Goal: Task Accomplishment & Management: Complete application form

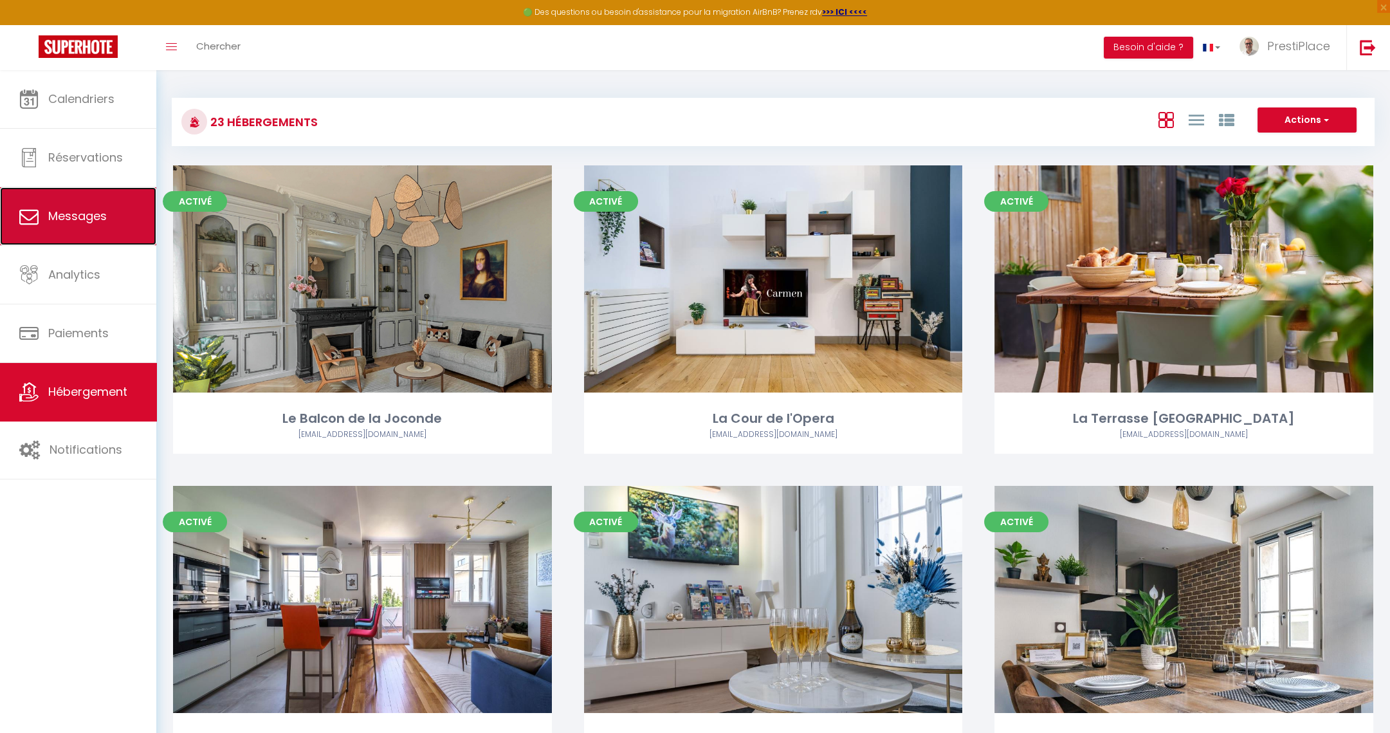
click at [55, 221] on span "Messages" at bounding box center [77, 216] width 59 height 16
select select "message"
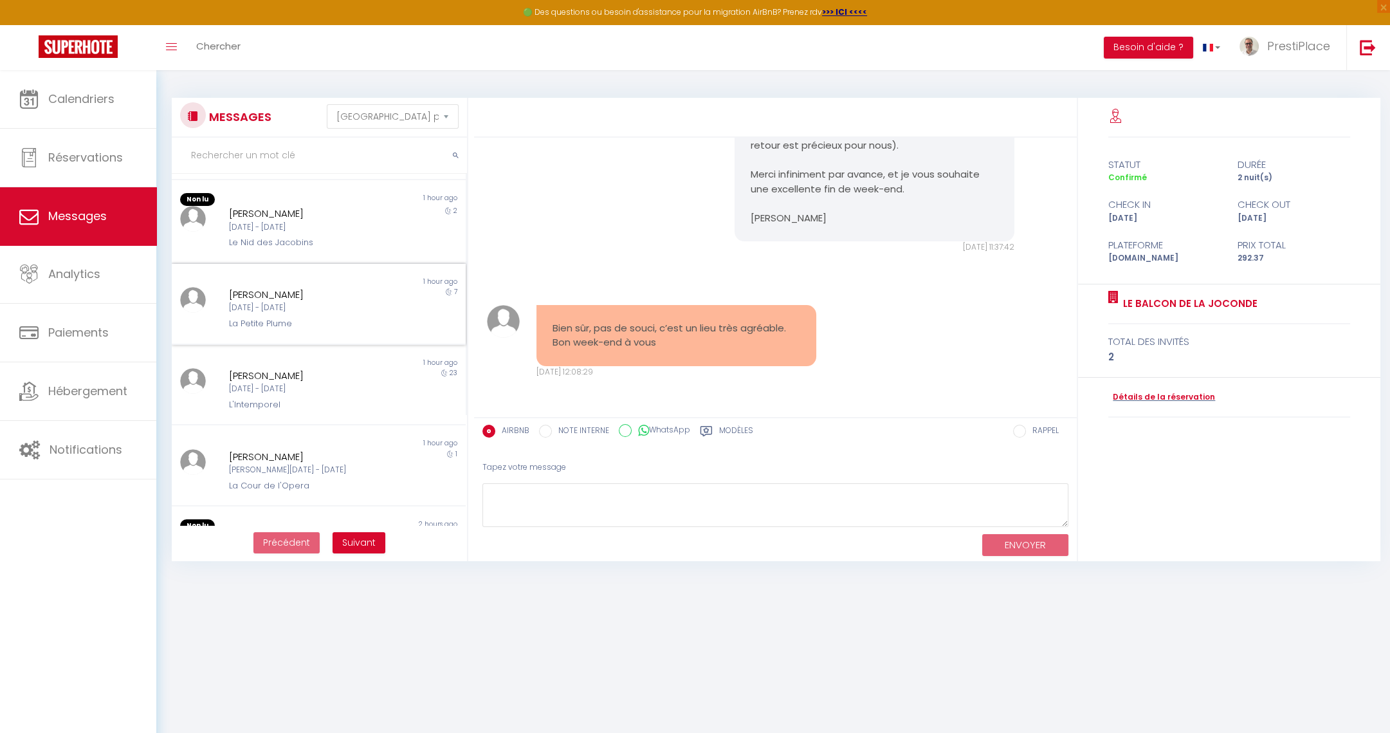
scroll to position [192, 0]
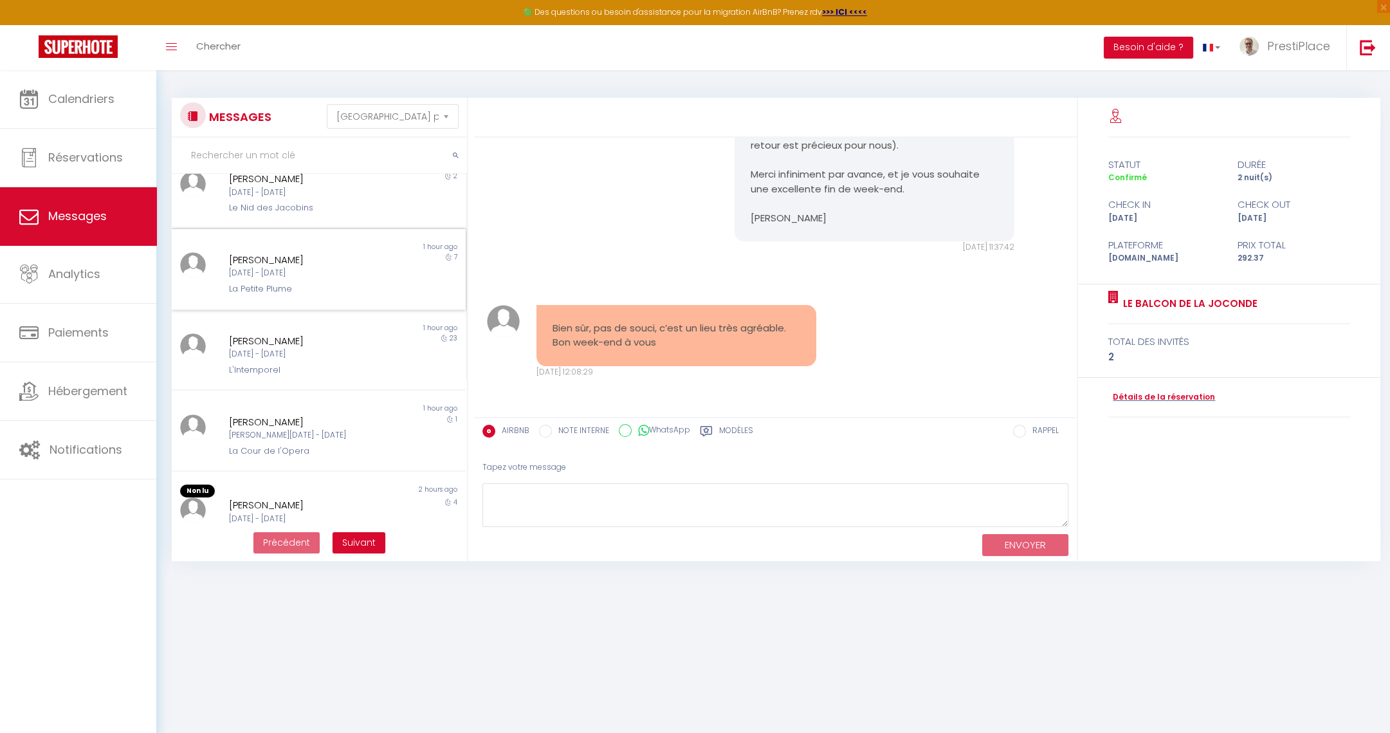
click at [307, 287] on div "La Petite Plume" at bounding box center [306, 288] width 154 height 13
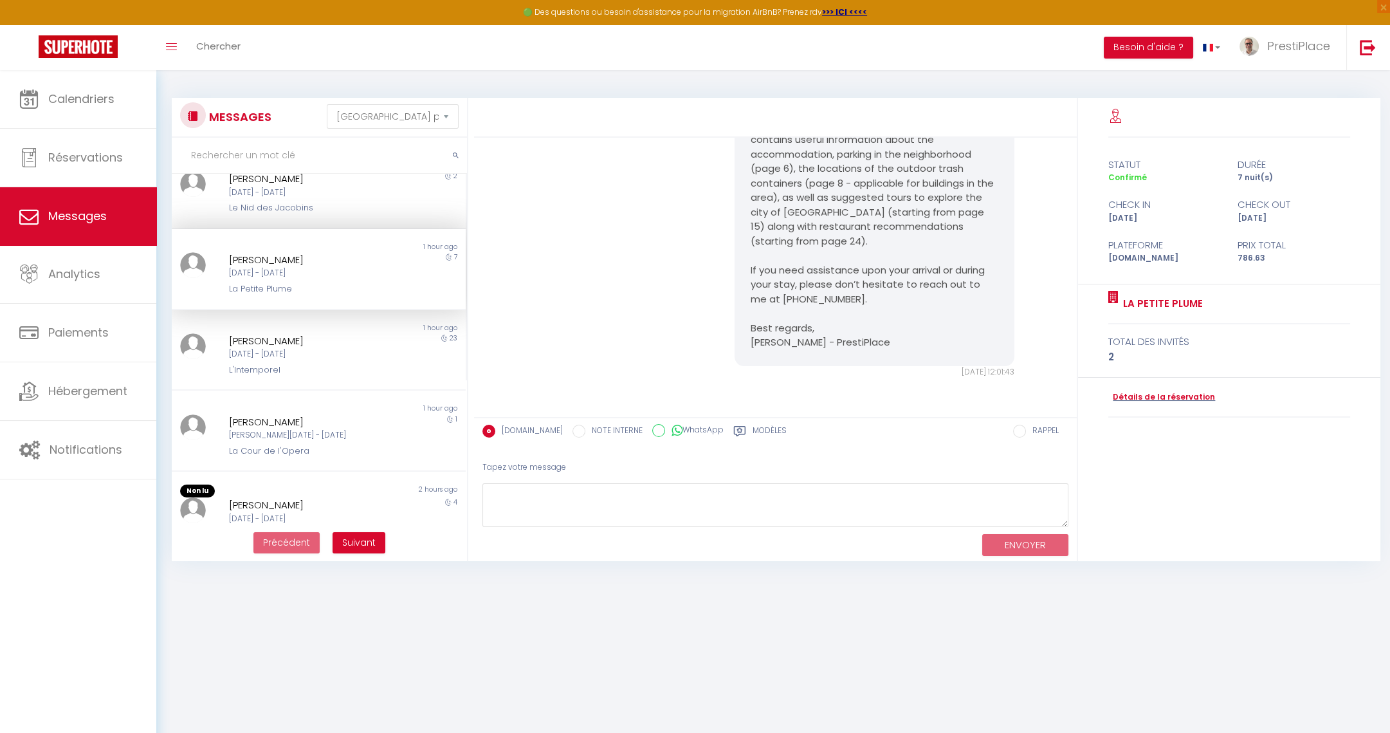
scroll to position [1973, 0]
click at [304, 354] on div "[DATE] - [DATE]" at bounding box center [306, 354] width 154 height 12
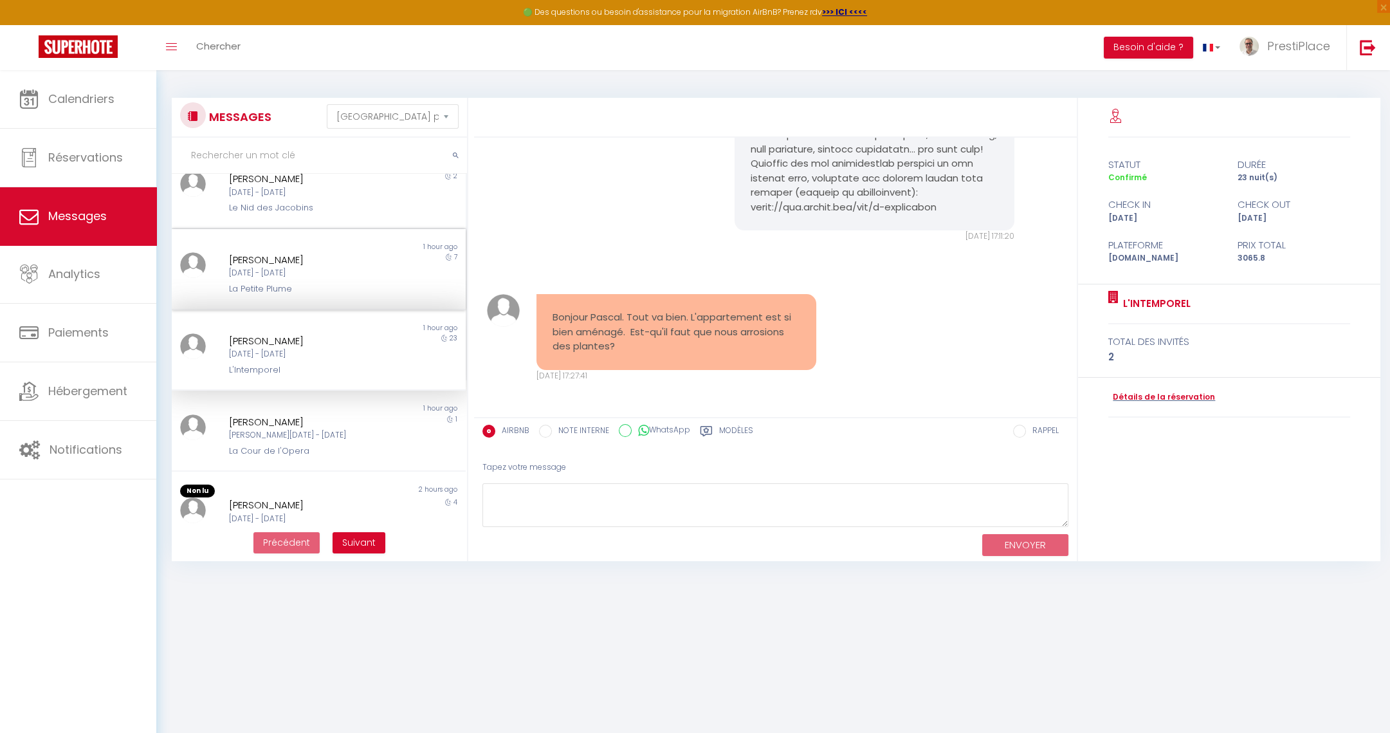
scroll to position [3009, 0]
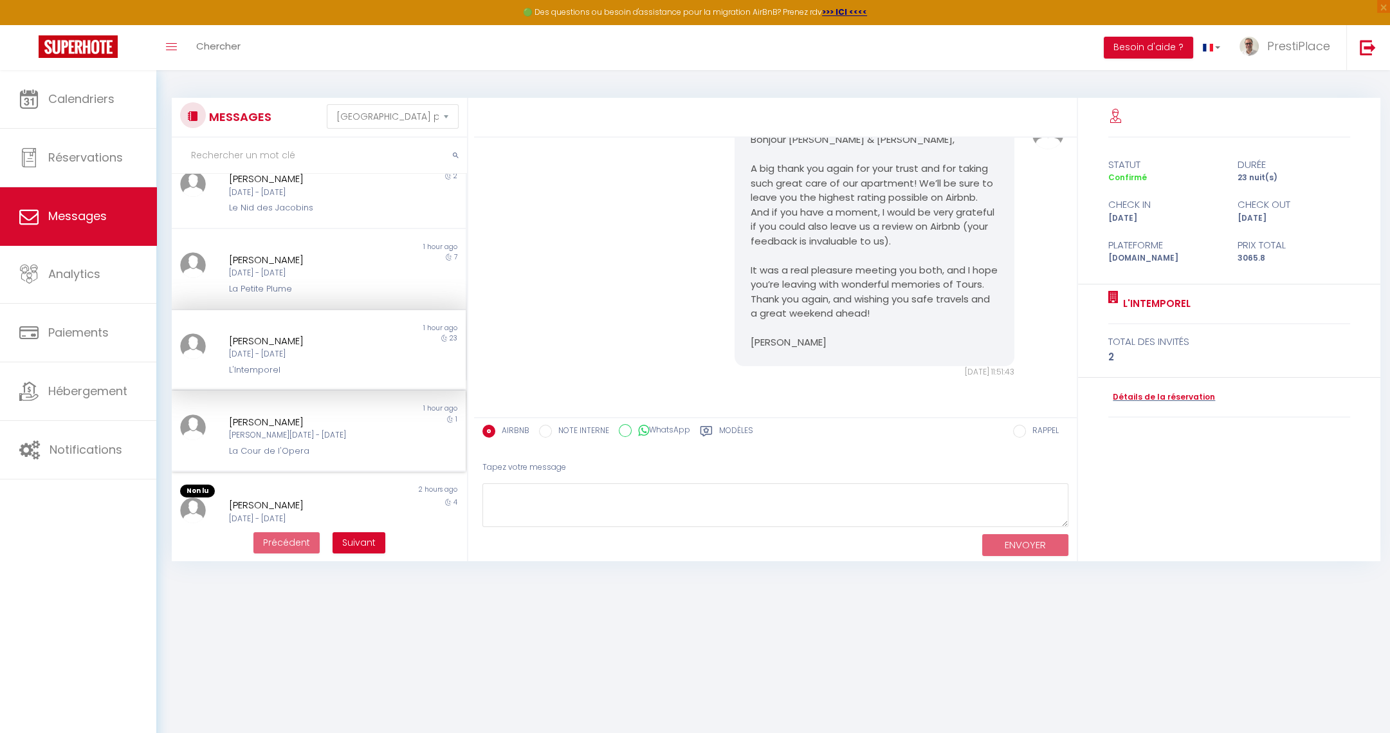
click at [304, 437] on div "[PERSON_NAME][DATE] - [DATE]" at bounding box center [306, 435] width 154 height 12
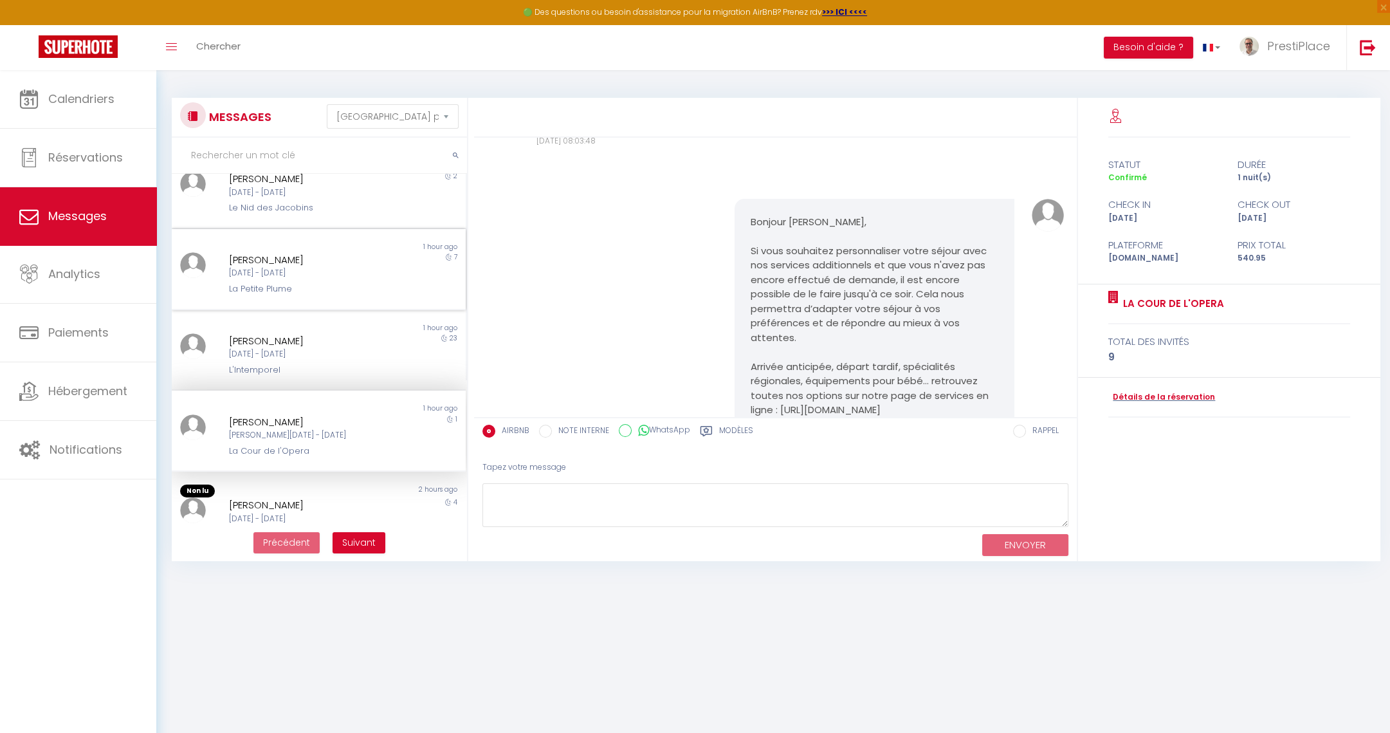
scroll to position [7732, 0]
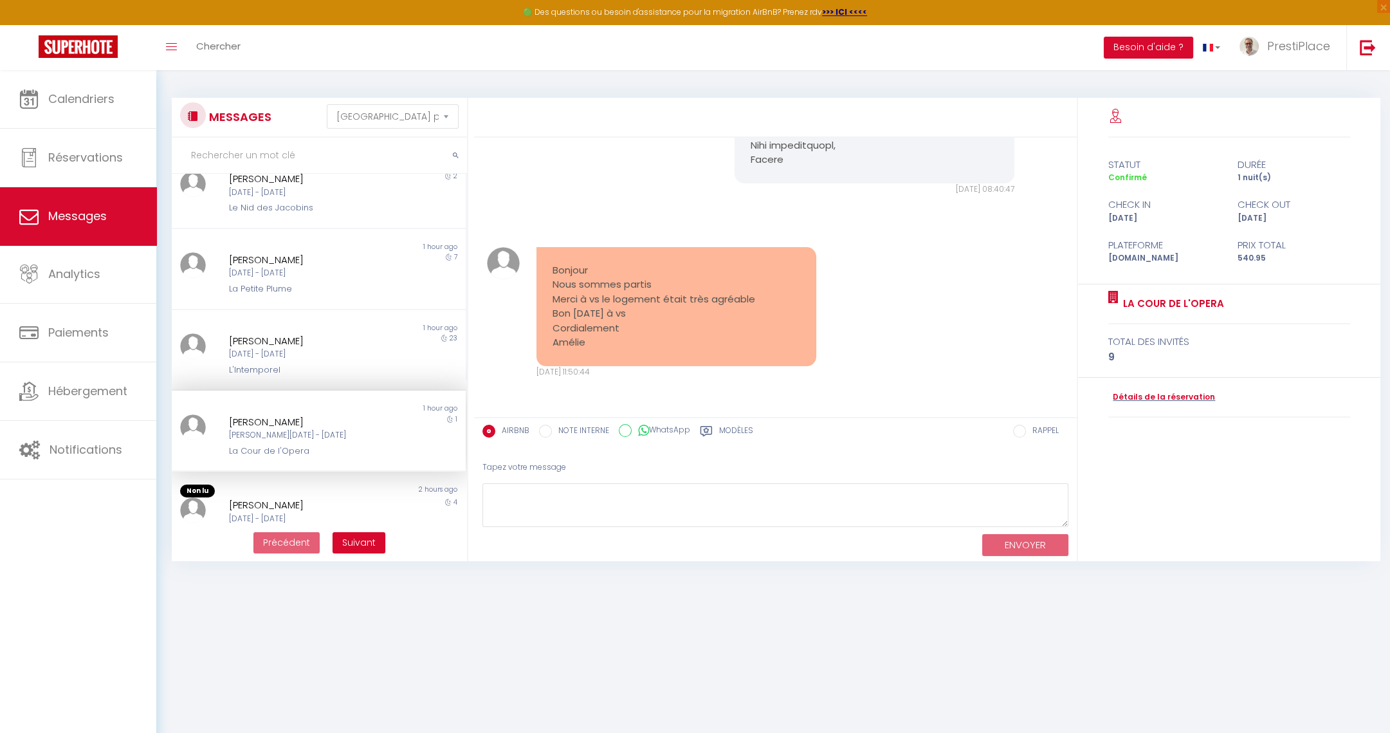
drag, startPoint x: 552, startPoint y: 266, endPoint x: 638, endPoint y: 340, distance: 114.0
click at [638, 340] on pre "Bonjour Nous sommes partis Merci à vs le logement était très agréable Bon [DATE…" at bounding box center [677, 306] width 248 height 87
copy pre "Bonjour Nous sommes partis Merci à vs le logement était très agréable Bon [DATE…"
click at [1144, 398] on link "Détails de la réservation" at bounding box center [1161, 397] width 107 height 12
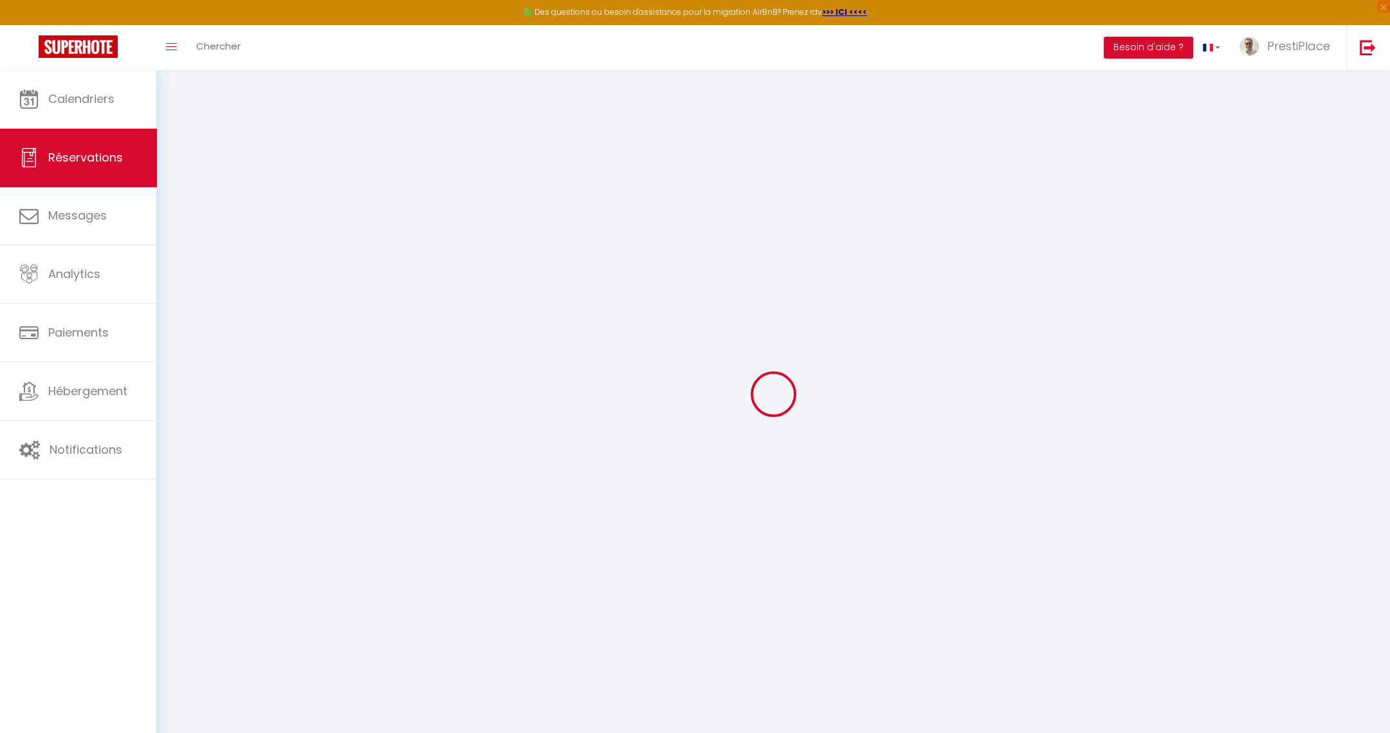
type input "[PERSON_NAME]"
type input "Malbran"
type input "[EMAIL_ADDRESS][DOMAIN_NAME]"
type input "[PHONE_NUMBER]"
select select "FR"
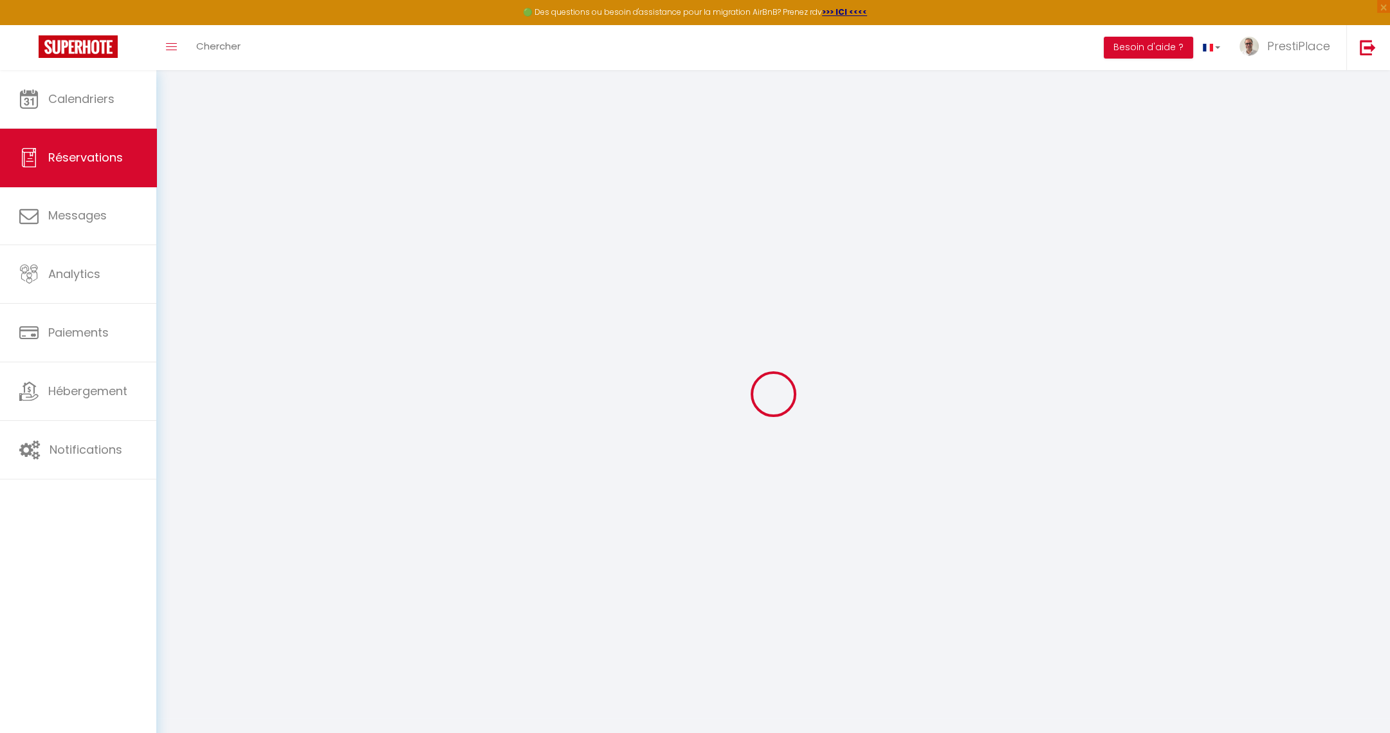
type input "83.85"
select select "32452"
select select "1"
select select
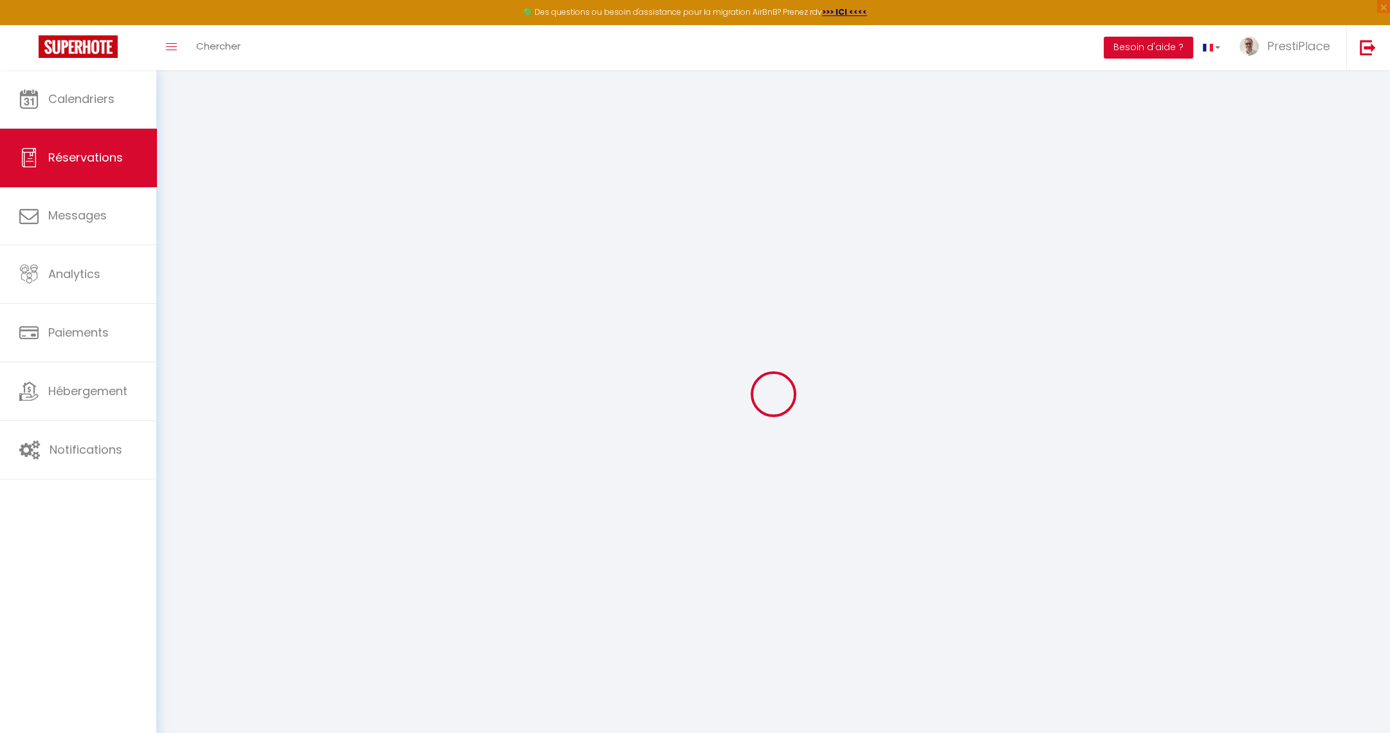
type input "9"
select select "12"
select select
type input "359"
checkbox input "false"
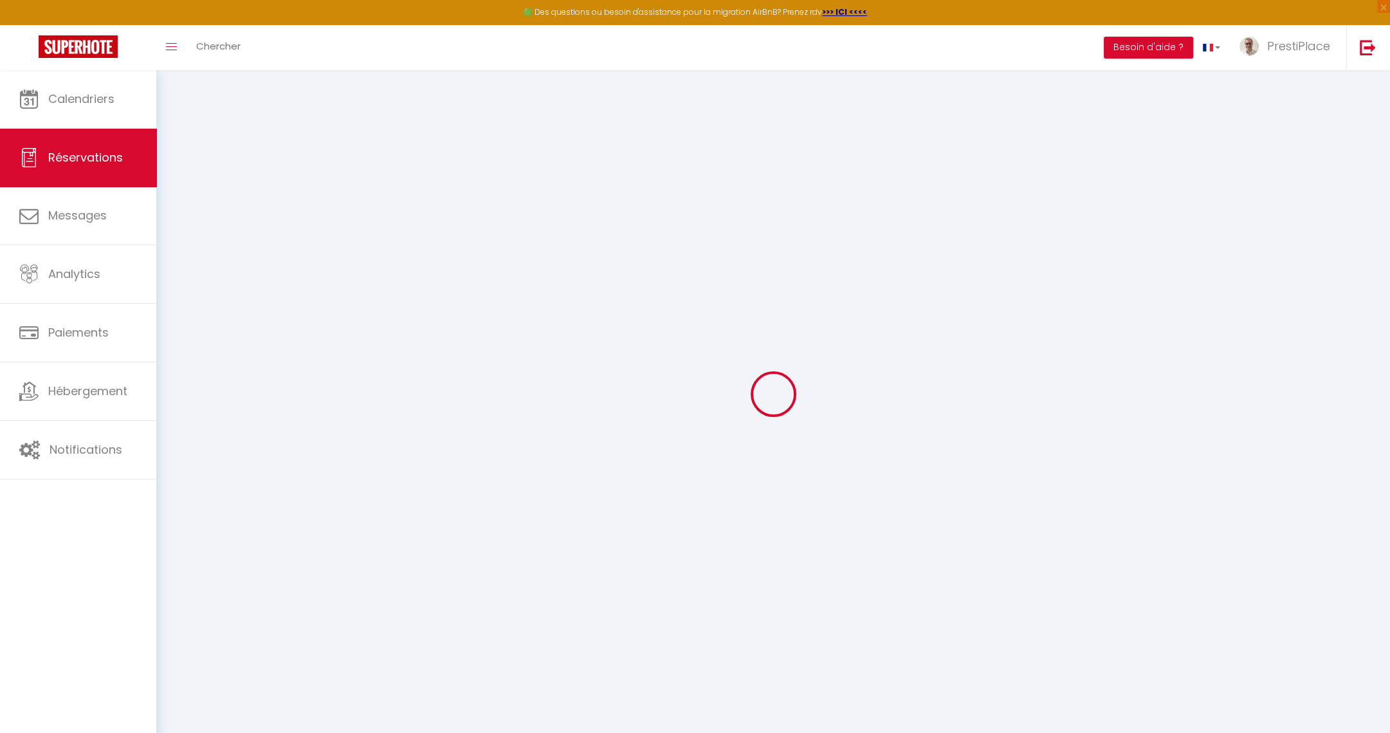
type input "0"
select select "1"
type input "0"
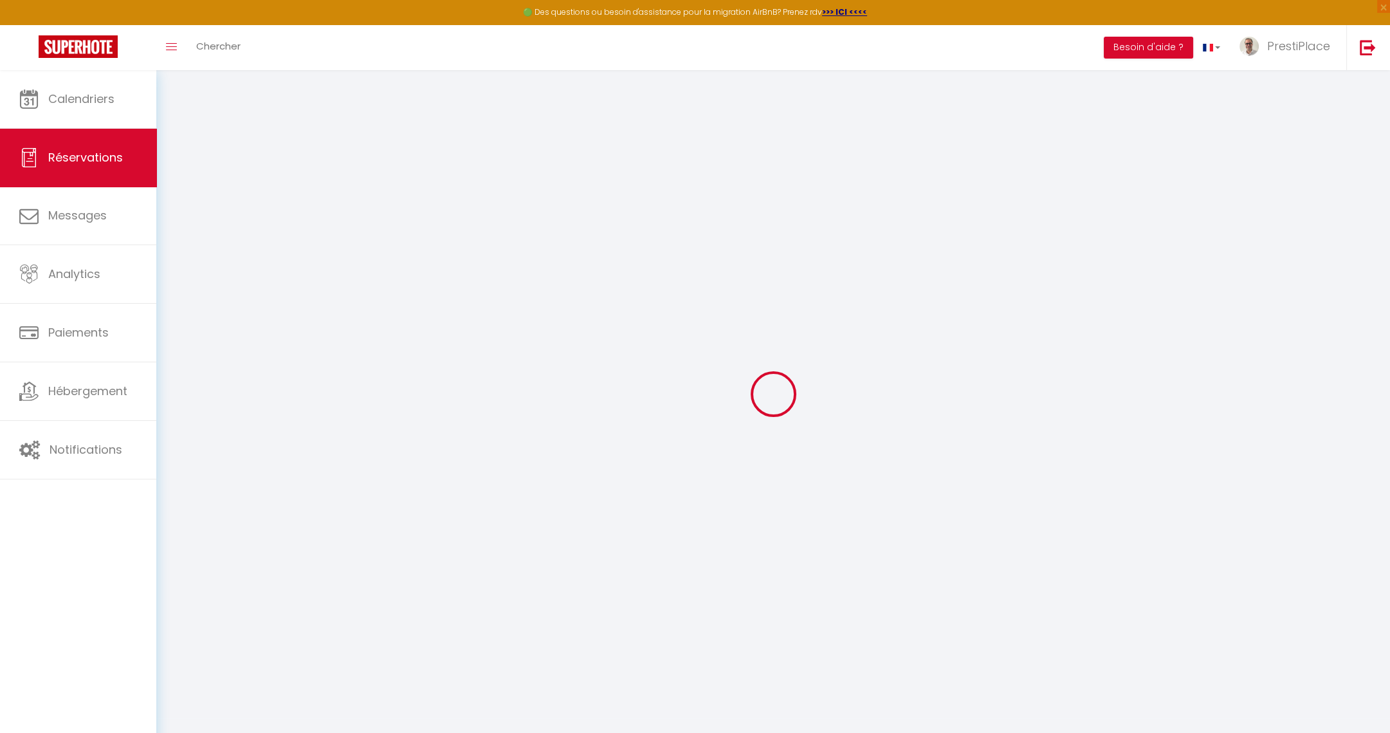
select select
select select "15"
checkbox input "false"
select select
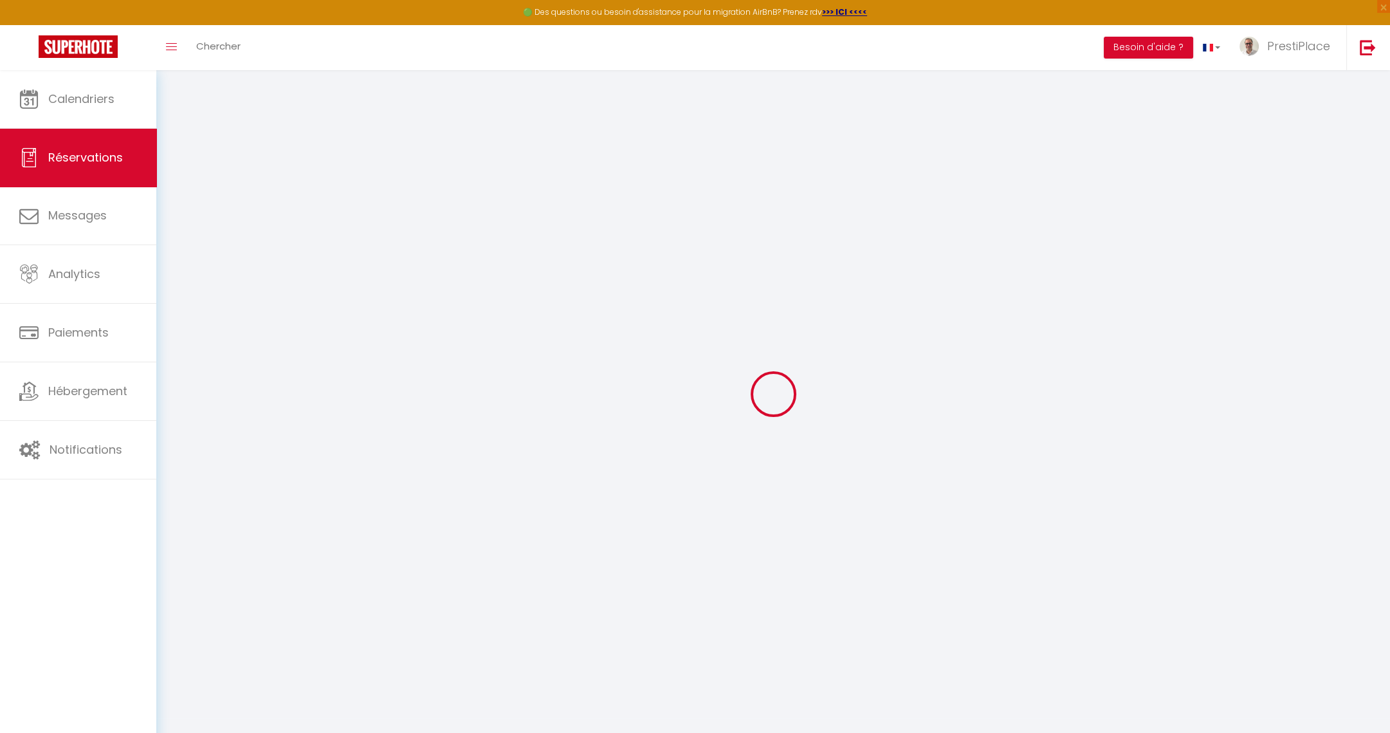
select select
checkbox input "false"
select select
checkbox input "false"
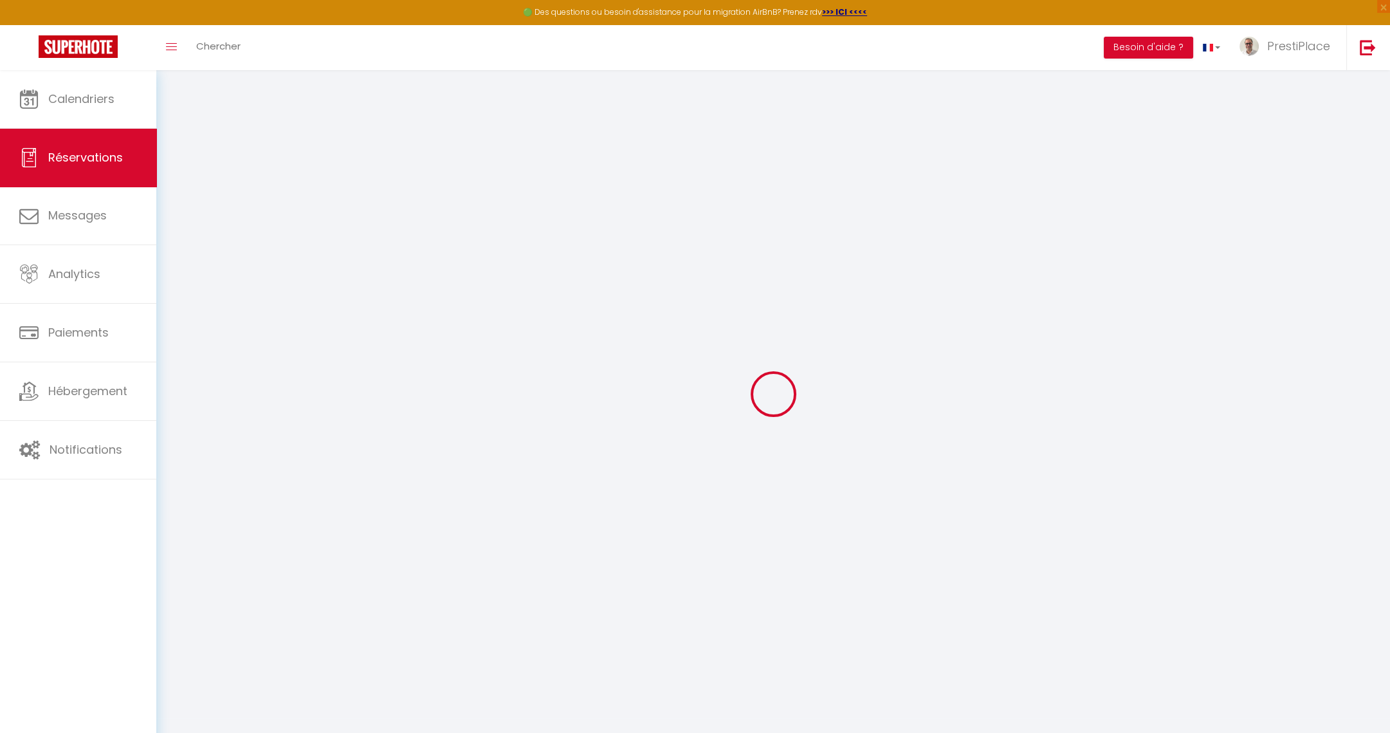
type textarea "Chambres lits simples -> mettre les 2 lits simples cote a cote Préparer canapé …"
type textarea "Appeler l'épouse de [PERSON_NAME] pour les clés : [PHONE_NUMBER]"
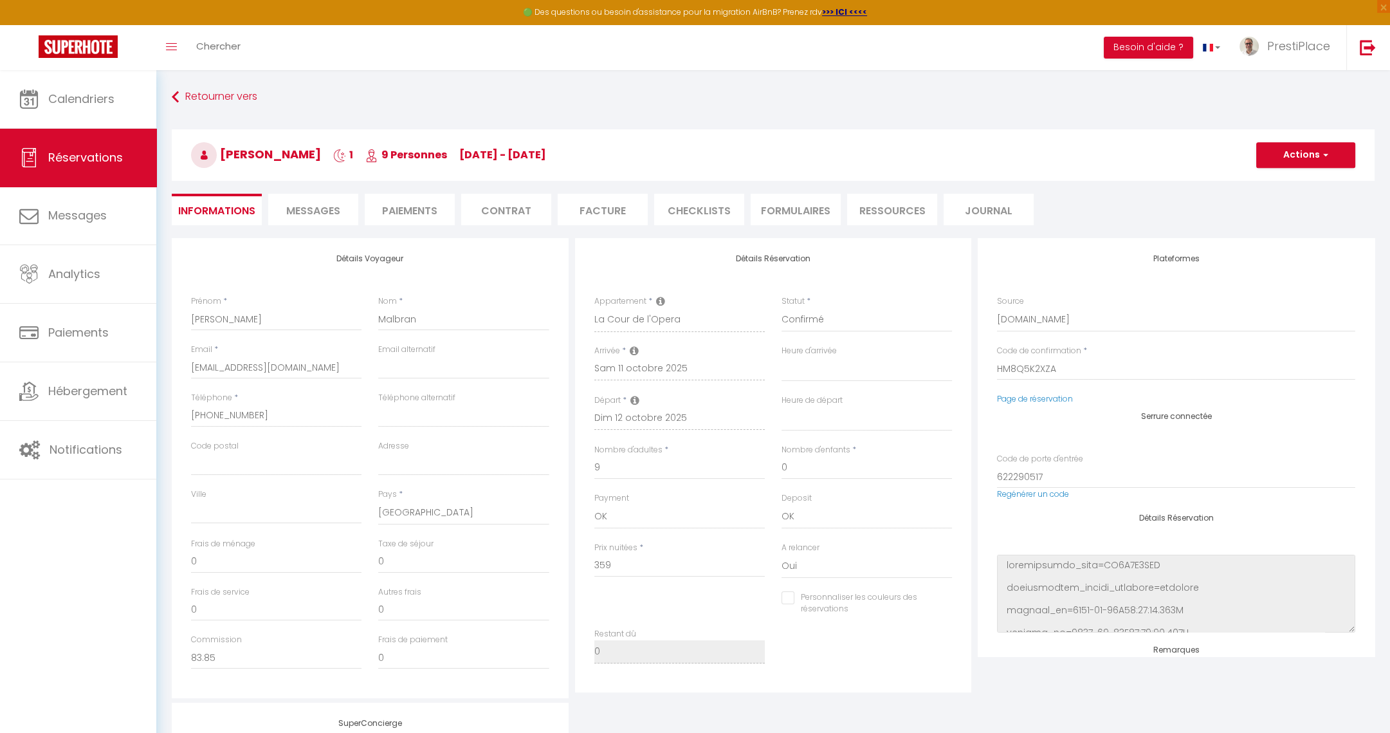
type input "160"
type input "21.95"
select select
checkbox input "false"
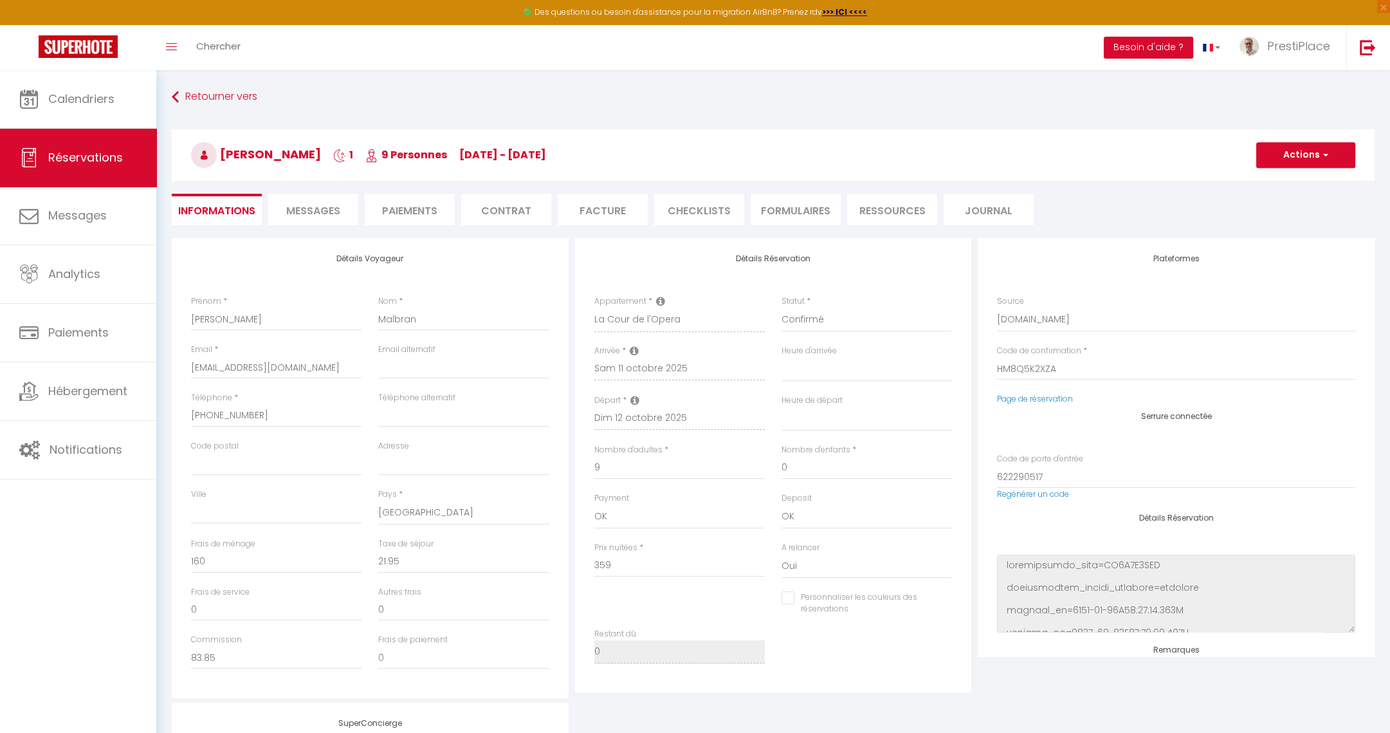
select select
checkbox input "false"
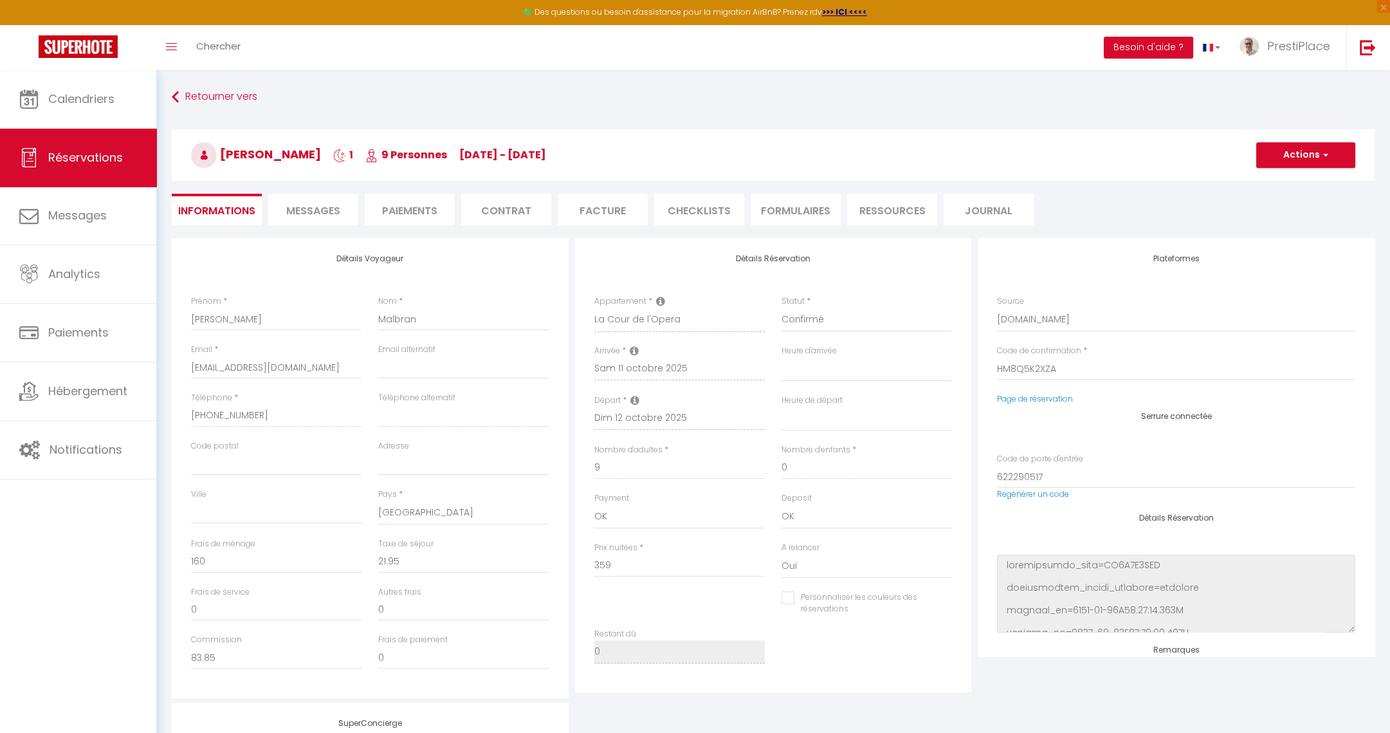
click at [321, 212] on span "Messages" at bounding box center [313, 210] width 54 height 15
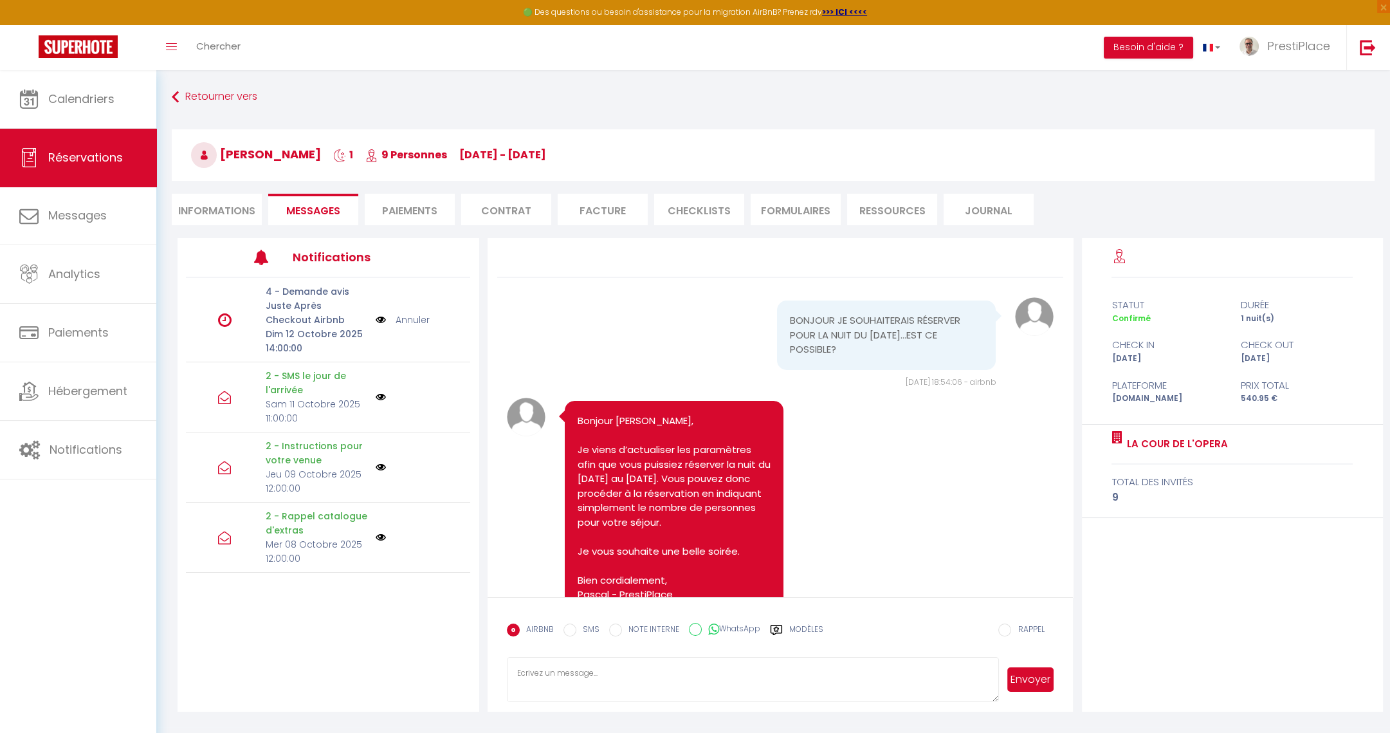
click at [687, 681] on textarea at bounding box center [753, 679] width 493 height 45
click at [795, 627] on label "Modèles" at bounding box center [806, 634] width 34 height 23
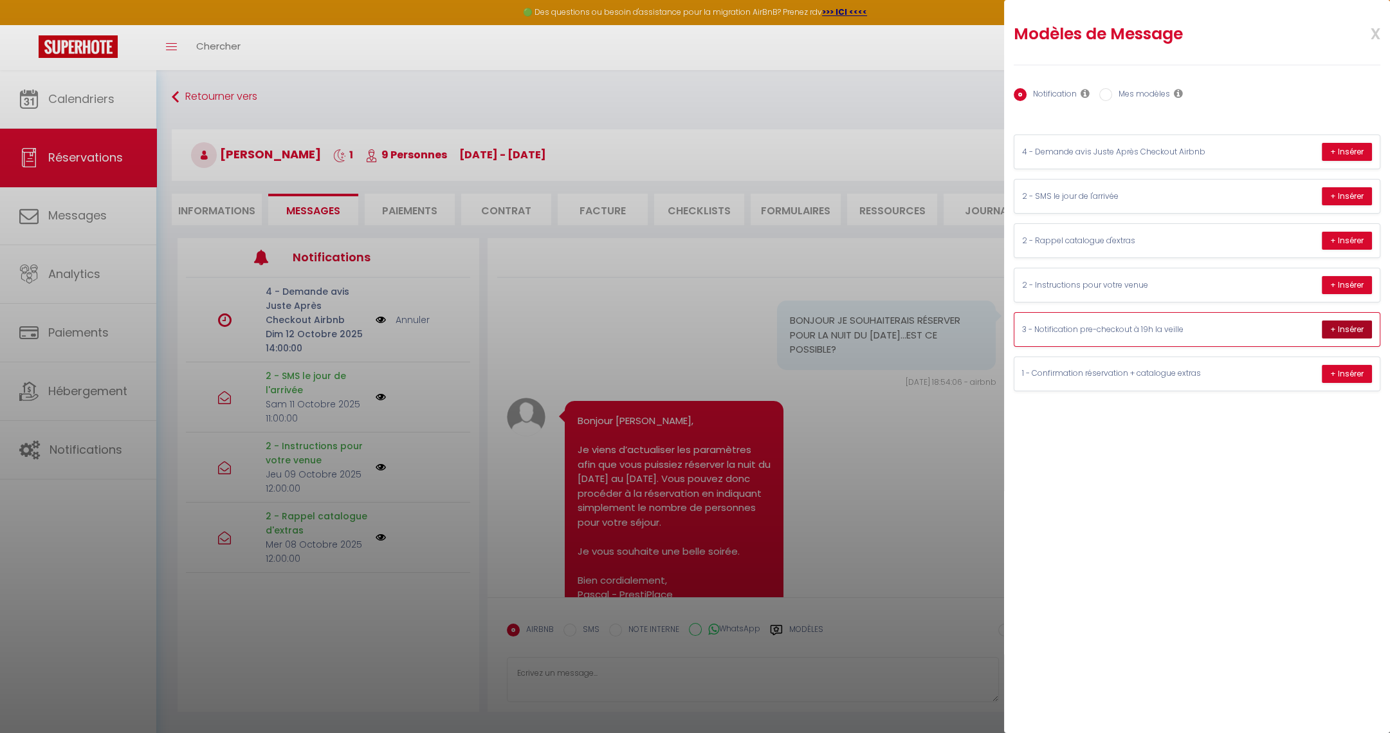
click at [1351, 321] on button "+ Insérer" at bounding box center [1347, 329] width 50 height 18
type textarea "Loremip Dolors, Ametc adipis elits doeiu tempor, in utla etdolorem aliqua eni a…"
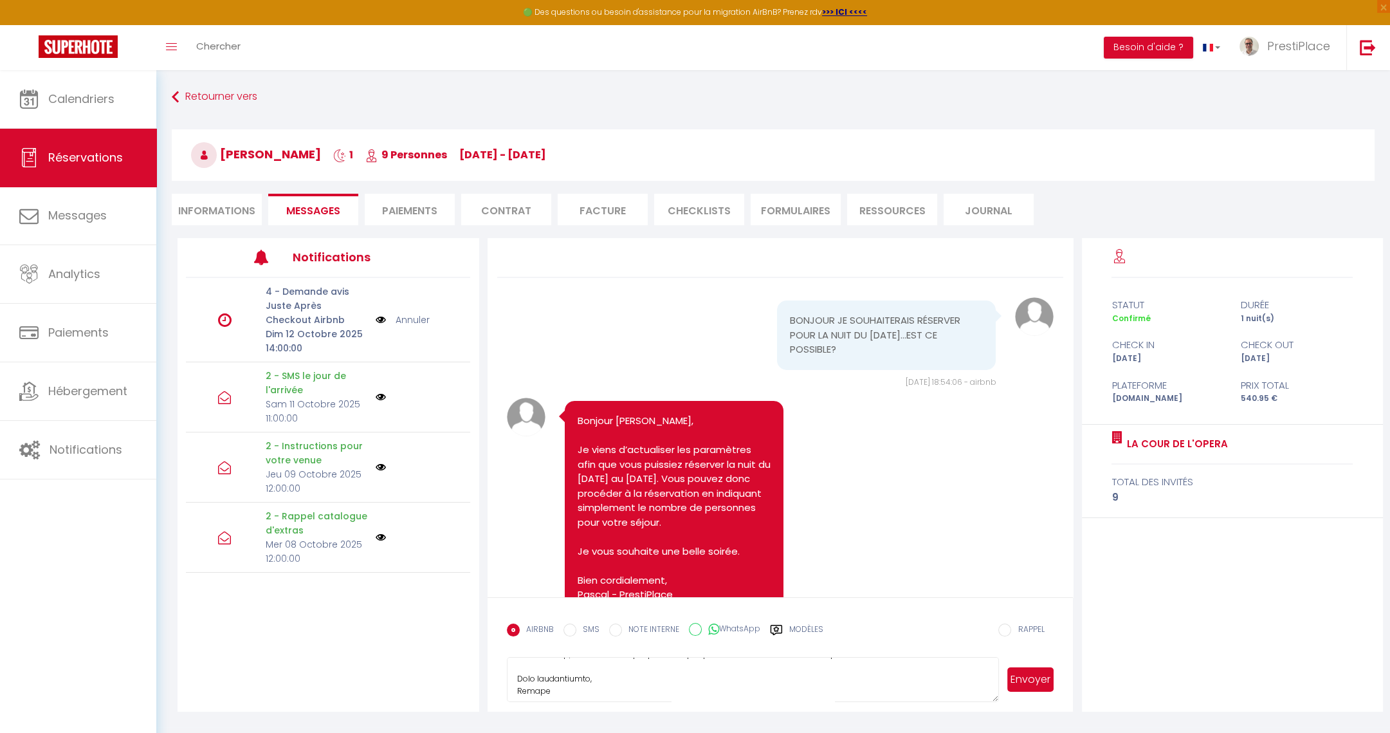
scroll to position [243, 0]
drag, startPoint x: 517, startPoint y: 672, endPoint x: 618, endPoint y: 702, distance: 105.4
click at [618, 702] on form "AIRBNB SMS NOTE INTERNE WhatsApp Modèles 12 « ‹ » › [DATE] [PHONE_NUMBER] Dim L…" at bounding box center [781, 654] width 586 height 115
click at [800, 632] on label "Modèles" at bounding box center [806, 634] width 34 height 23
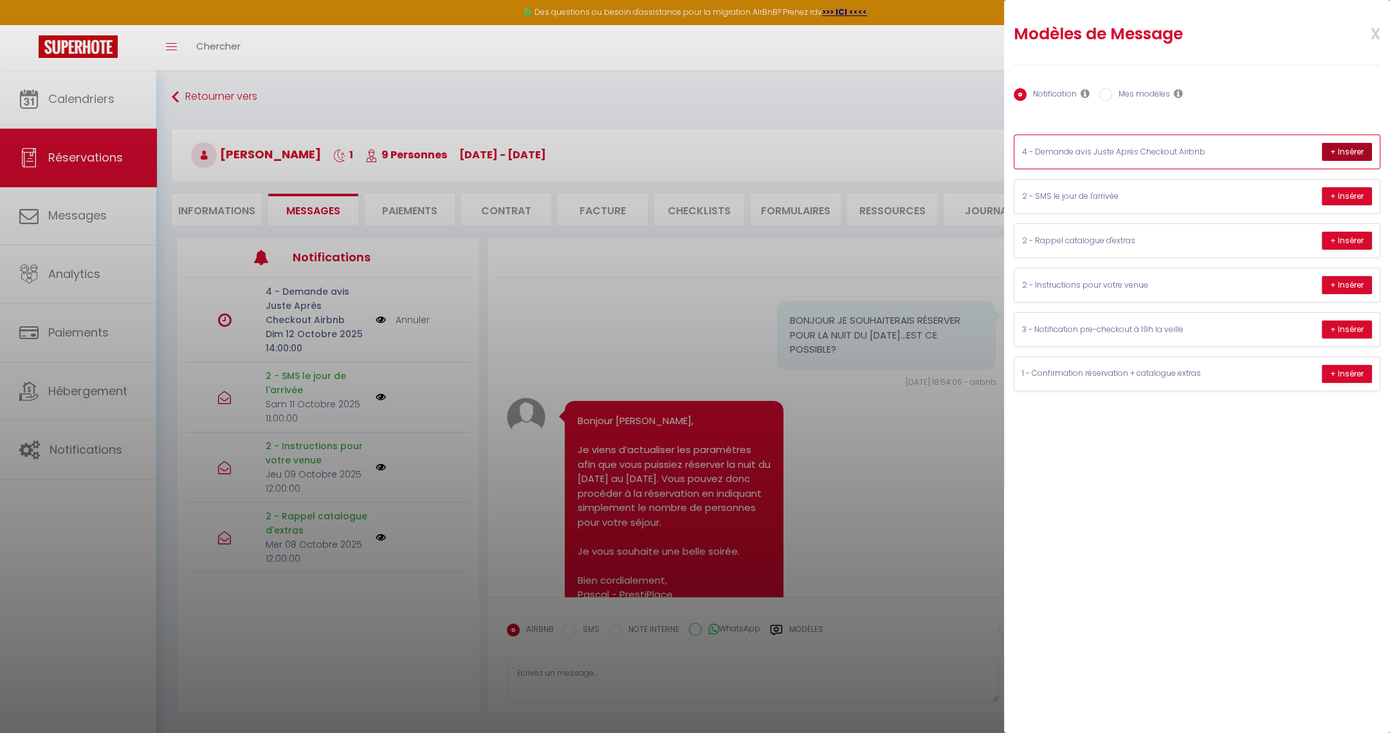
click at [1347, 151] on button "+ Insérer" at bounding box center [1347, 152] width 50 height 18
type textarea "Bonjour [PERSON_NAME], Un grand merci pour votre confiance, et également pour a…"
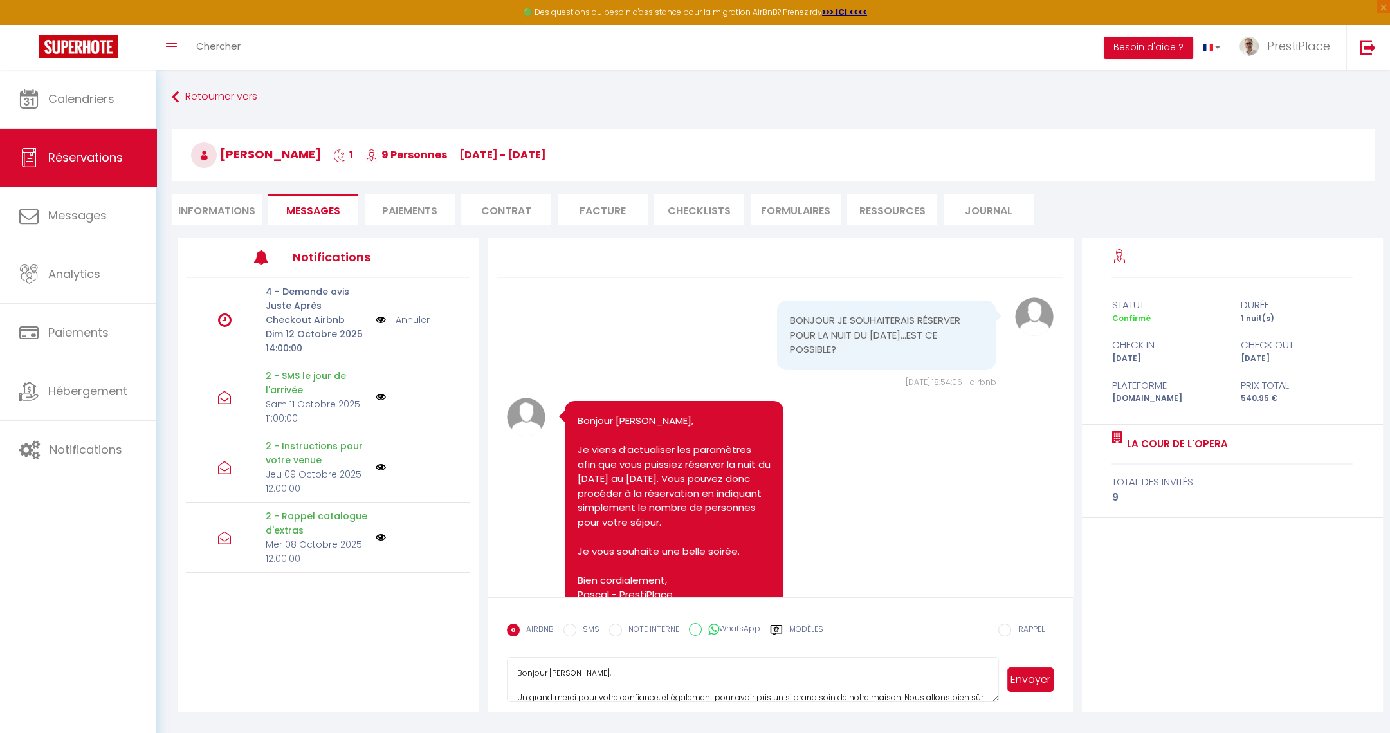
scroll to position [84, 0]
drag, startPoint x: 518, startPoint y: 670, endPoint x: 783, endPoint y: 719, distance: 269.6
click at [783, 719] on div "Retourner vers [PERSON_NAME] 1 9 Personnes [DATE] - [DATE] Actions Enregistrer …" at bounding box center [773, 398] width 1234 height 657
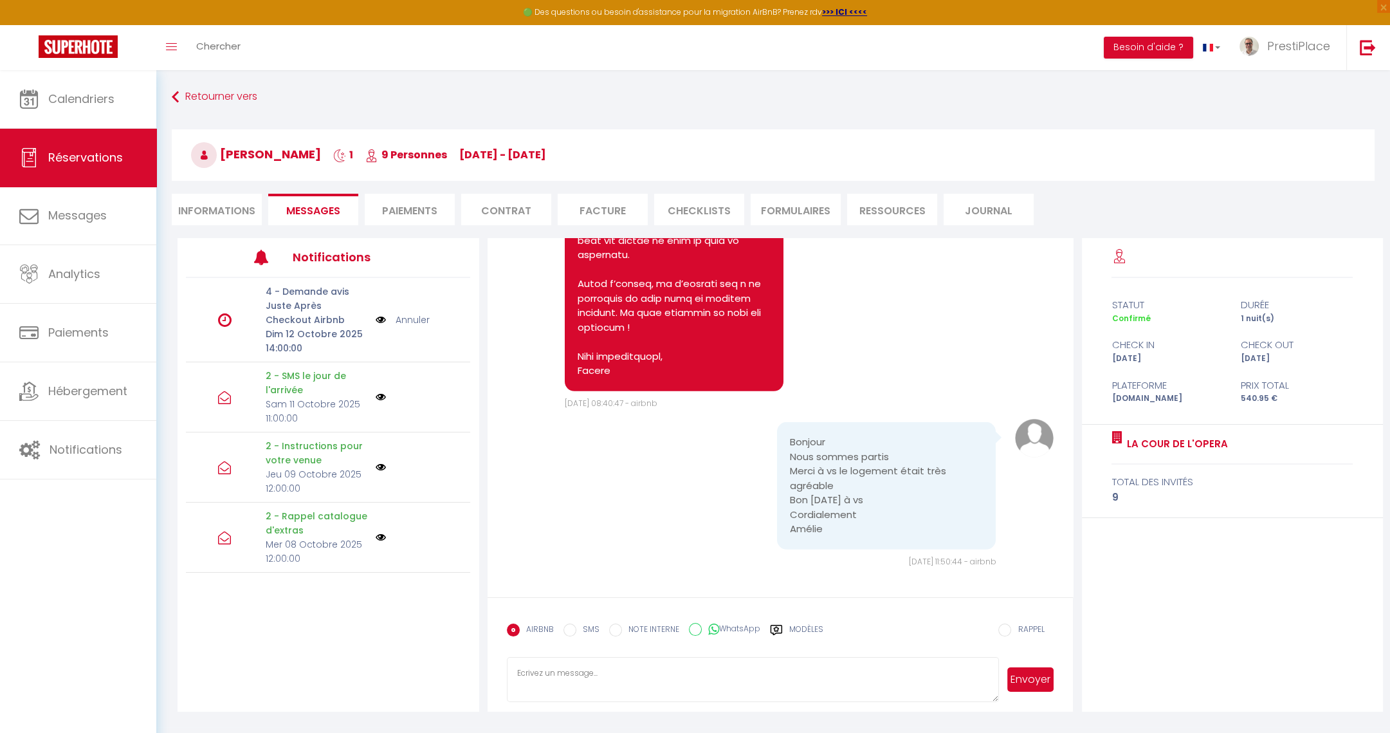
scroll to position [7951, 0]
click at [421, 316] on link "Annuler" at bounding box center [413, 320] width 34 height 14
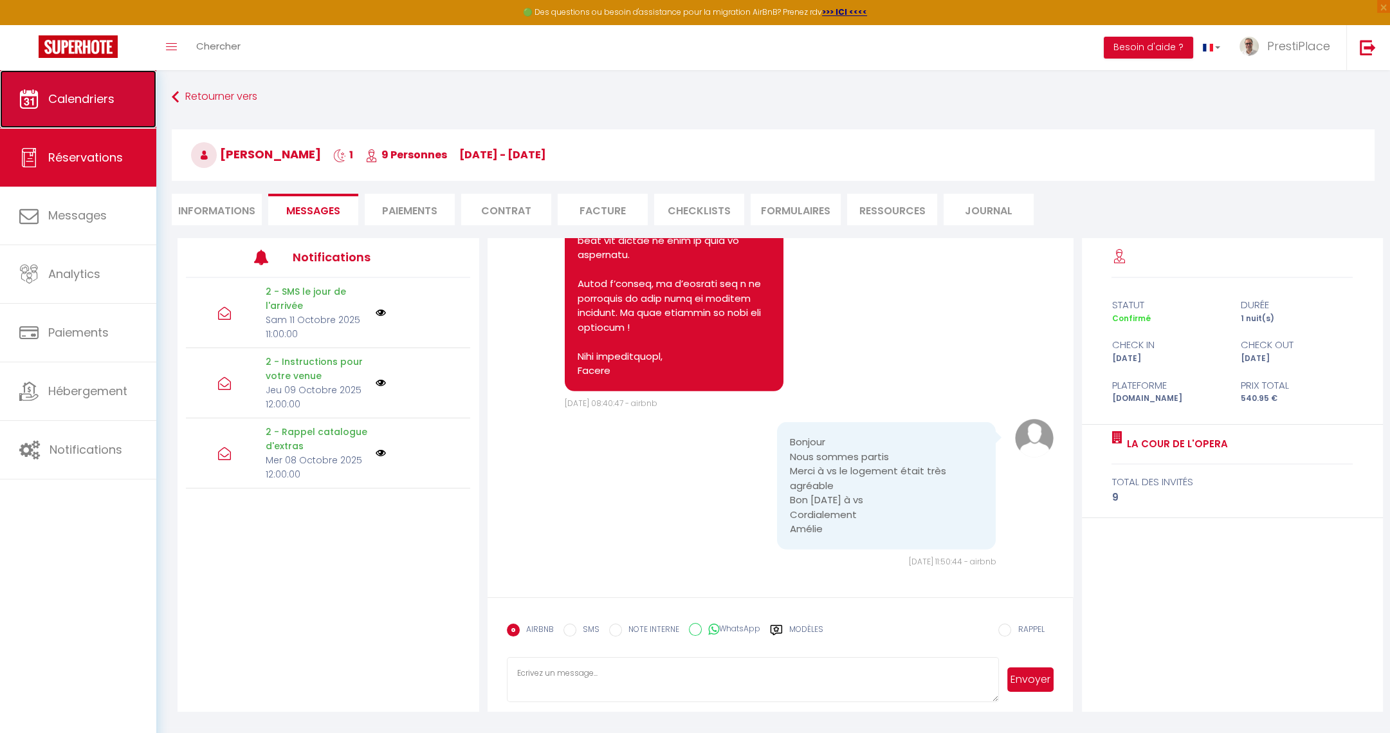
click at [87, 109] on link "Calendriers" at bounding box center [78, 99] width 156 height 58
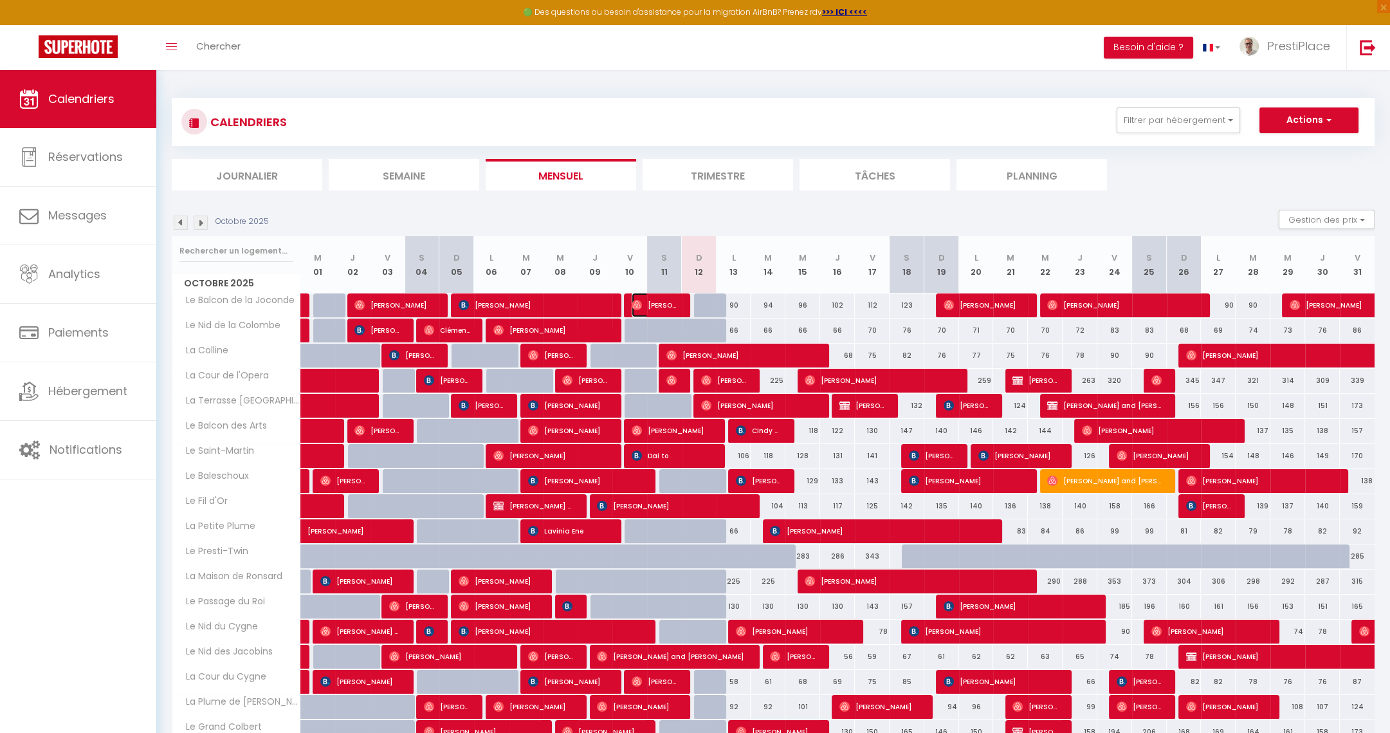
click at [654, 306] on span "[PERSON_NAME]" at bounding box center [655, 305] width 46 height 24
select select "OK"
select select "0"
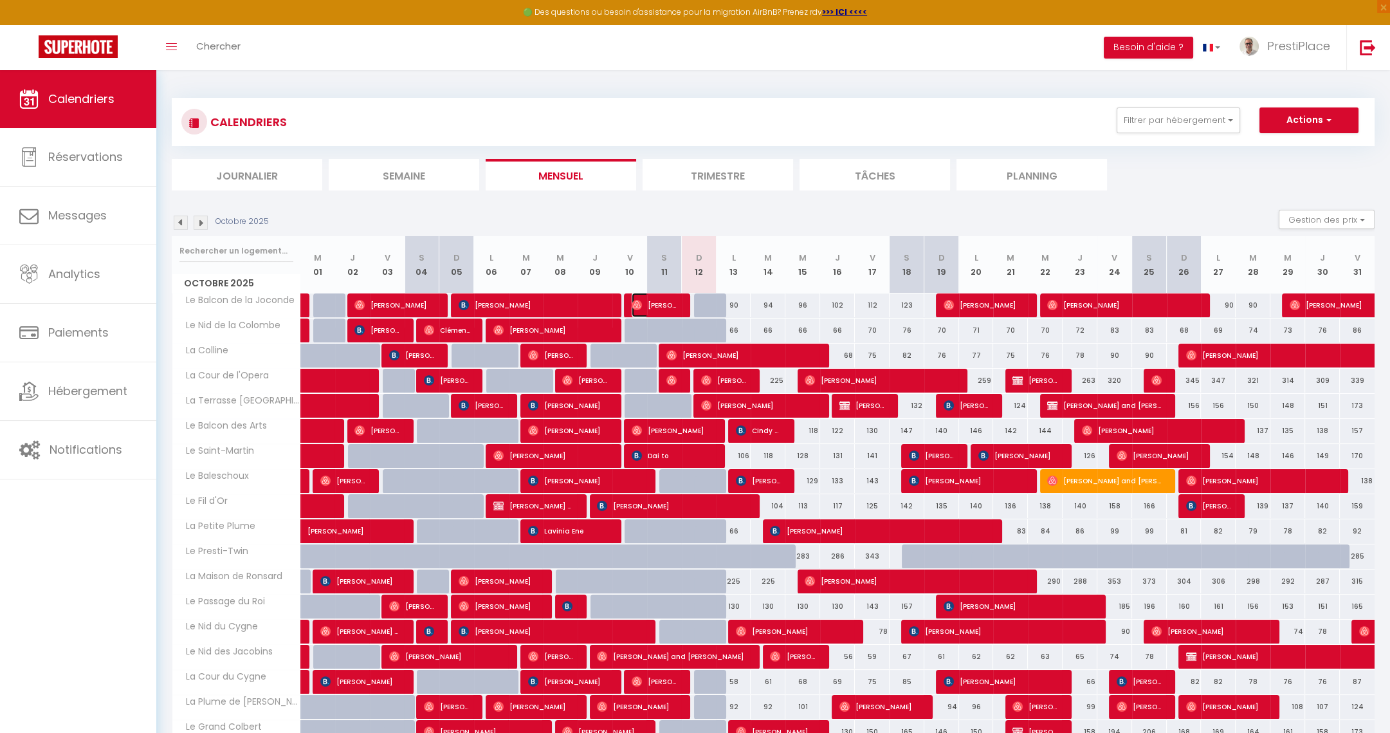
select select "1"
select select
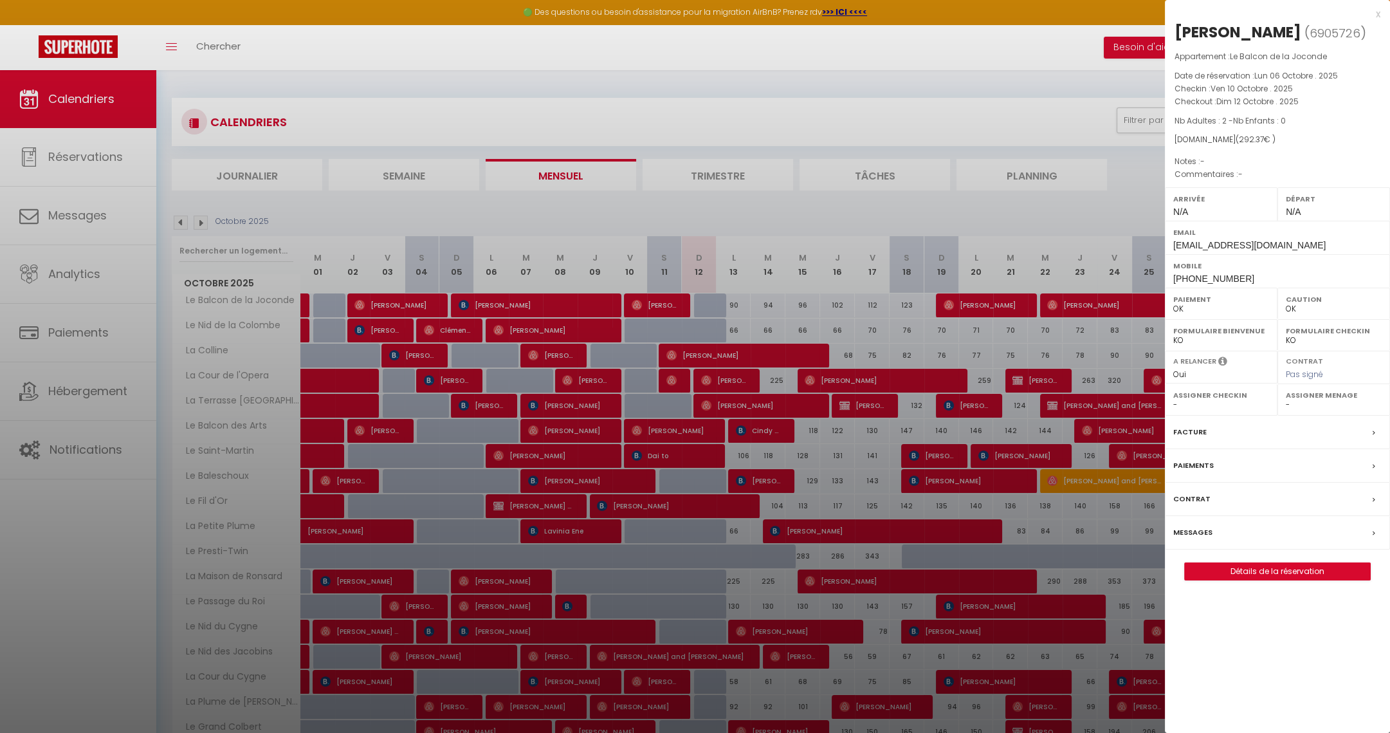
click at [1192, 526] on label "Messages" at bounding box center [1192, 533] width 39 height 14
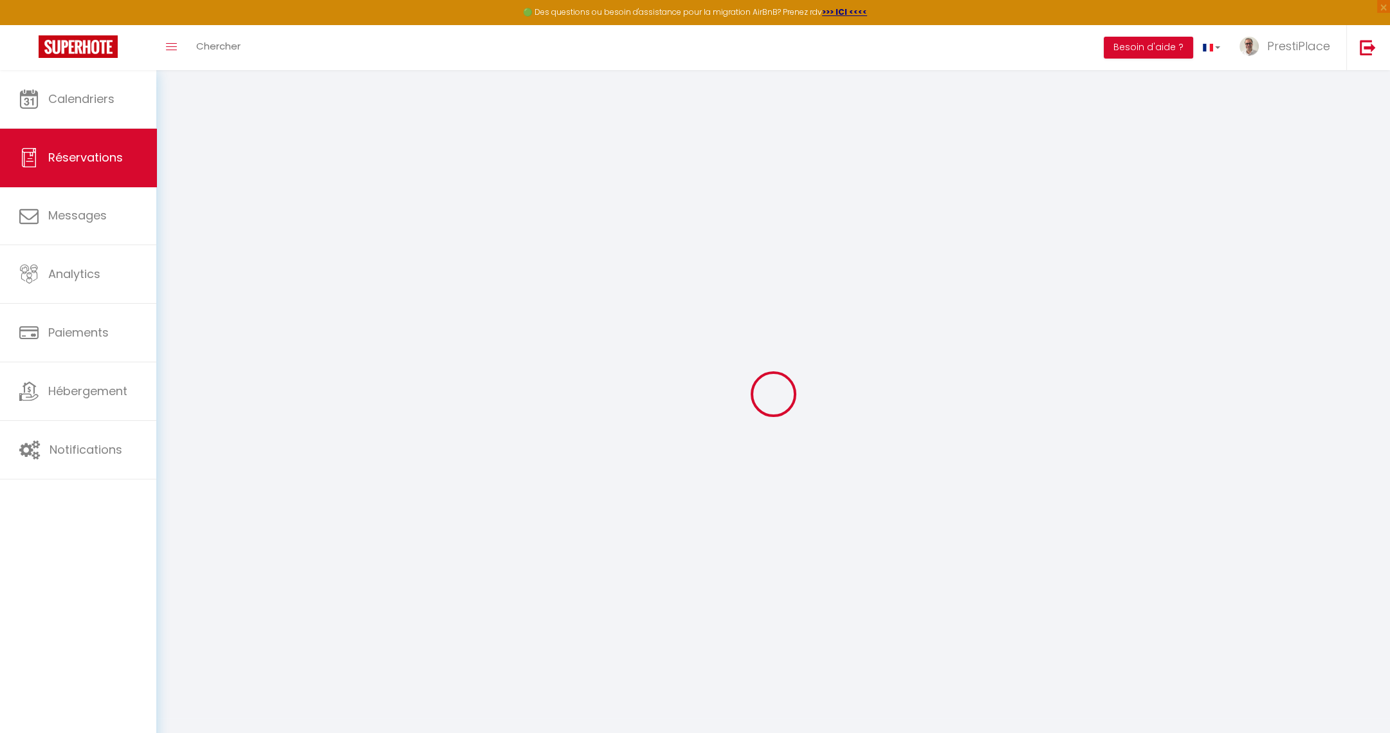
type input "[PERSON_NAME]"
type input "[EMAIL_ADDRESS][DOMAIN_NAME]"
type input "[PHONE_NUMBER]"
select select "FR"
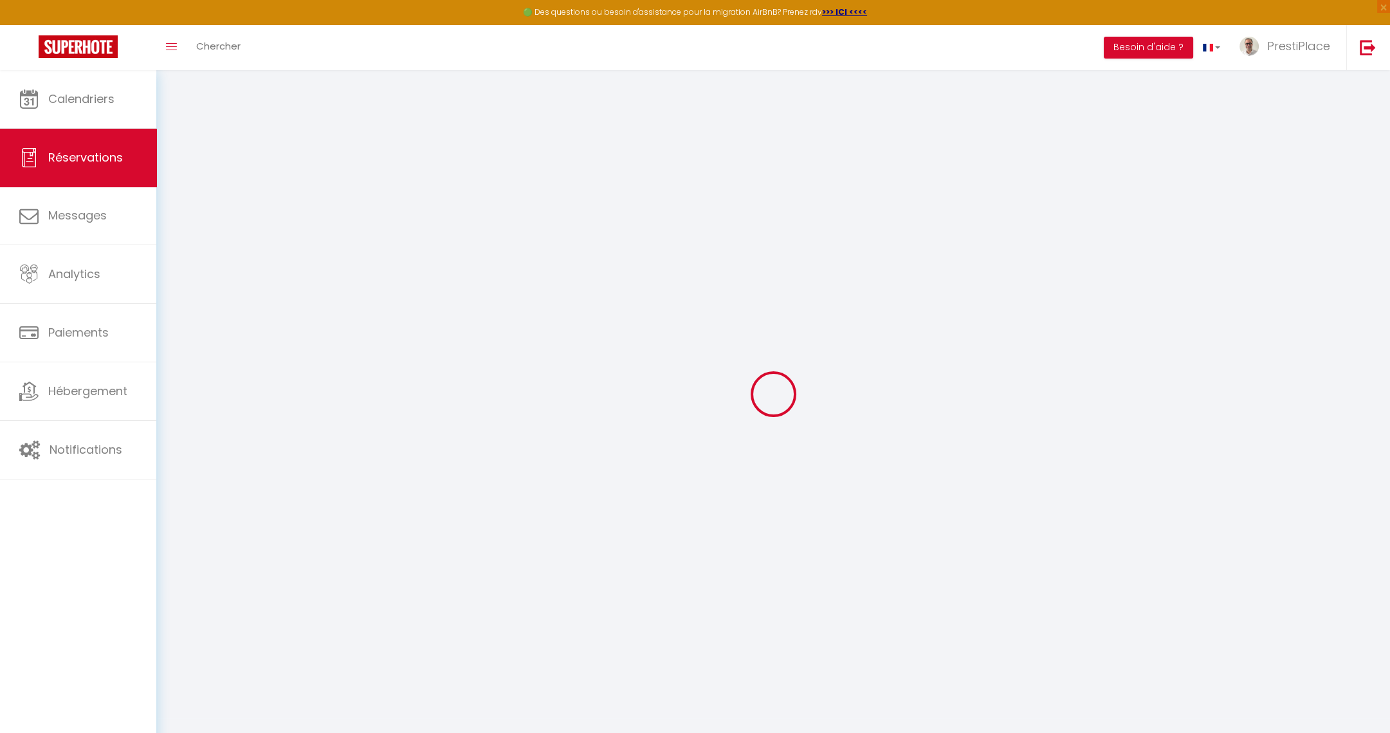
type input "43.95"
select select "74842"
select select "1"
select select
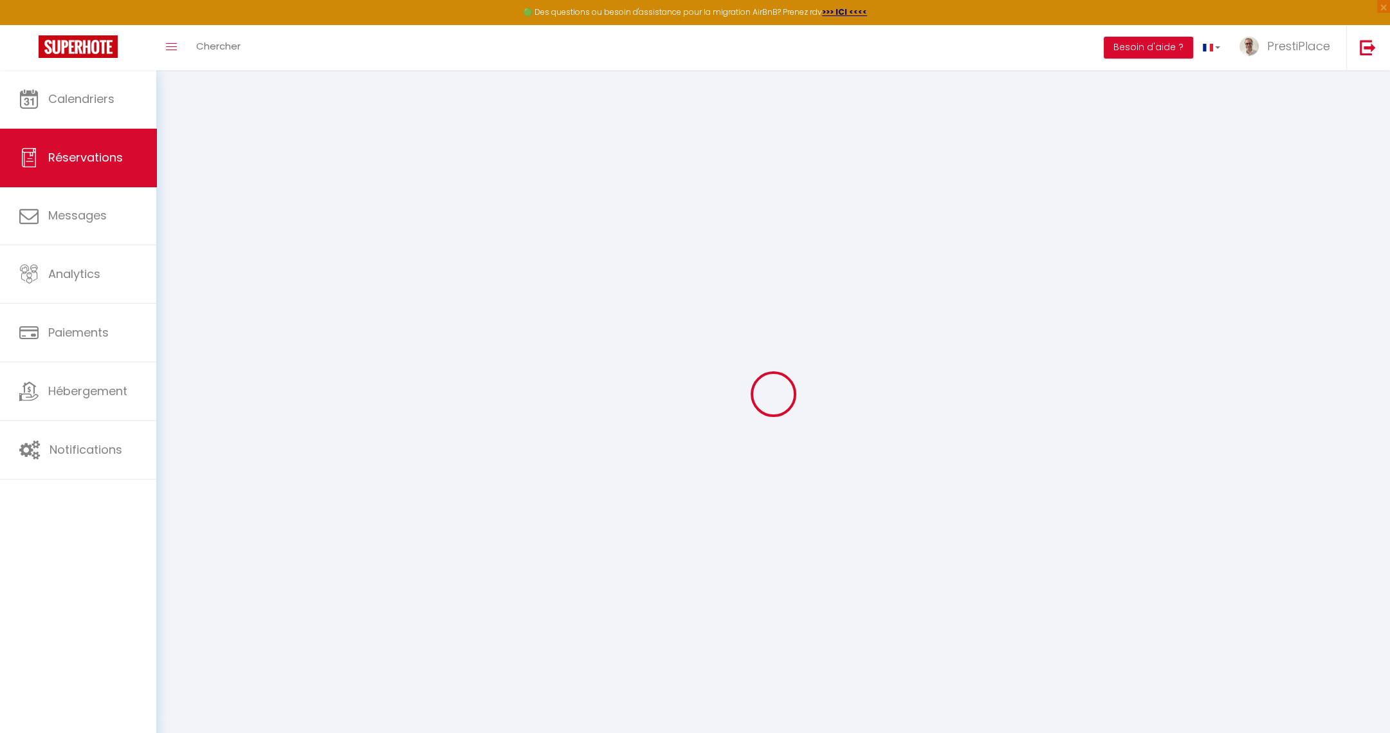
type input "2"
select select "12"
select select
type input "229"
checkbox input "false"
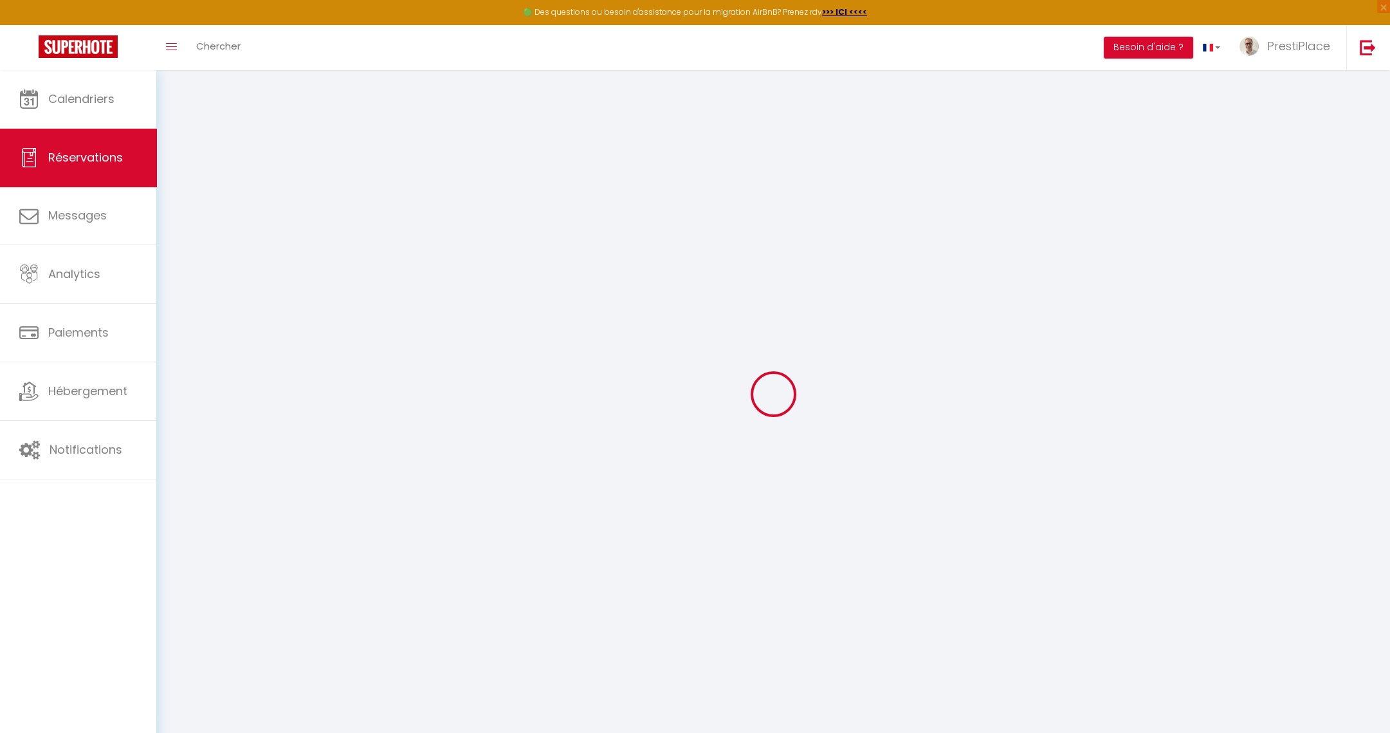
type input "0"
select select "1"
type input "0"
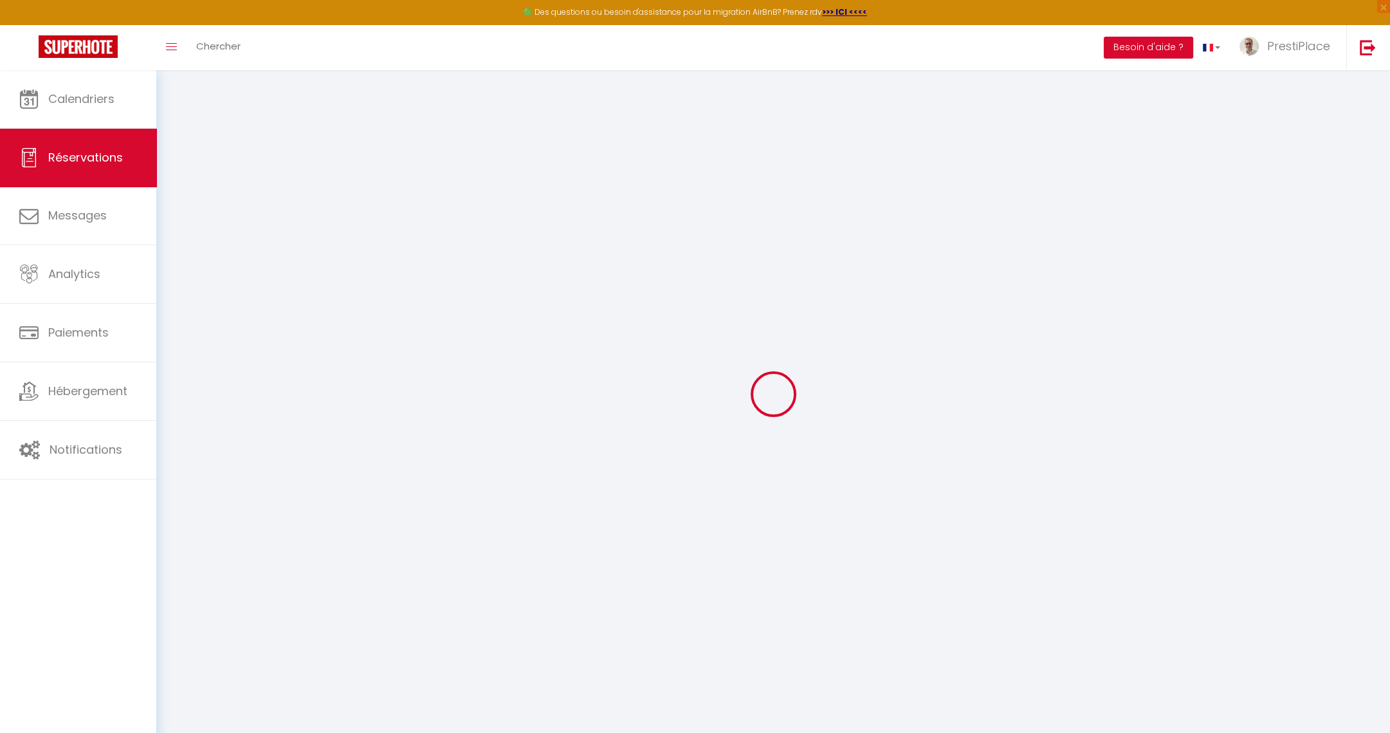
select select
select select "15"
checkbox input "false"
select select
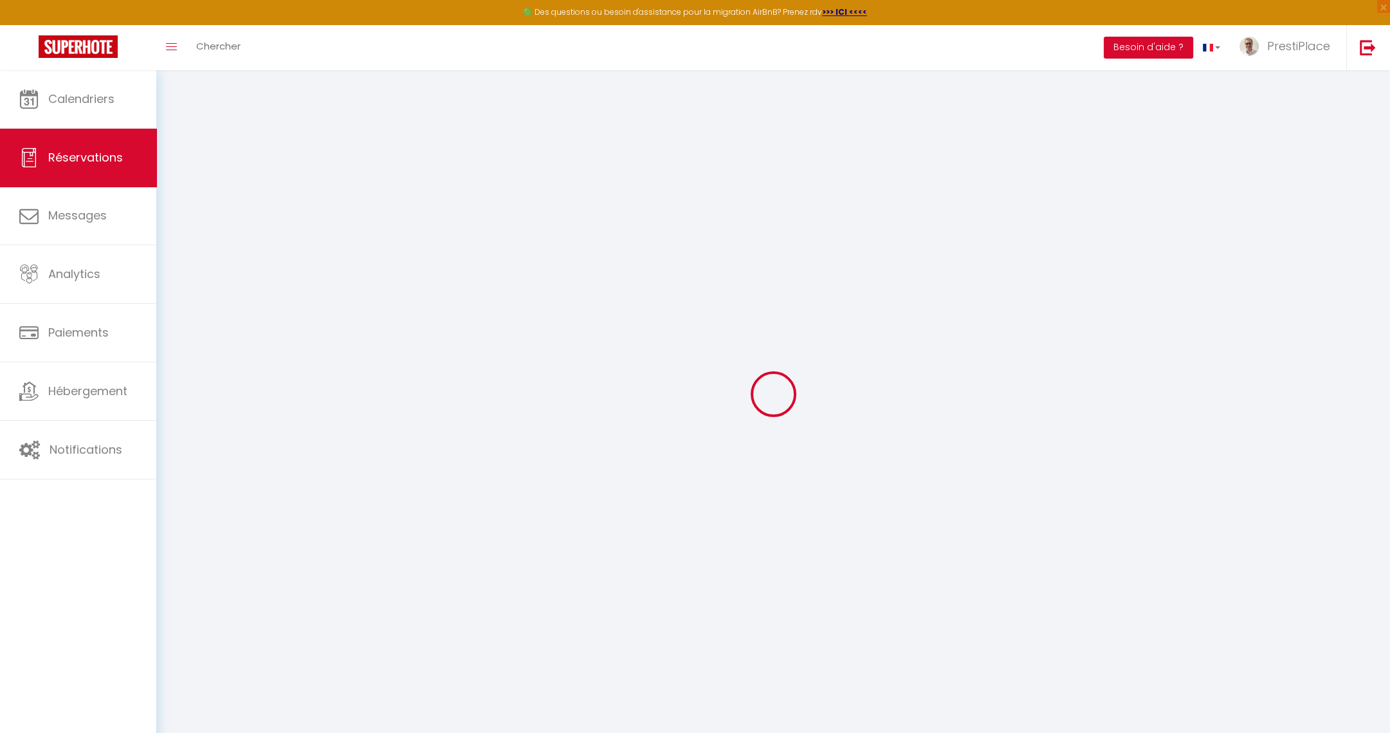
select select
checkbox input "false"
select select
checkbox input "false"
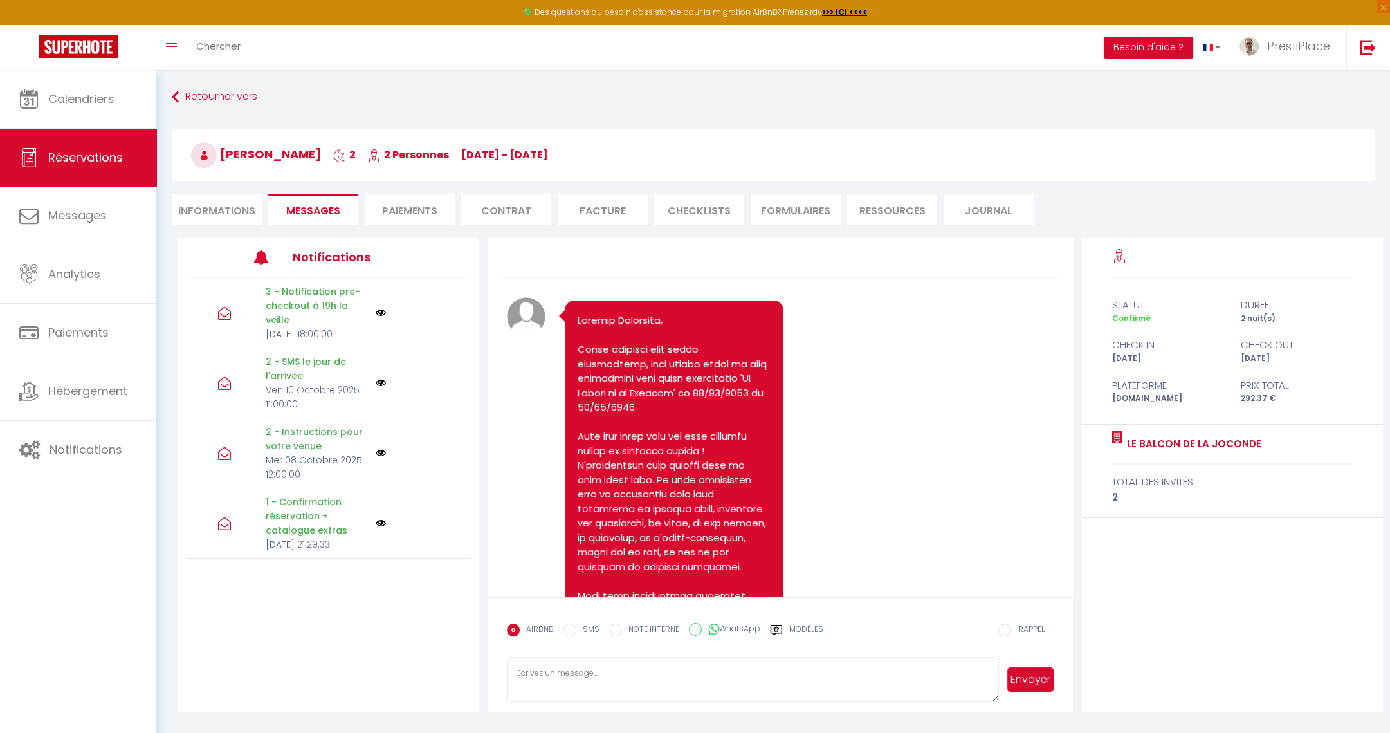
scroll to position [4152, 0]
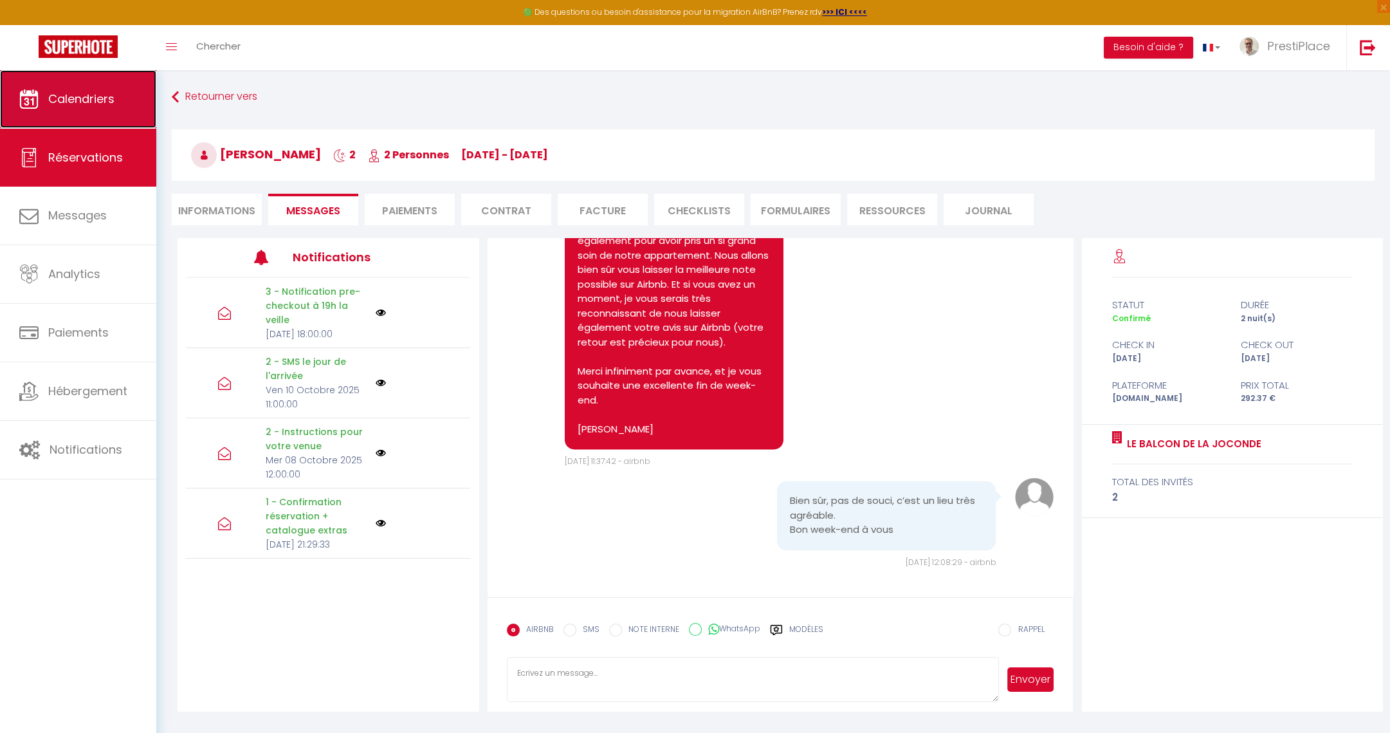
click at [50, 115] on link "Calendriers" at bounding box center [78, 99] width 156 height 58
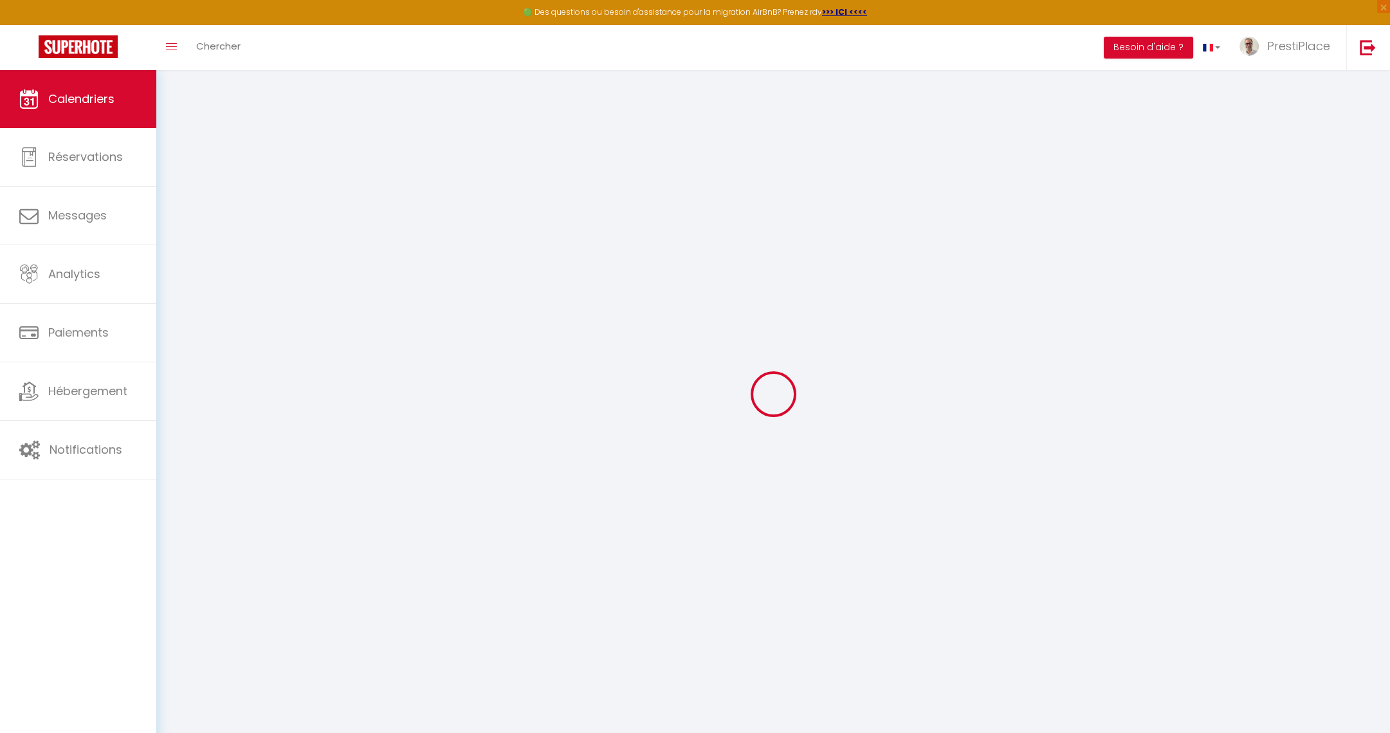
select select
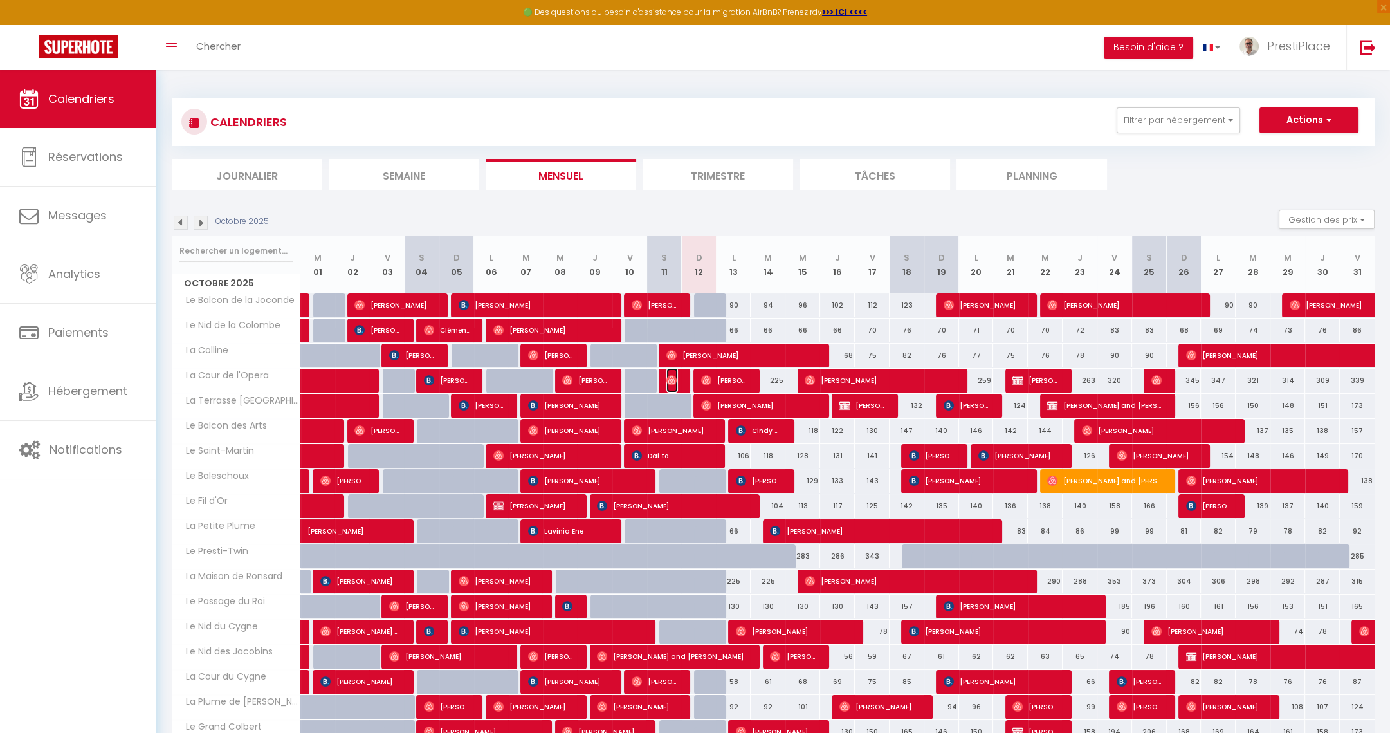
click at [670, 377] on img at bounding box center [671, 380] width 10 height 10
select select "OK"
select select "0"
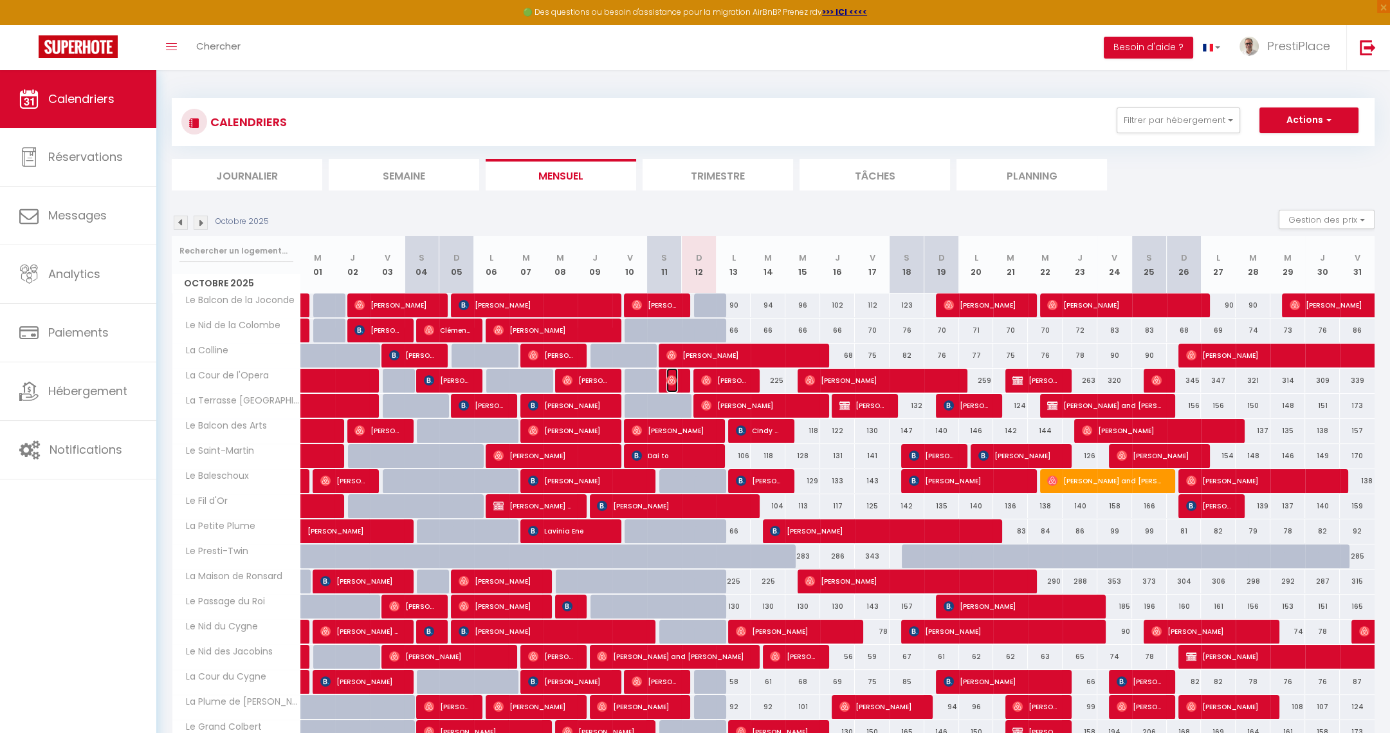
select select "1"
select select
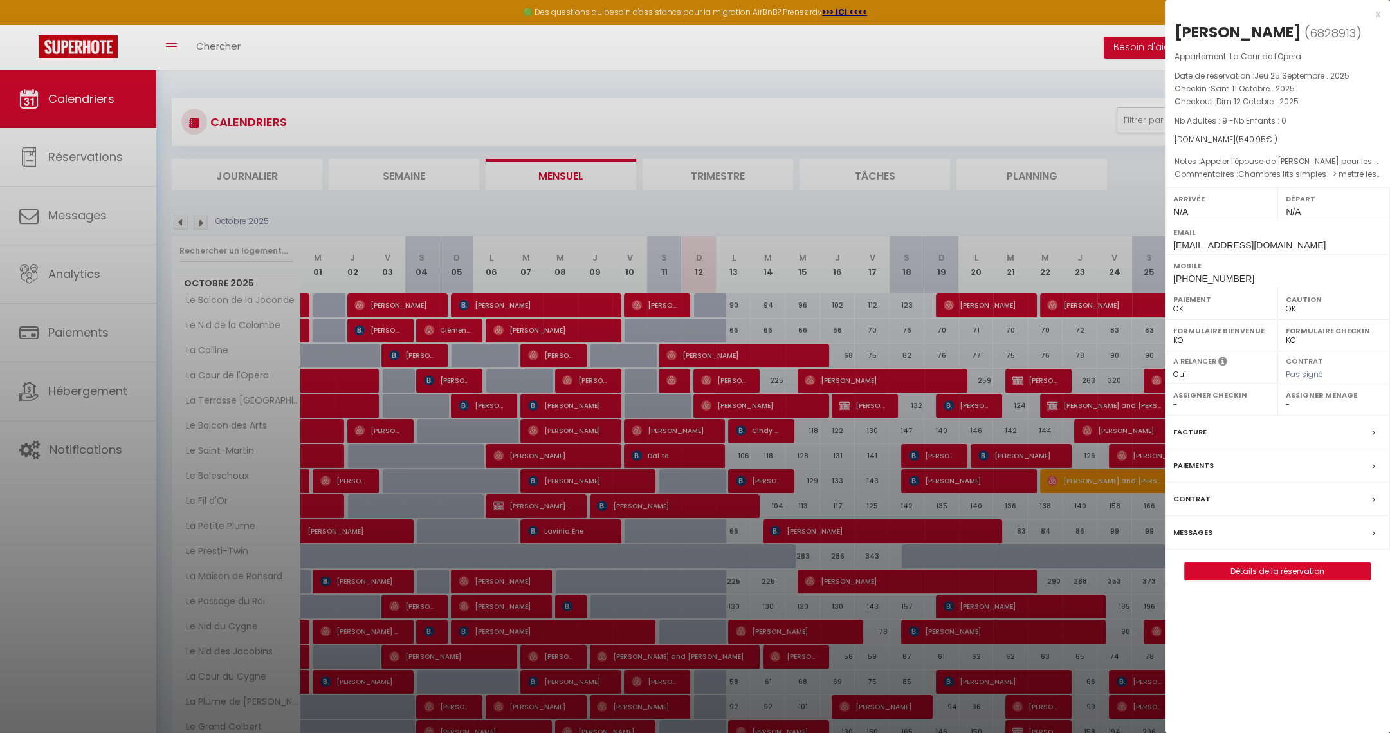
click at [1185, 526] on label "Messages" at bounding box center [1192, 533] width 39 height 14
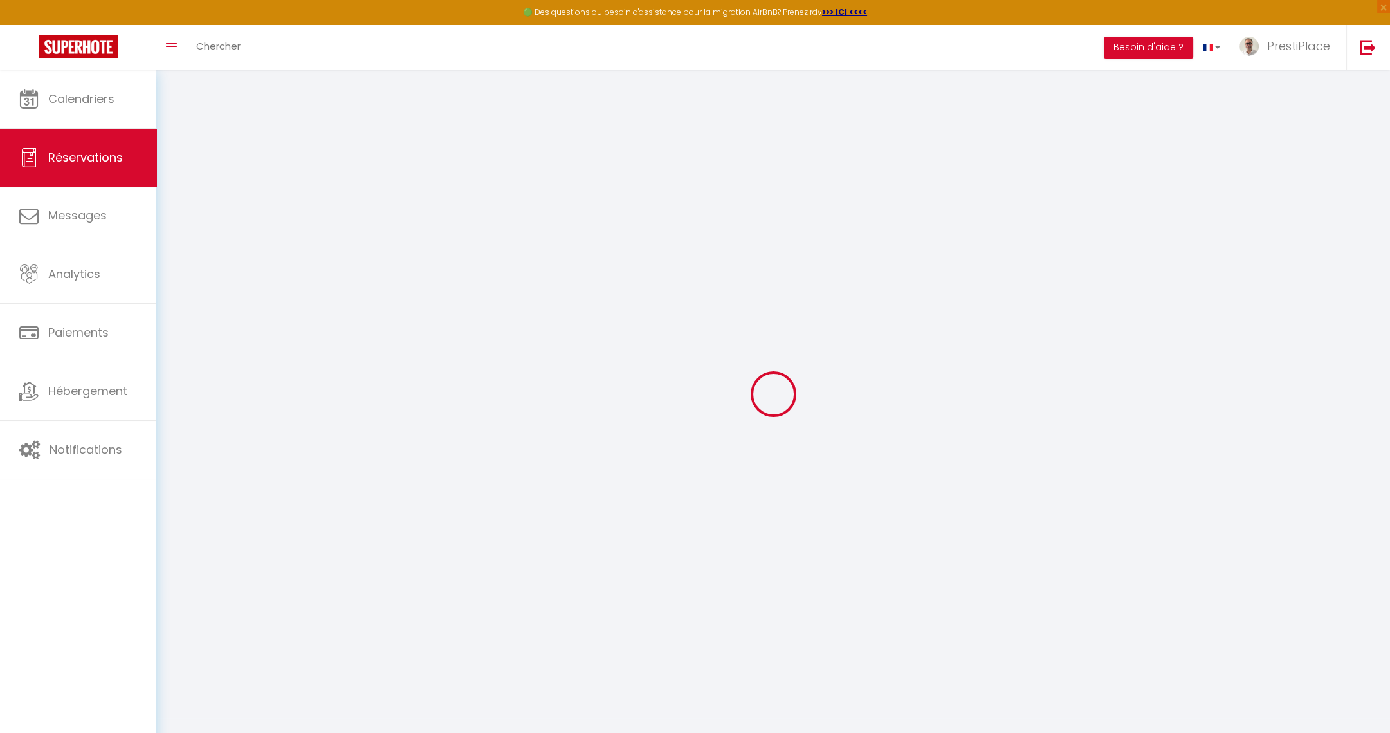
type input "[PERSON_NAME]"
type input "Malbran"
type input "[EMAIL_ADDRESS][DOMAIN_NAME]"
type input "[PHONE_NUMBER]"
select select "FR"
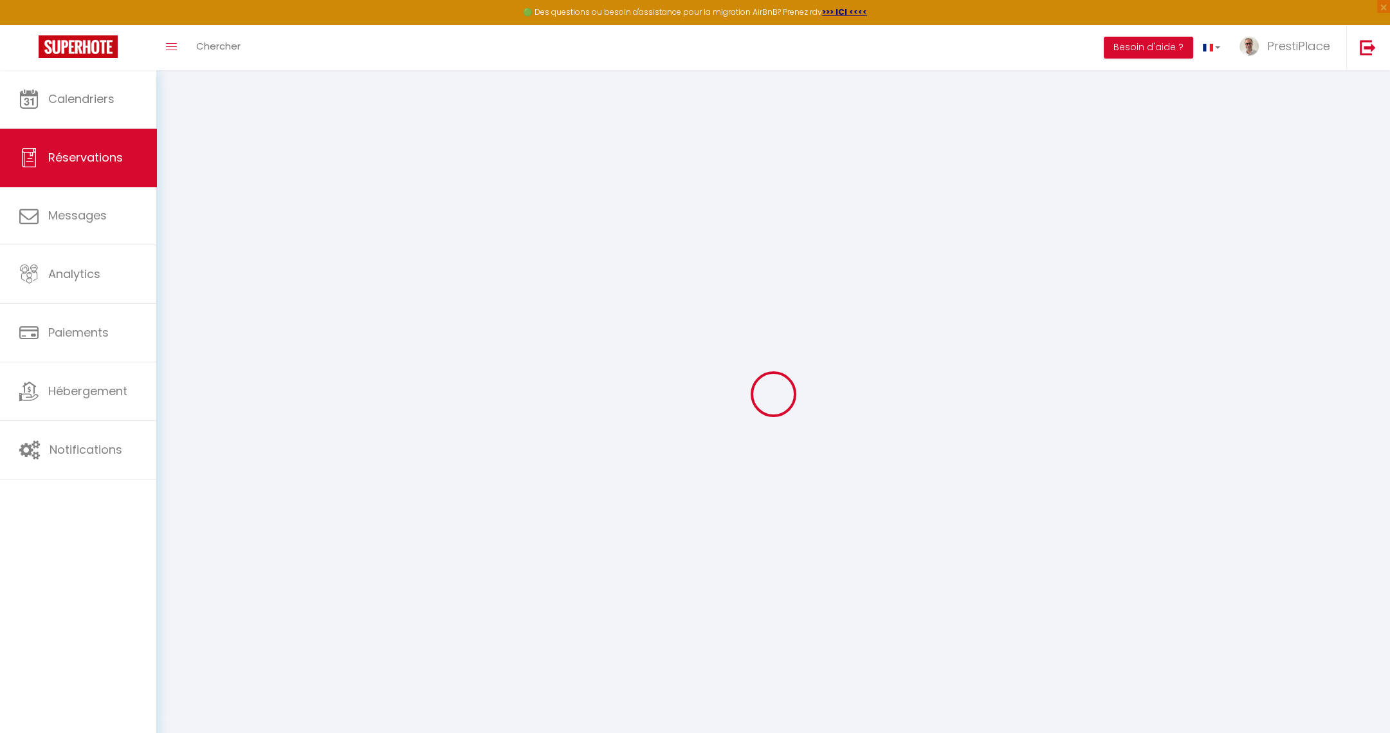
type input "83.85"
select select "32452"
select select "1"
select select
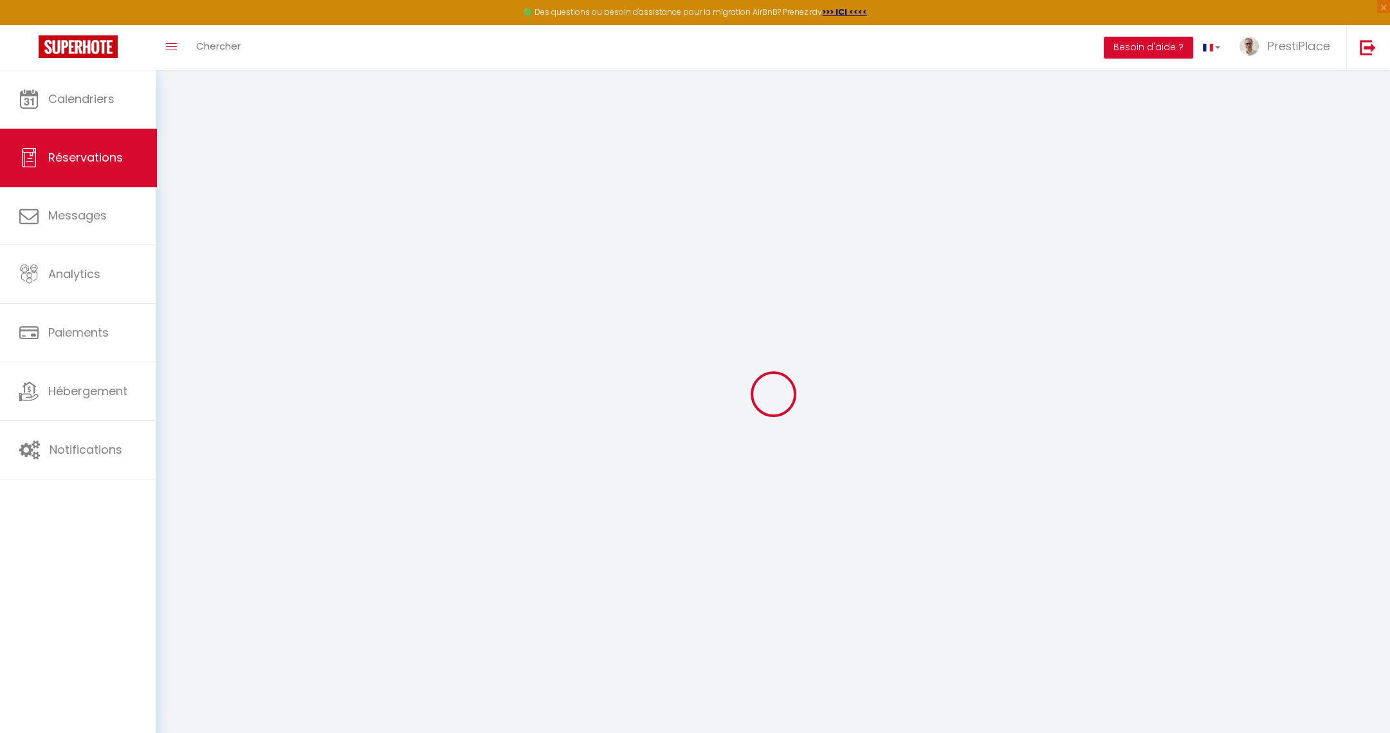
type input "9"
select select "12"
select select
type input "359"
checkbox input "false"
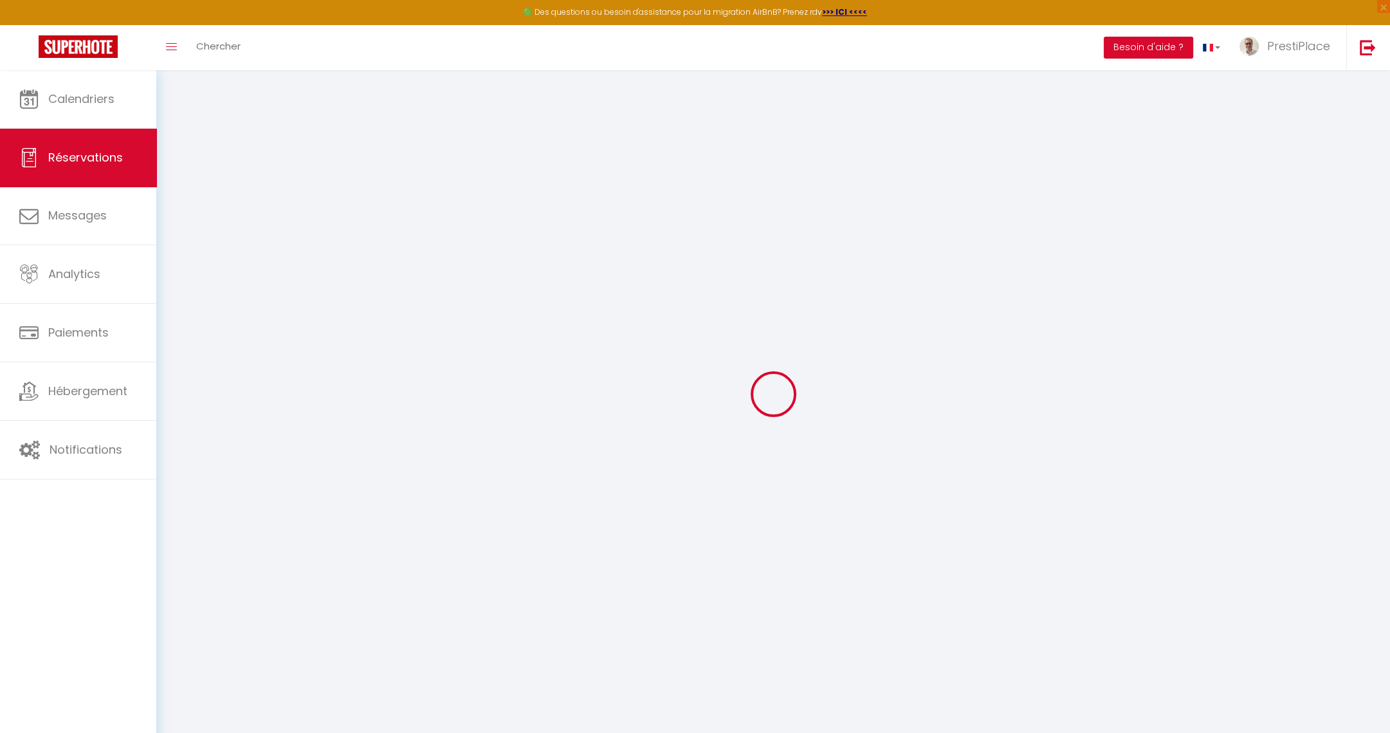
type input "0"
select select "1"
type input "0"
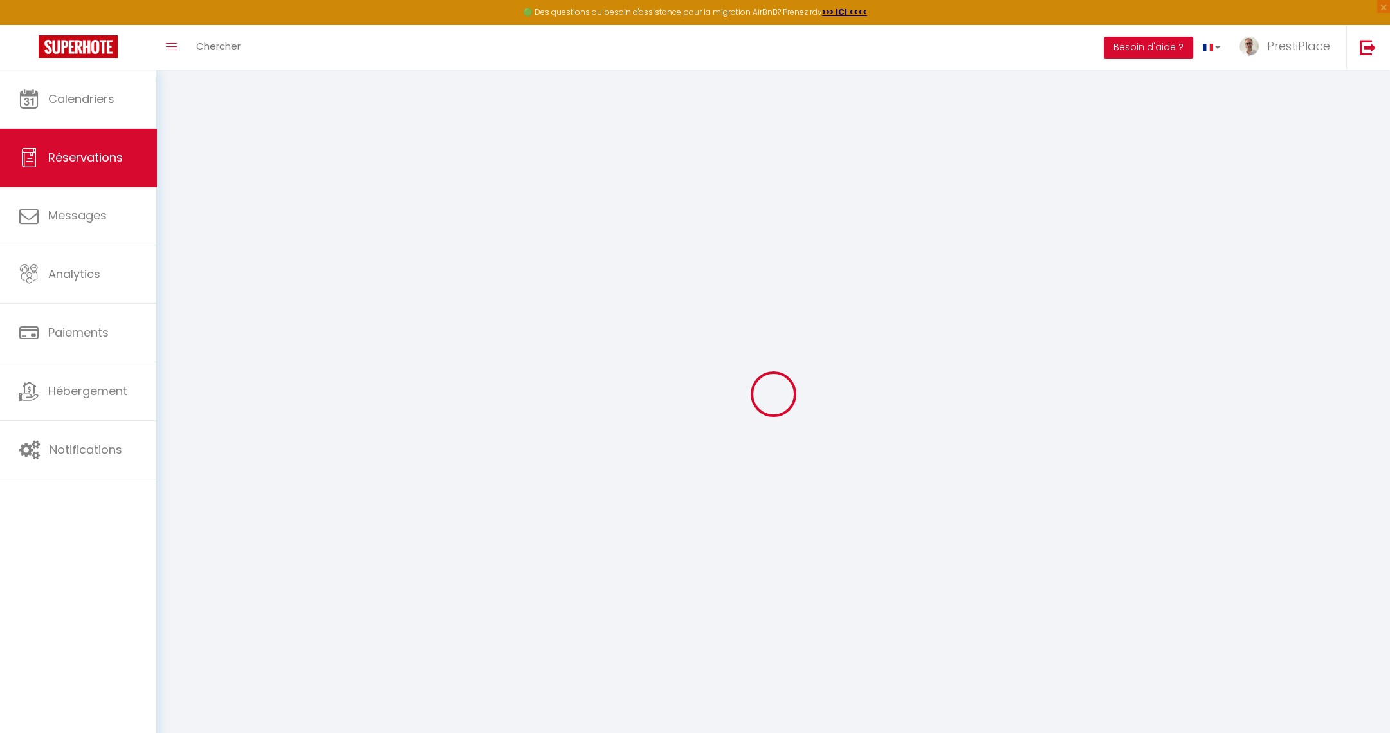
select select
select select "15"
checkbox input "false"
select select
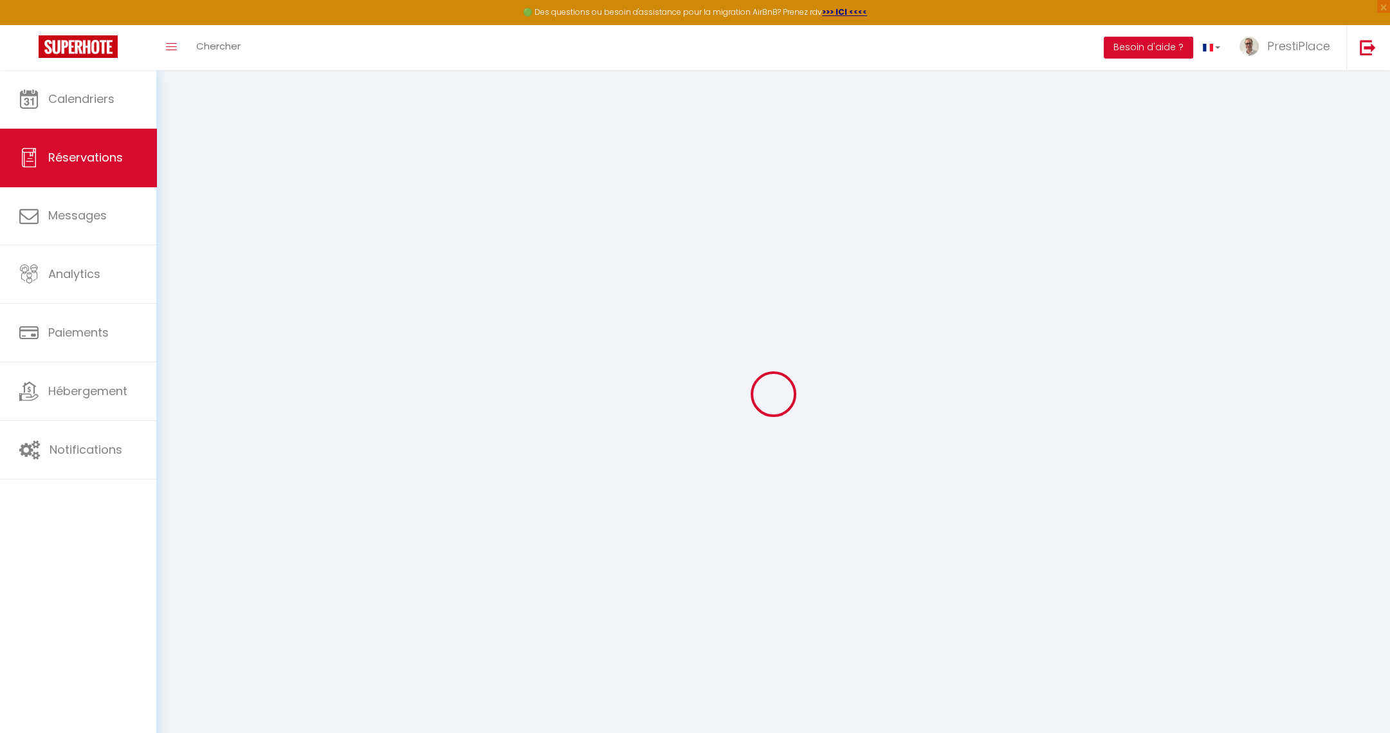
select select
checkbox input "false"
select select
checkbox input "false"
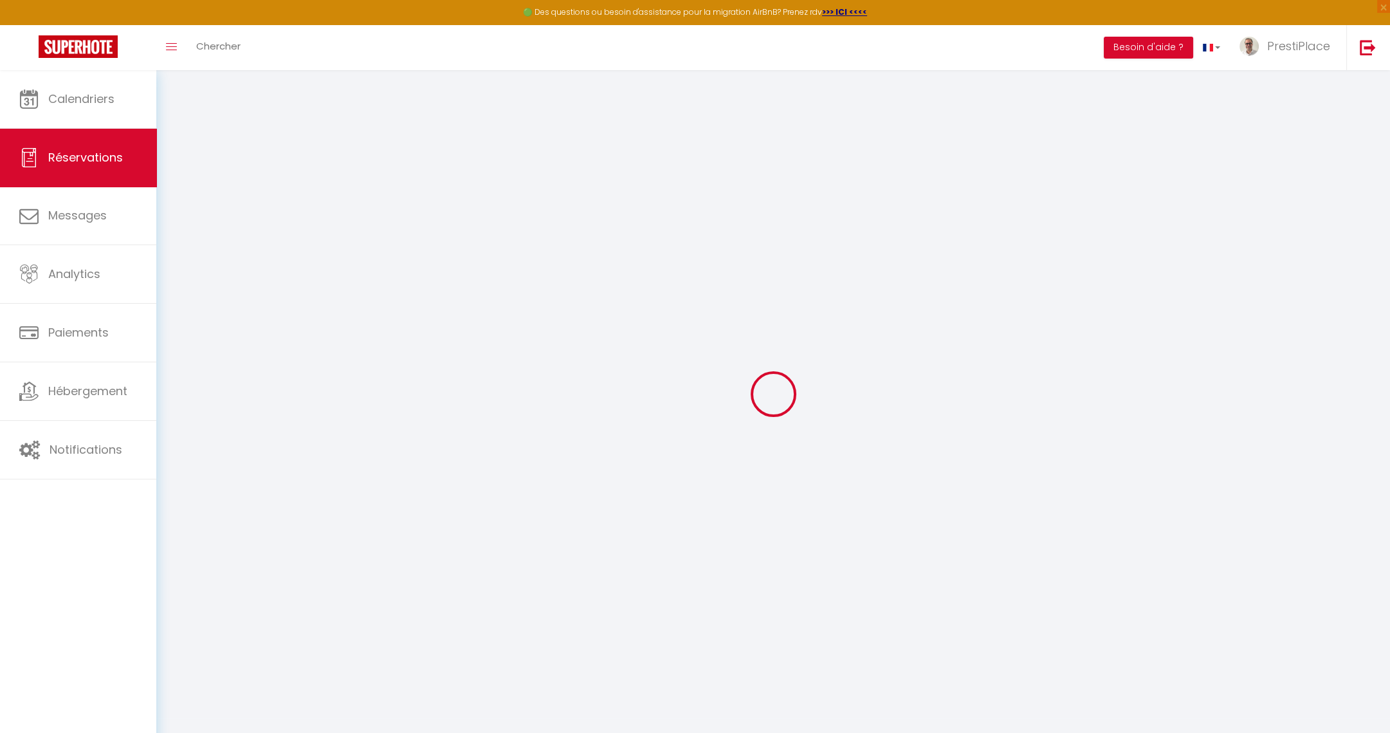
type textarea "Chambres lits simples -> mettre les 2 lits simples cote a cote Préparer canapé …"
type textarea "Appeler l'épouse de [PERSON_NAME] pour les clés : [PHONE_NUMBER]"
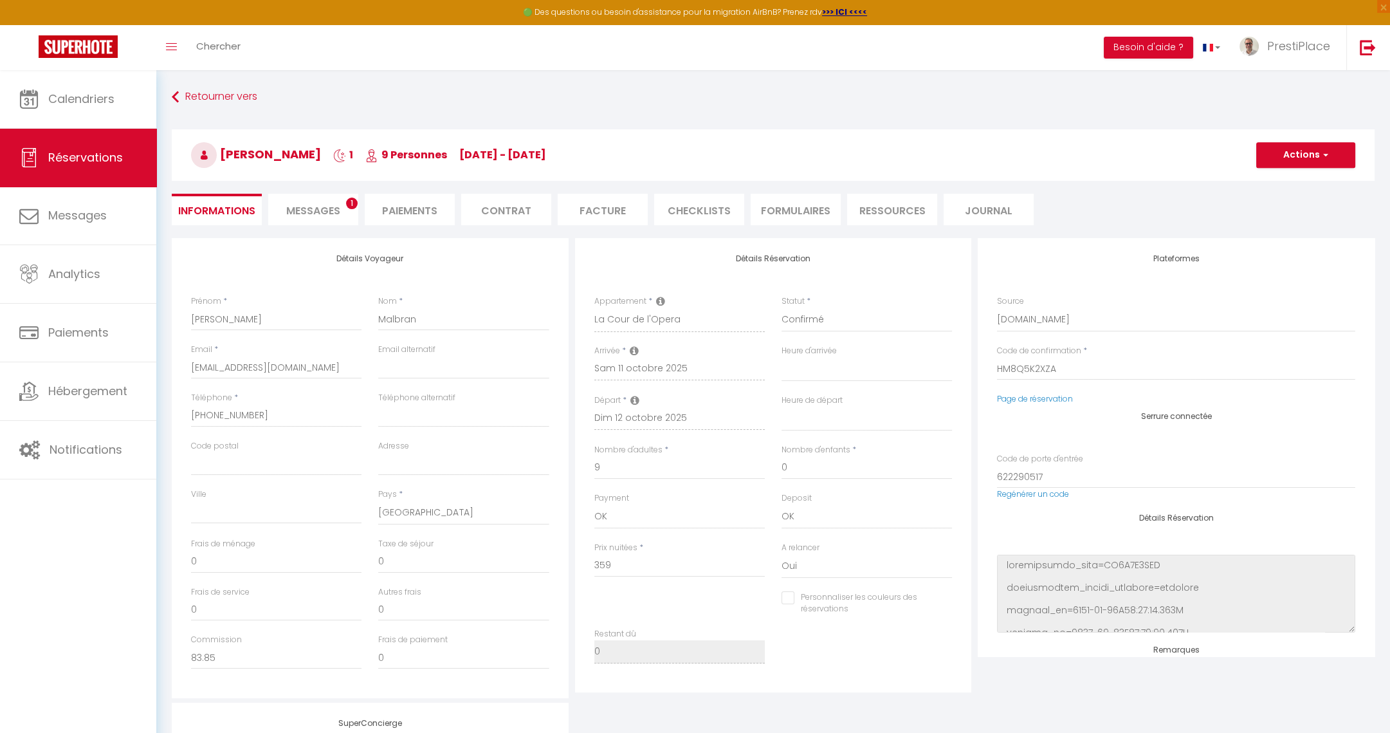
click at [340, 226] on div "Retourner vers [PERSON_NAME] 1 9 Personnes [DATE] - [DATE] Actions Enregistrer …" at bounding box center [773, 162] width 1220 height 152
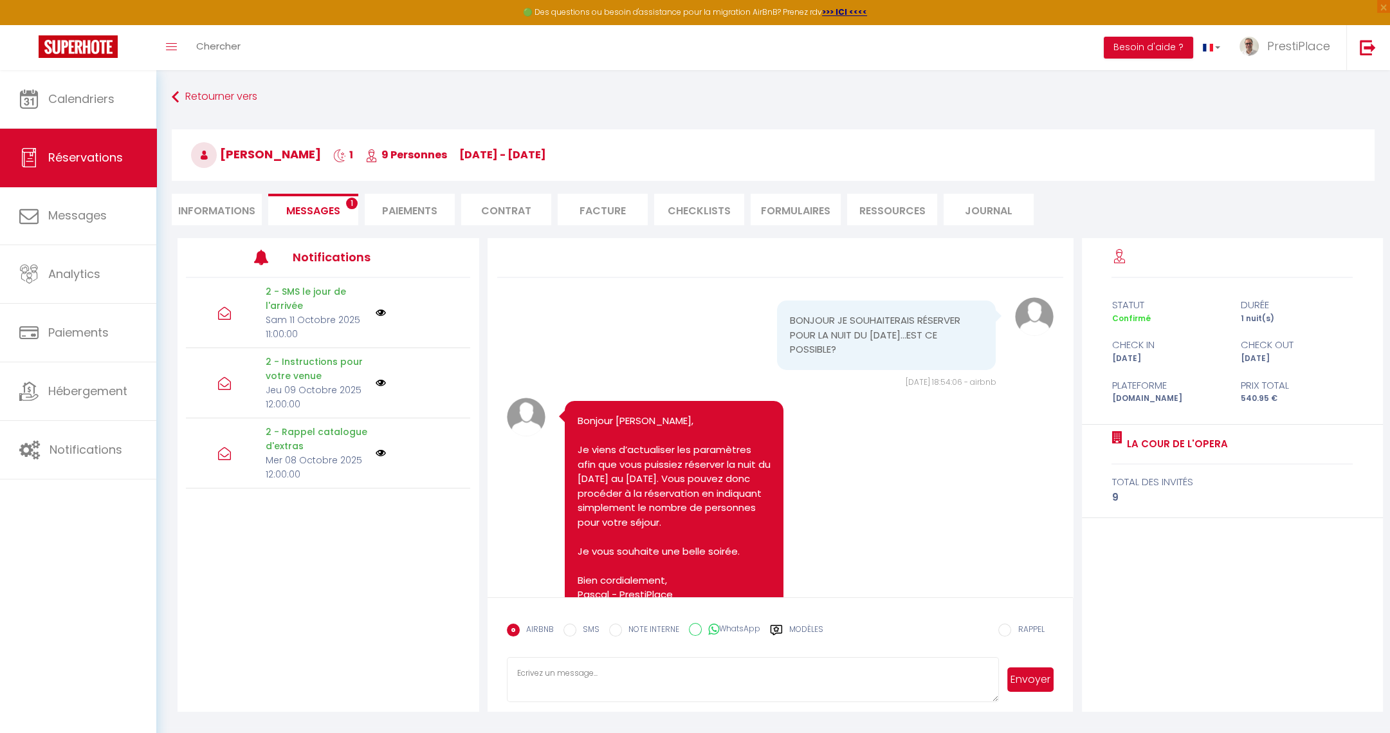
scroll to position [8313, 0]
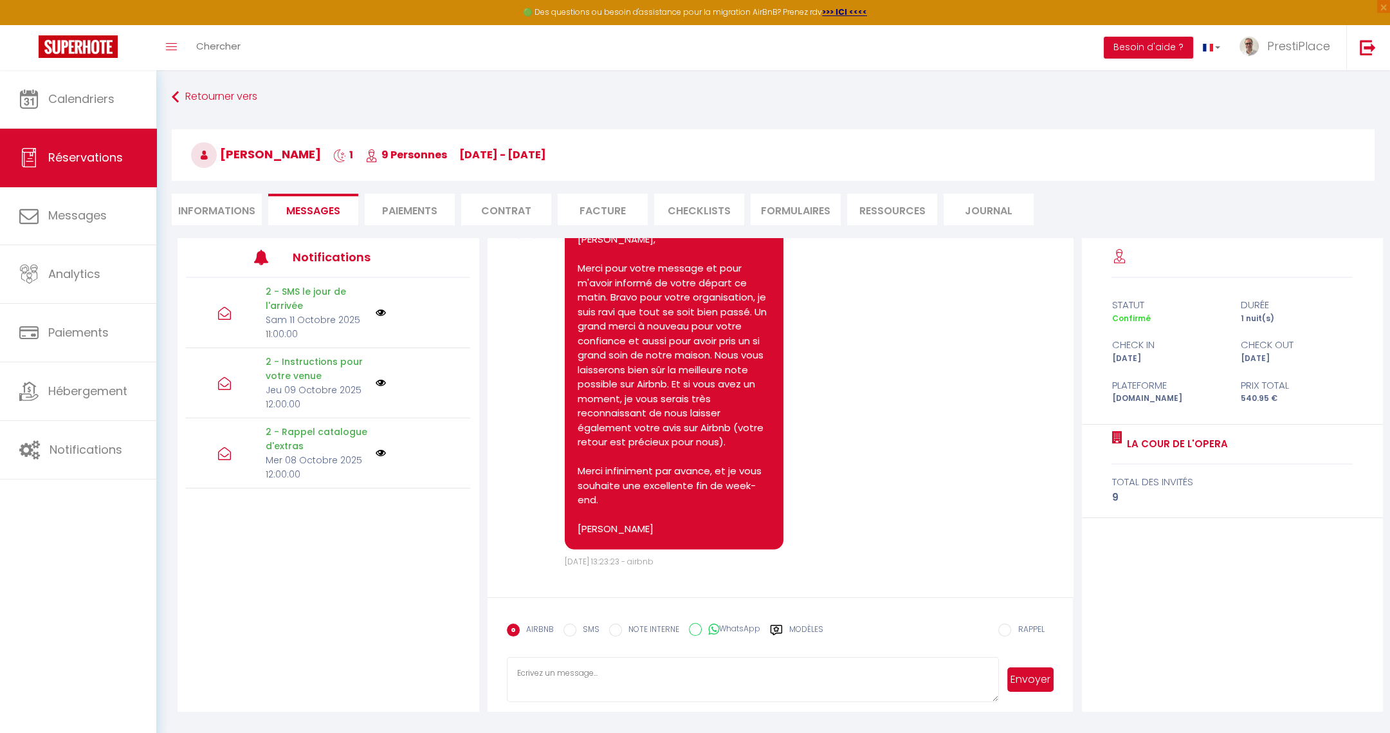
click at [336, 217] on li "Messages" at bounding box center [313, 210] width 90 height 32
click at [84, 104] on span "Calendriers" at bounding box center [81, 99] width 66 height 16
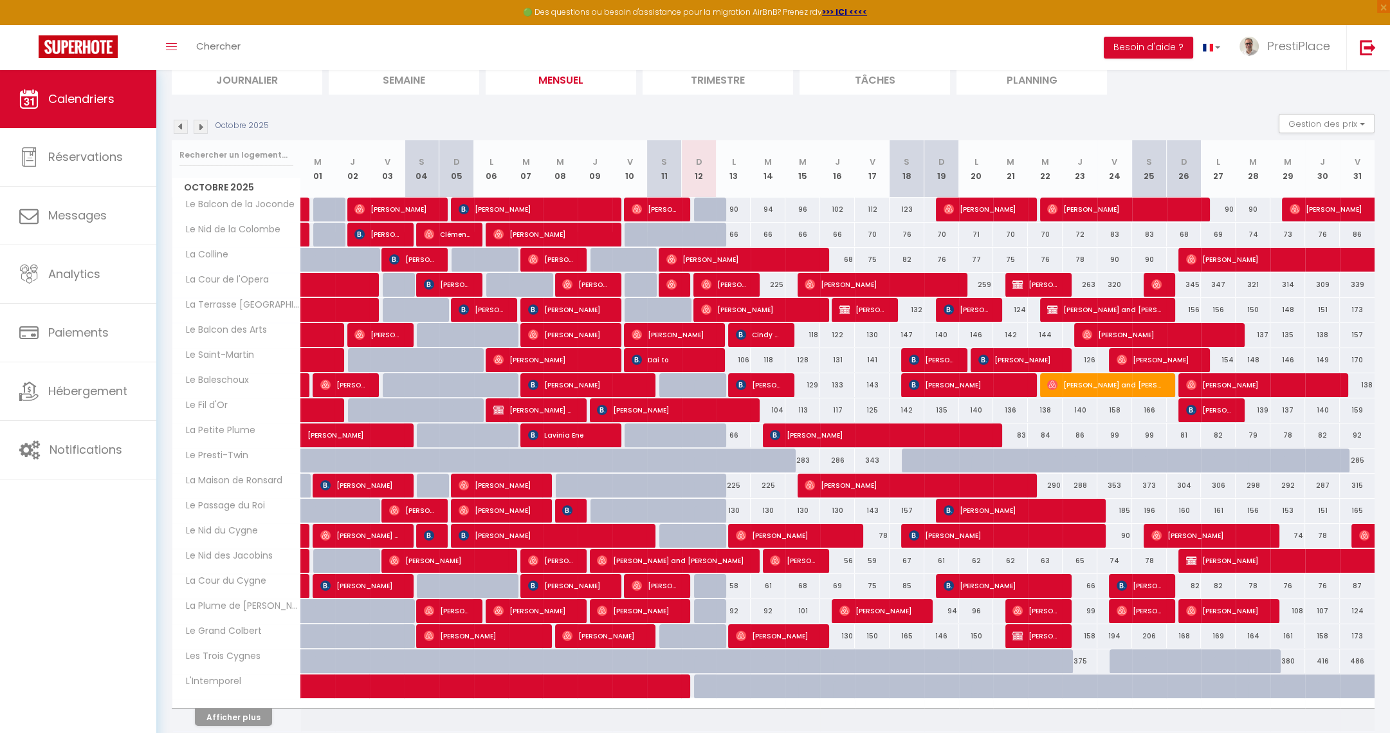
scroll to position [143, 0]
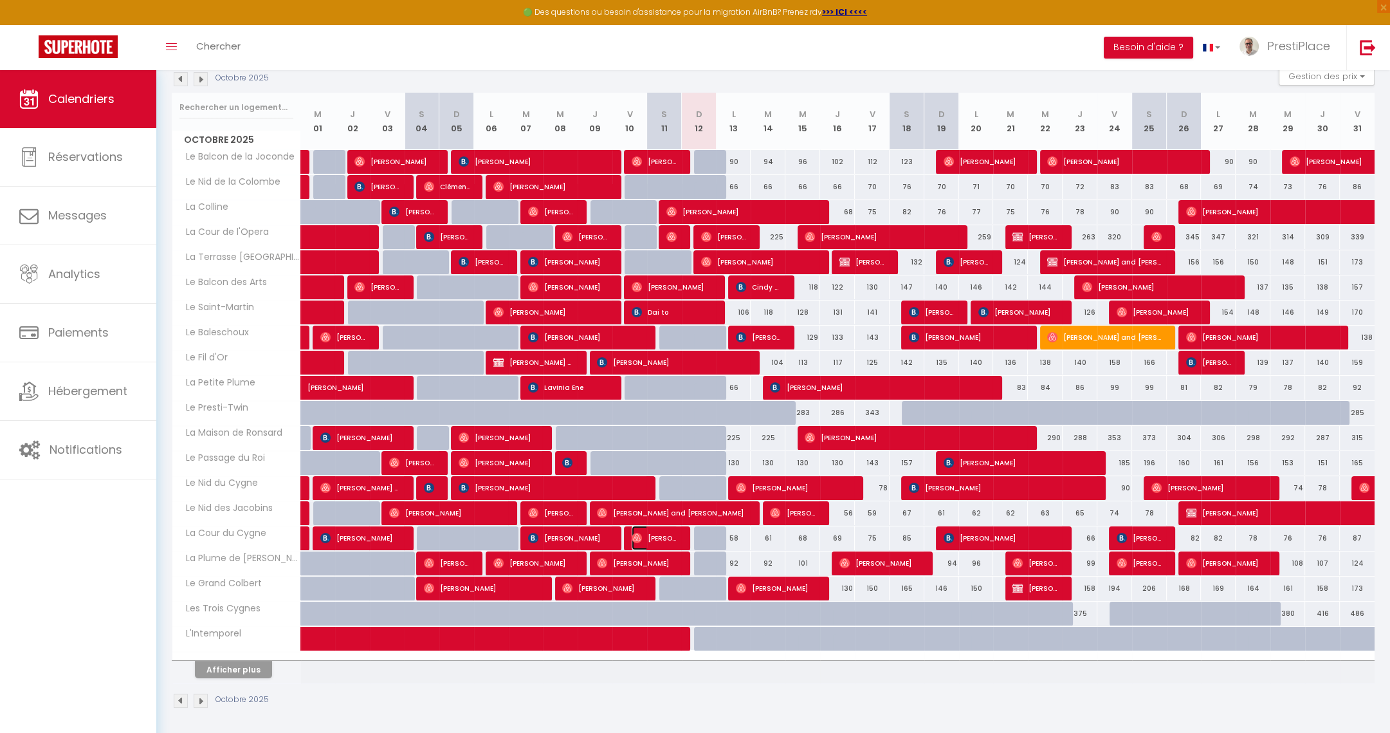
click at [662, 536] on span "[PERSON_NAME]" at bounding box center [655, 538] width 46 height 24
select select "OK"
select select "0"
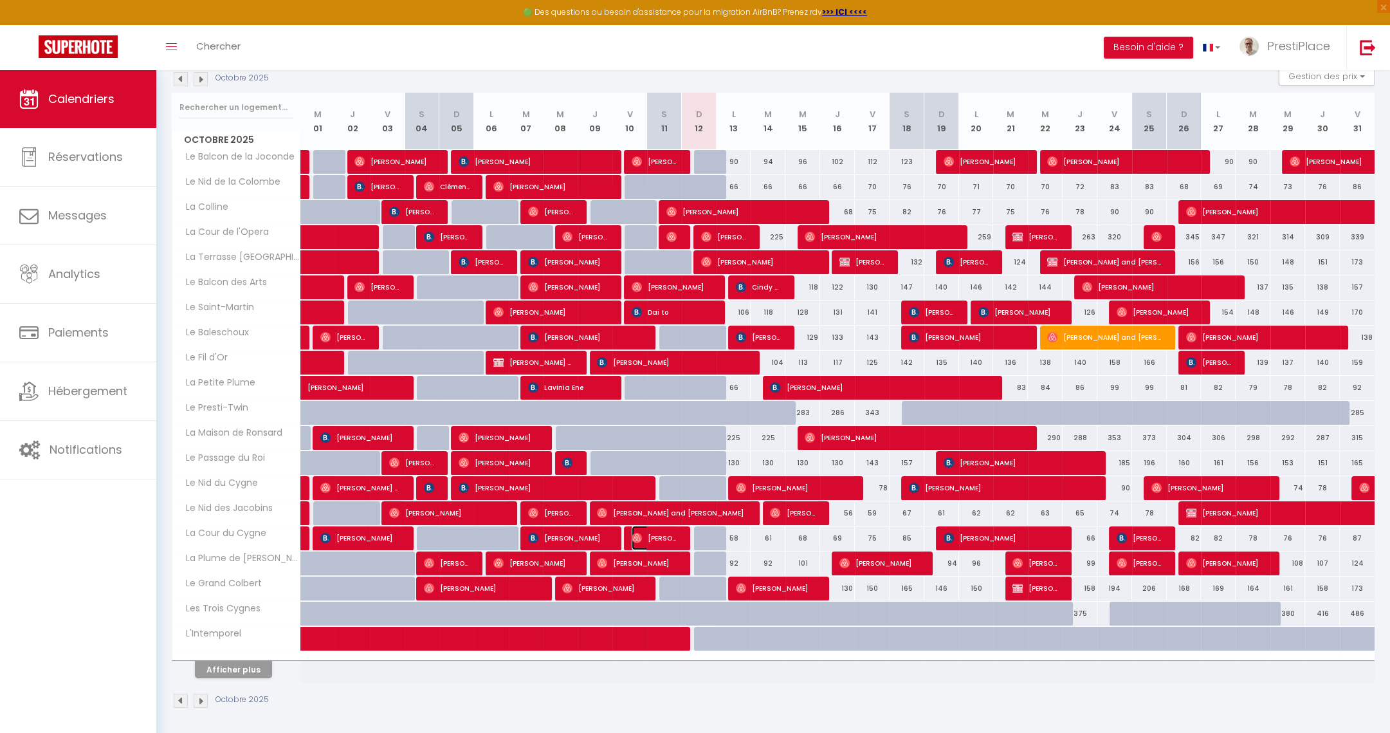
select select "1"
select select
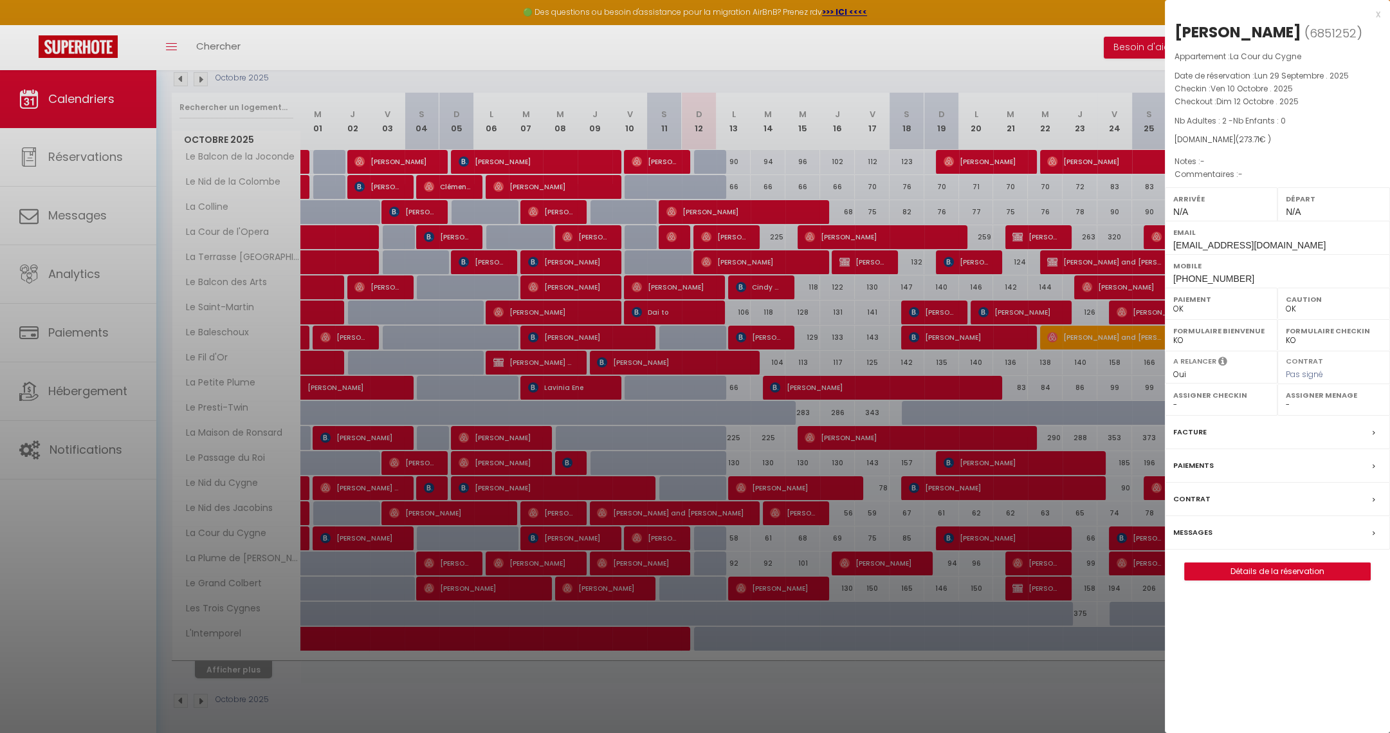
click at [1195, 529] on label "Messages" at bounding box center [1192, 533] width 39 height 14
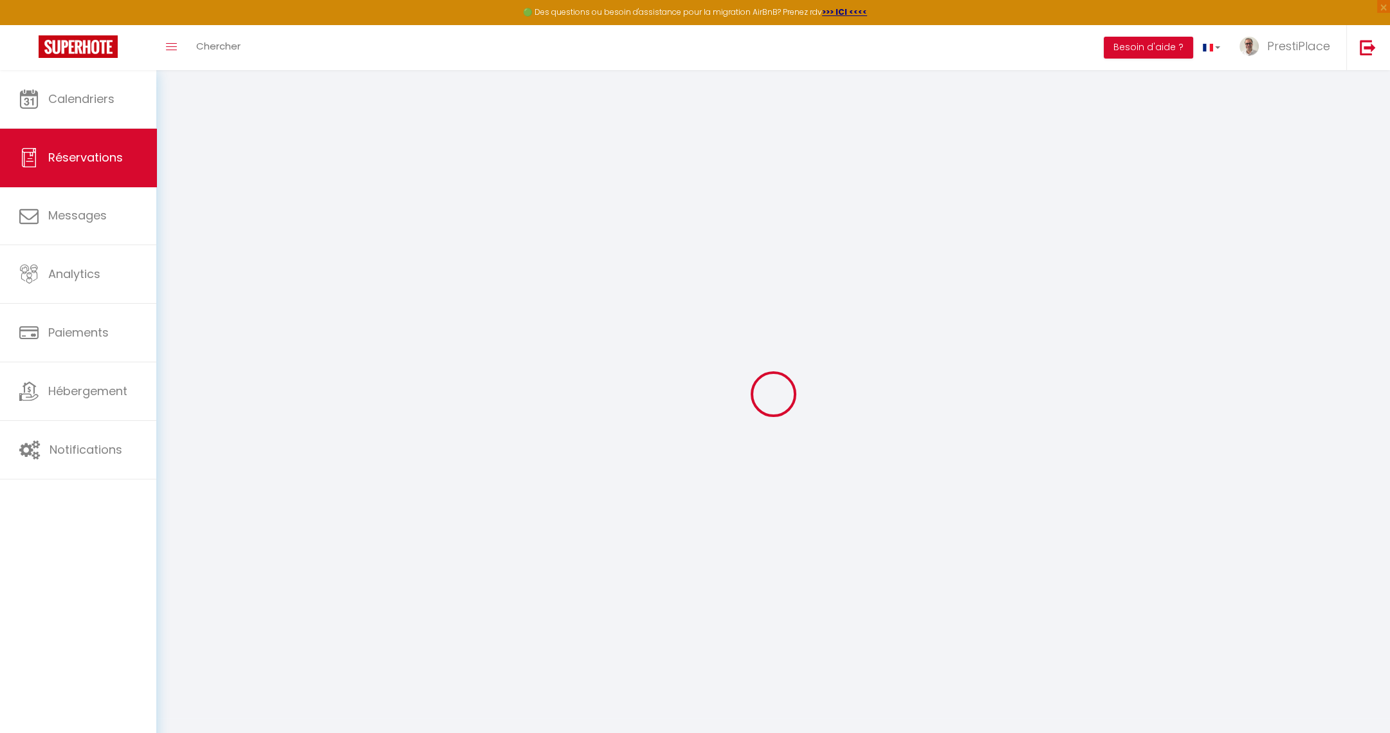
type input "Charlotte"
type input "Bornet"
type input "[EMAIL_ADDRESS][DOMAIN_NAME]"
type input "[PHONE_NUMBER]"
select select
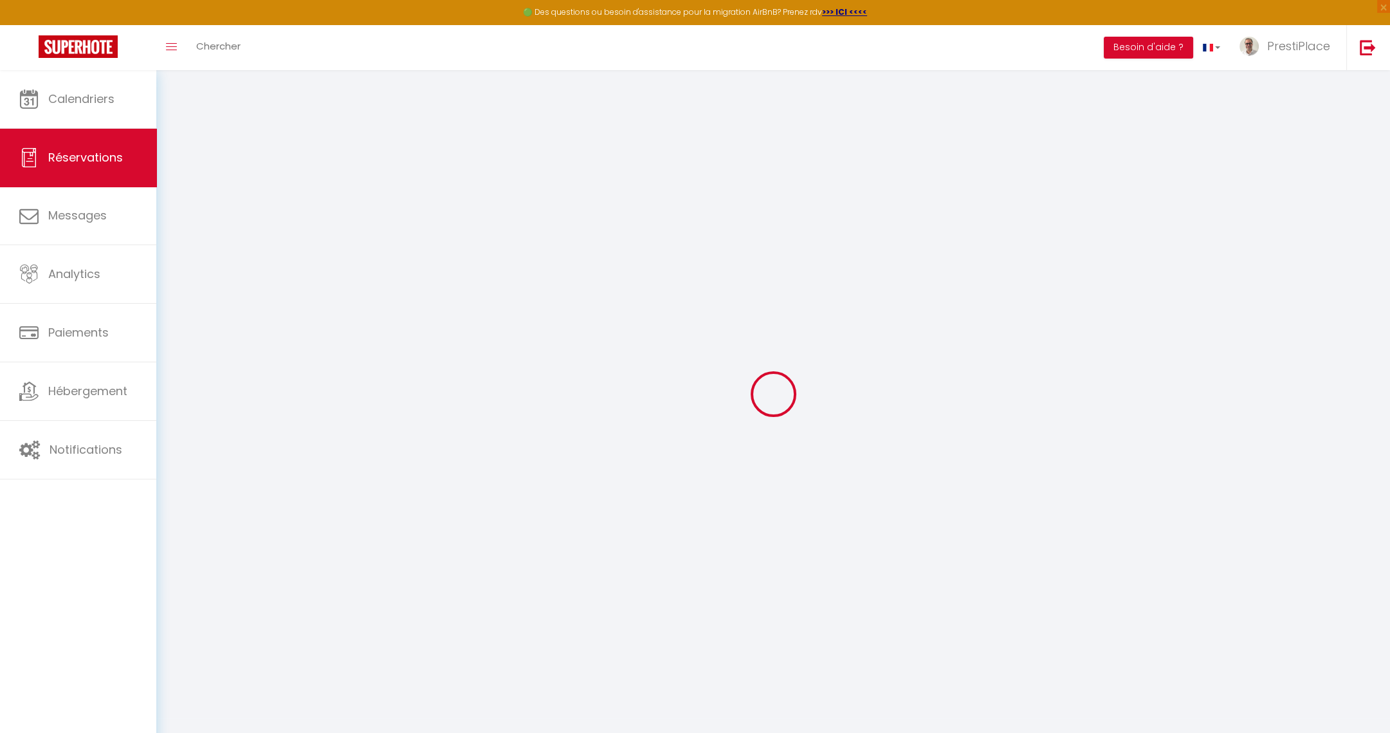
type input "41.55"
select select "50394"
select select "1"
select select
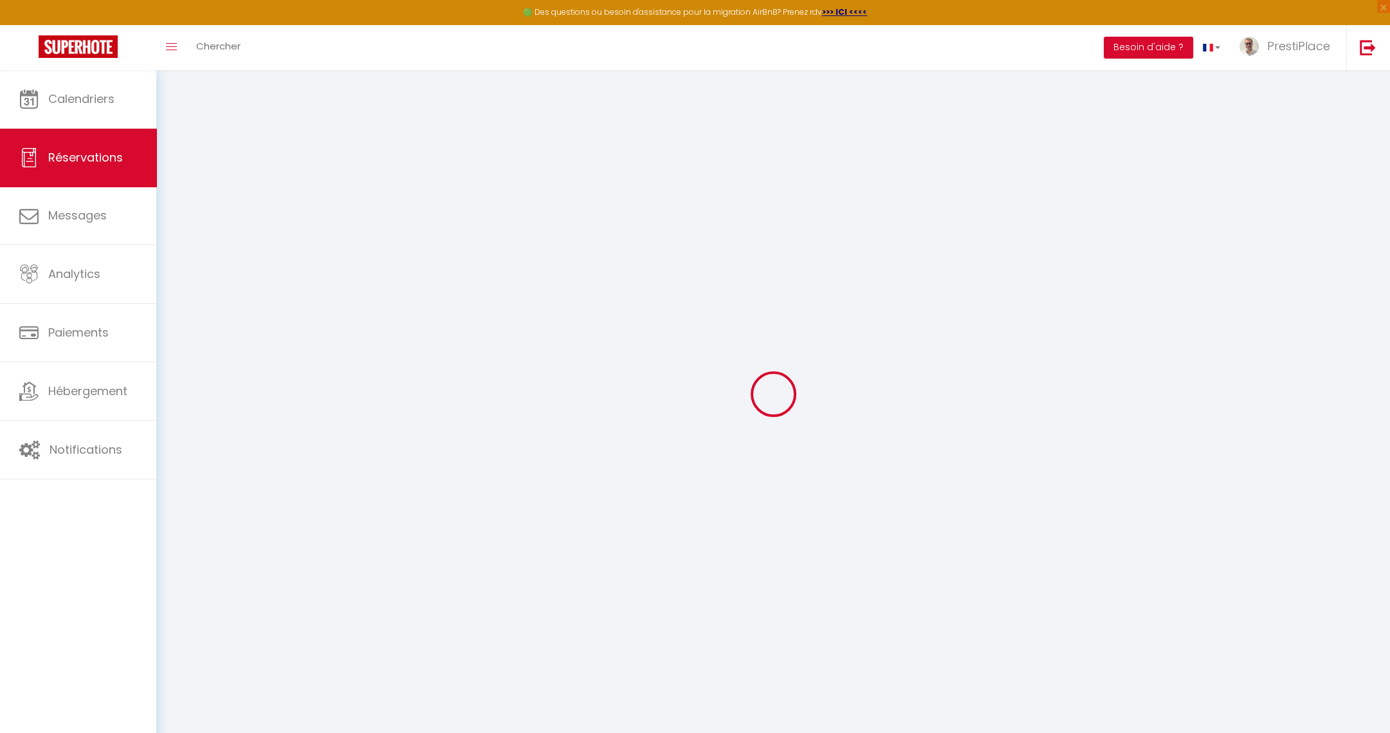
type input "2"
select select "12"
select select
type input "215"
checkbox input "false"
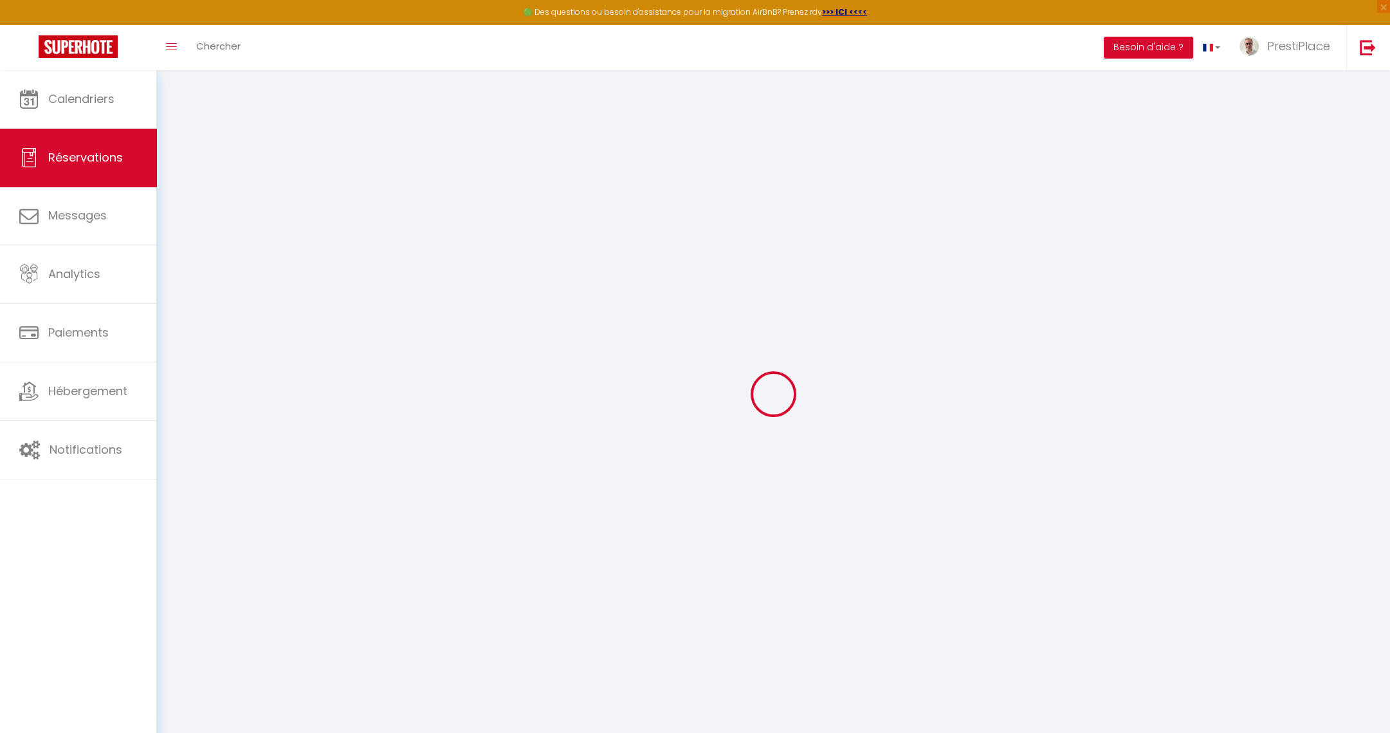
type input "4"
select select "1"
type input "0"
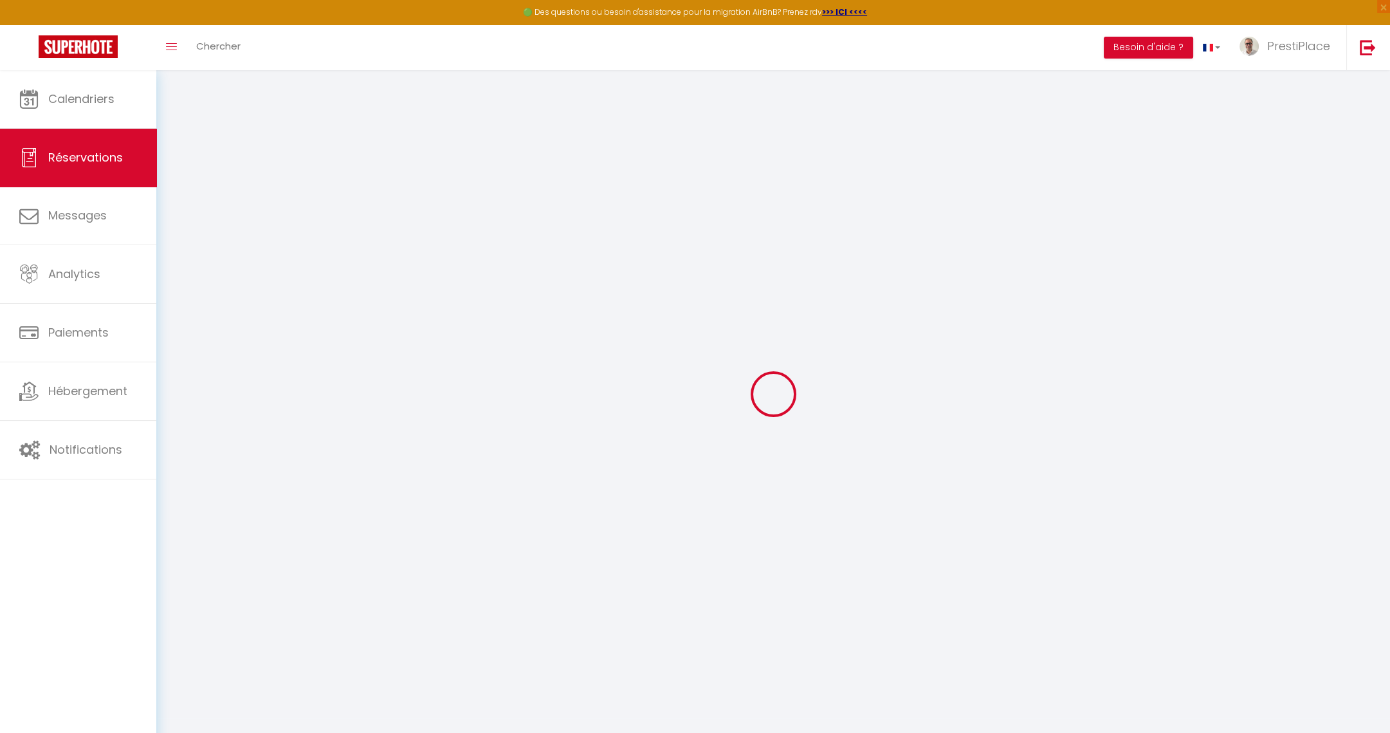
select select
select select "15"
checkbox input "false"
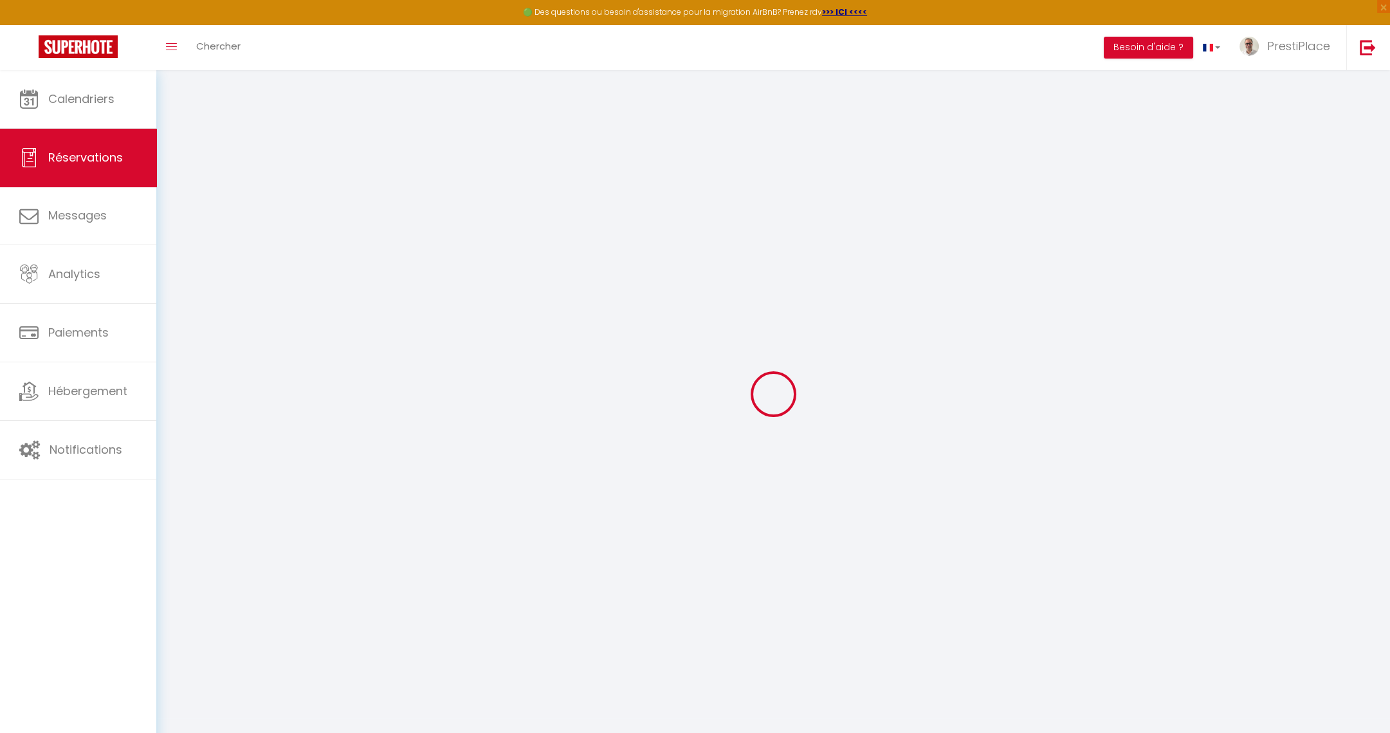
select select
checkbox input "false"
select select
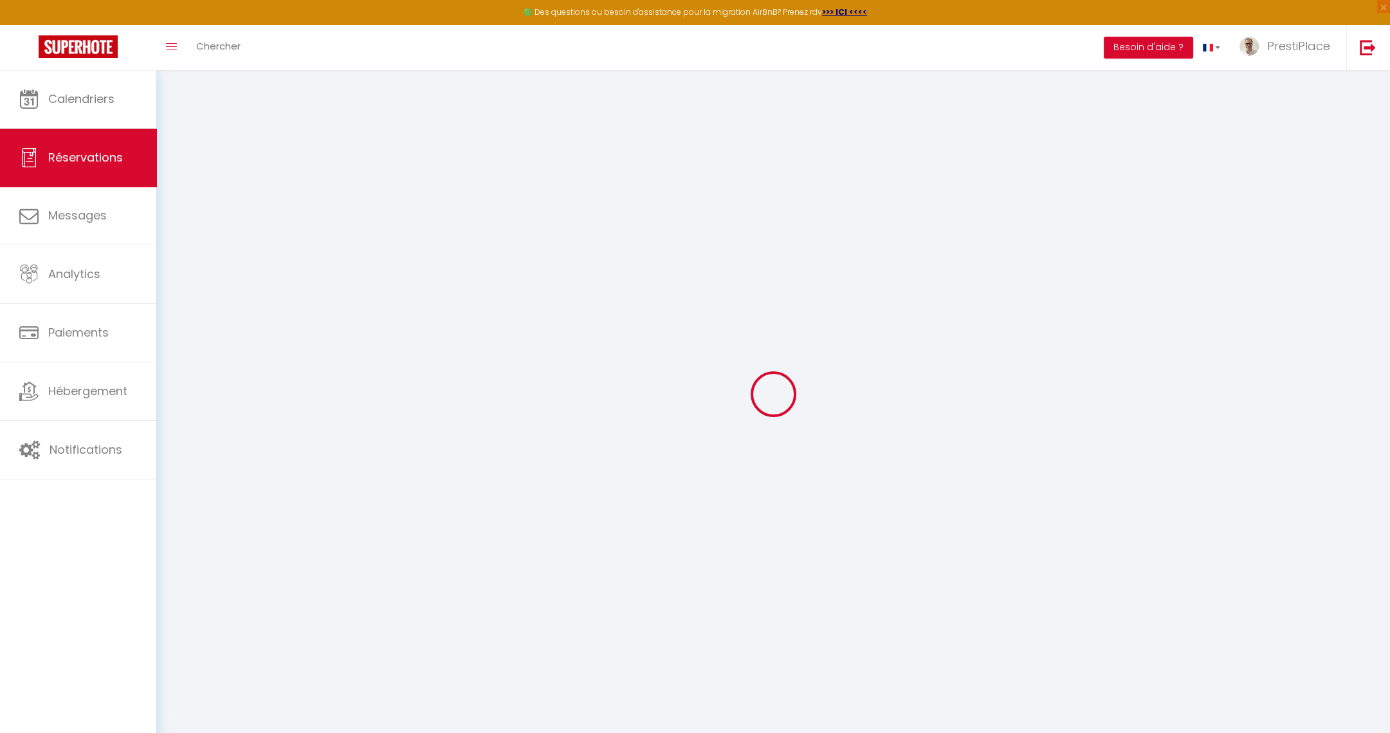
select select
checkbox input "false"
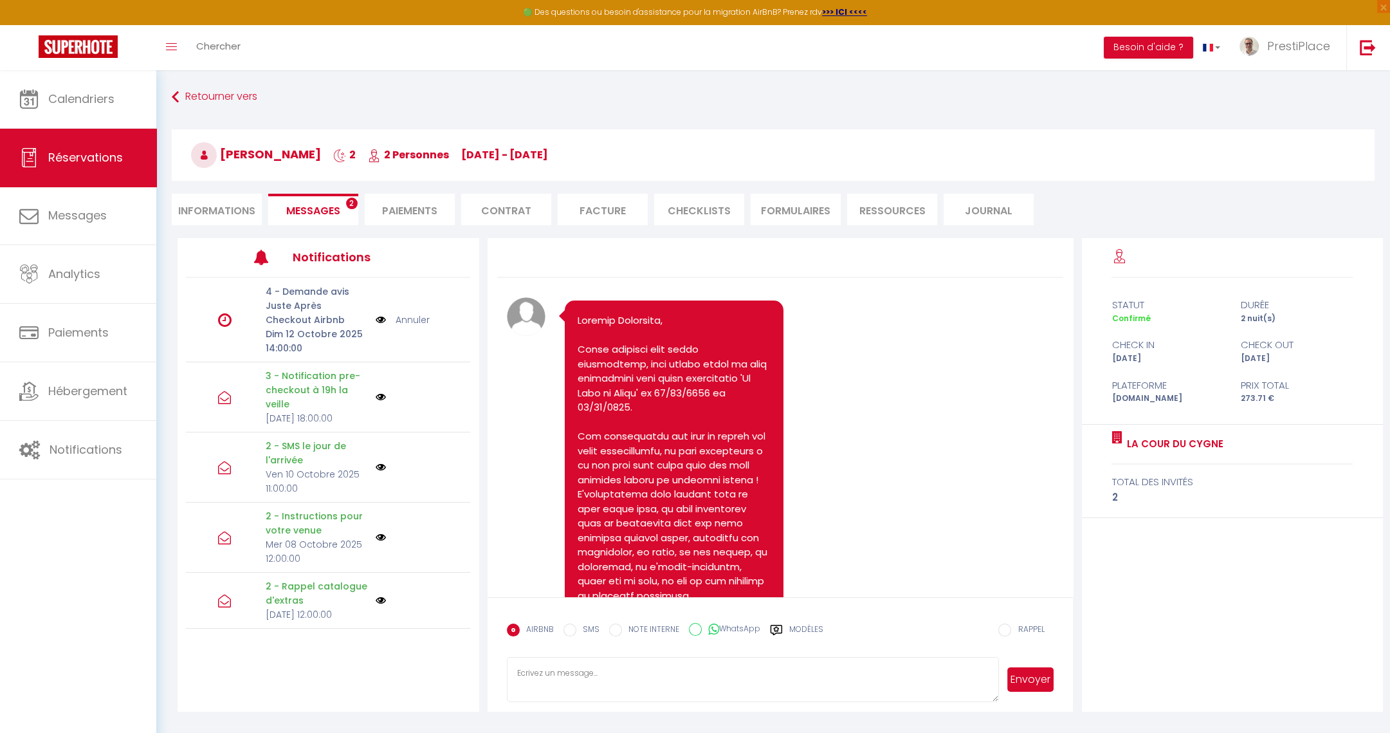
scroll to position [3492, 0]
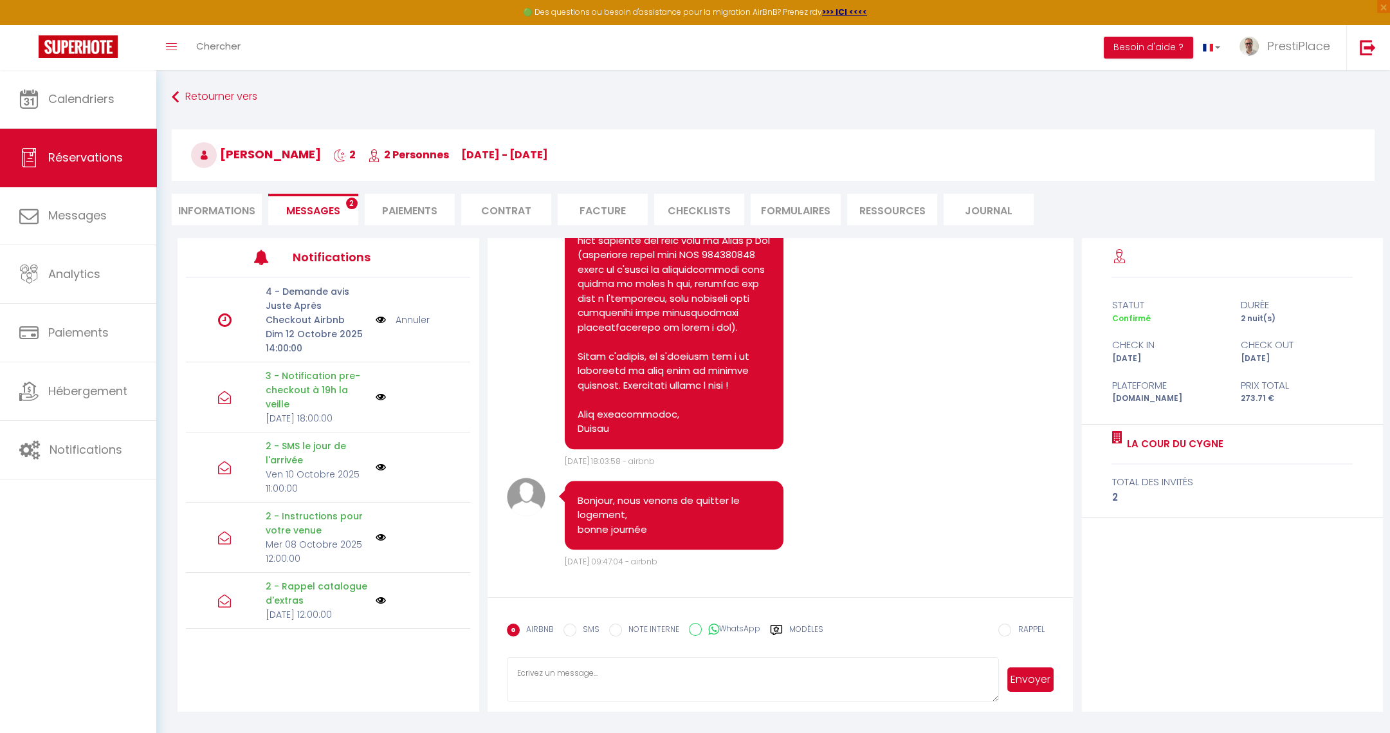
click at [312, 210] on span "Messages" at bounding box center [313, 210] width 54 height 15
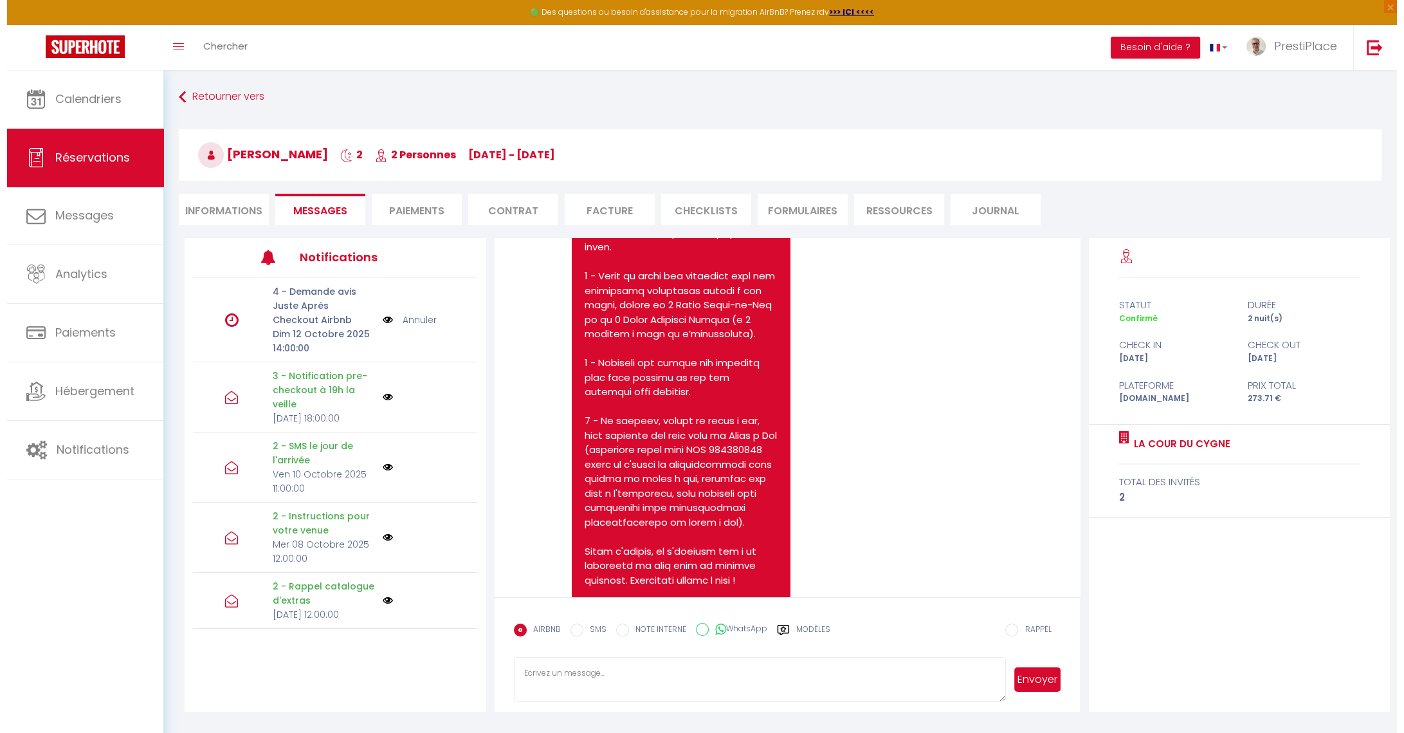
scroll to position [3106, 0]
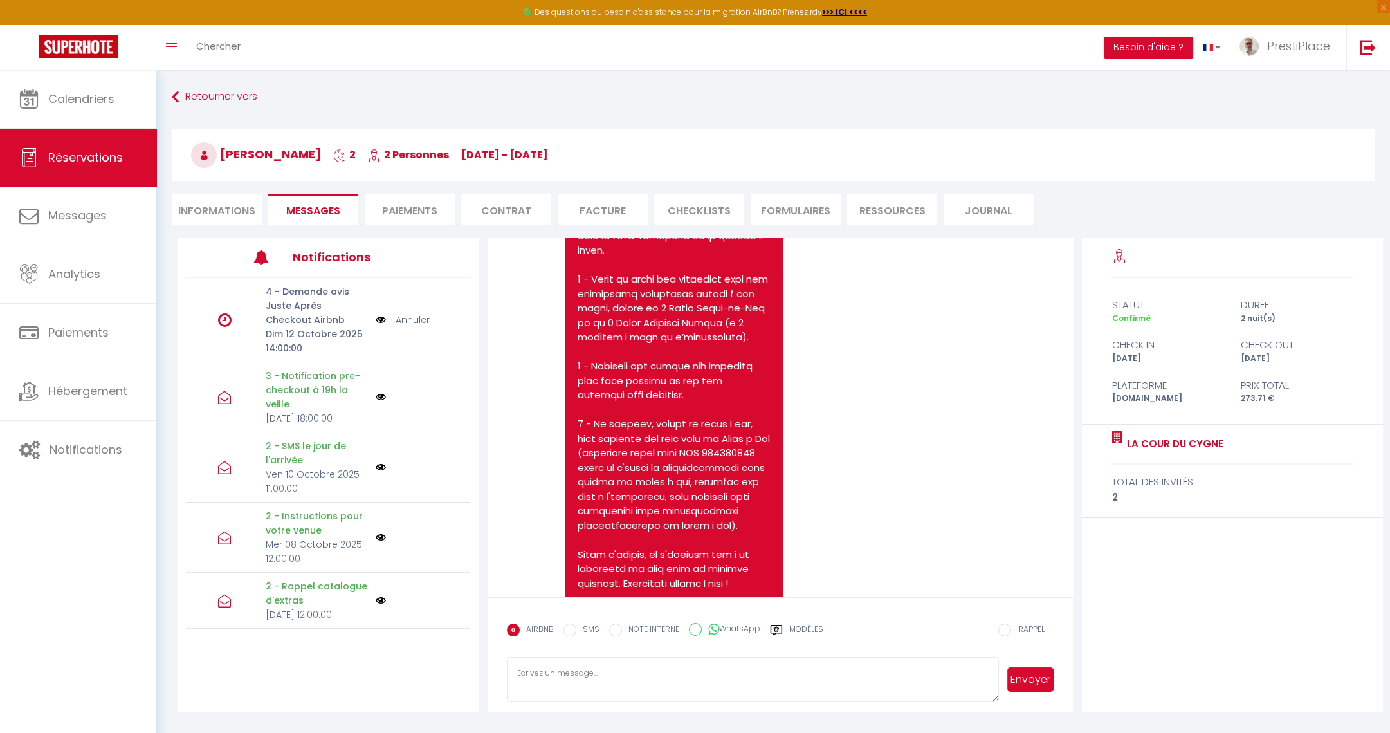
click at [376, 317] on img at bounding box center [381, 320] width 10 height 14
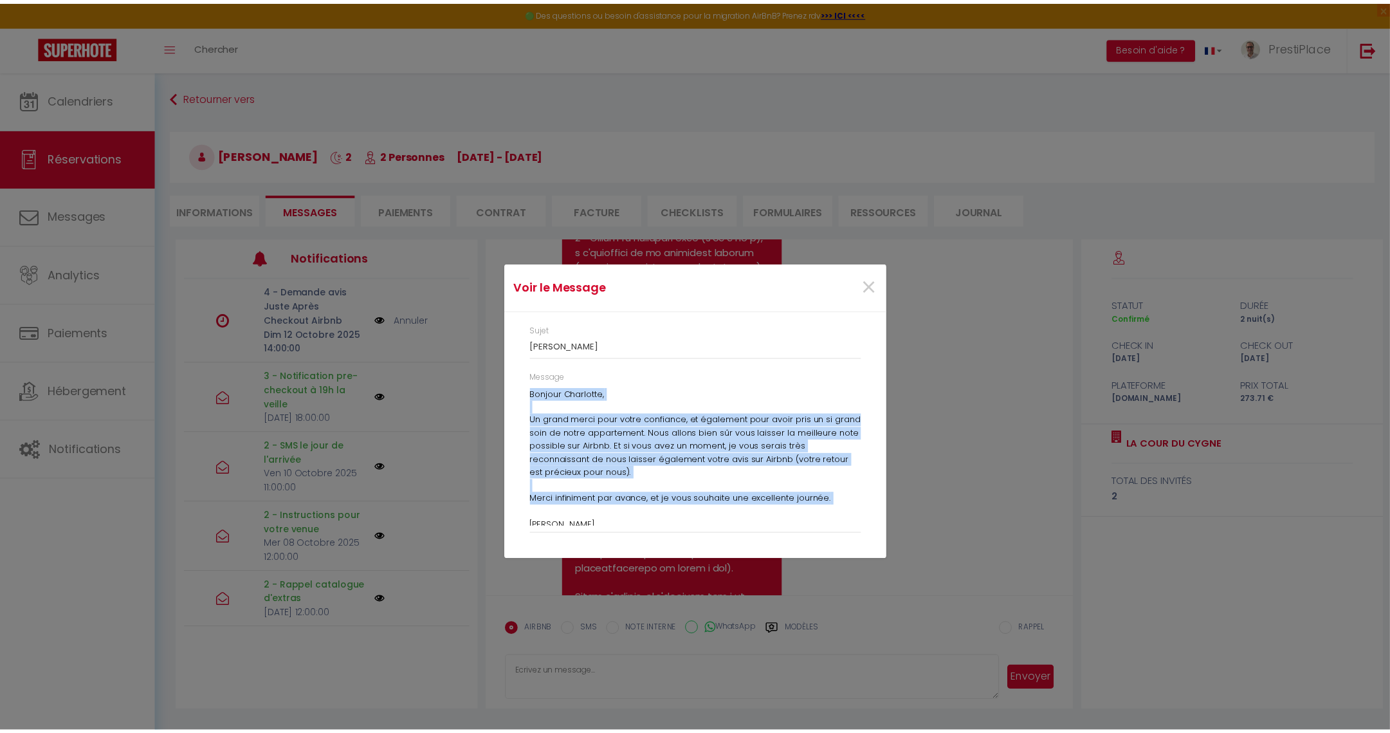
scroll to position [5, 0]
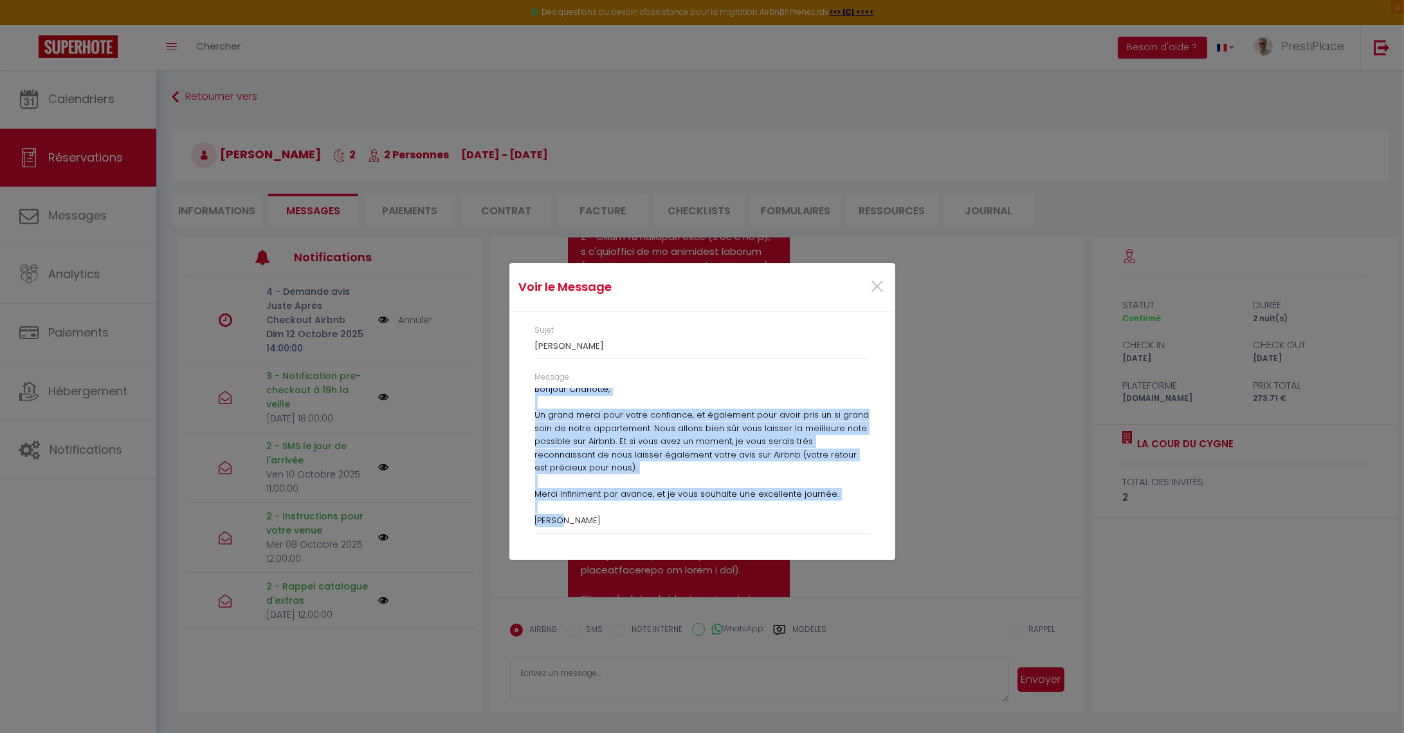
drag, startPoint x: 534, startPoint y: 390, endPoint x: 628, endPoint y: 530, distance: 169.1
click at [628, 530] on div "Message Bonjour [PERSON_NAME], Un grand merci pour votre confiance, et égalemen…" at bounding box center [701, 459] width 351 height 176
copy p "Bonjour [PERSON_NAME], Un grand merci pour votre confiance, et également pour a…"
click at [878, 289] on span "×" at bounding box center [878, 287] width 16 height 39
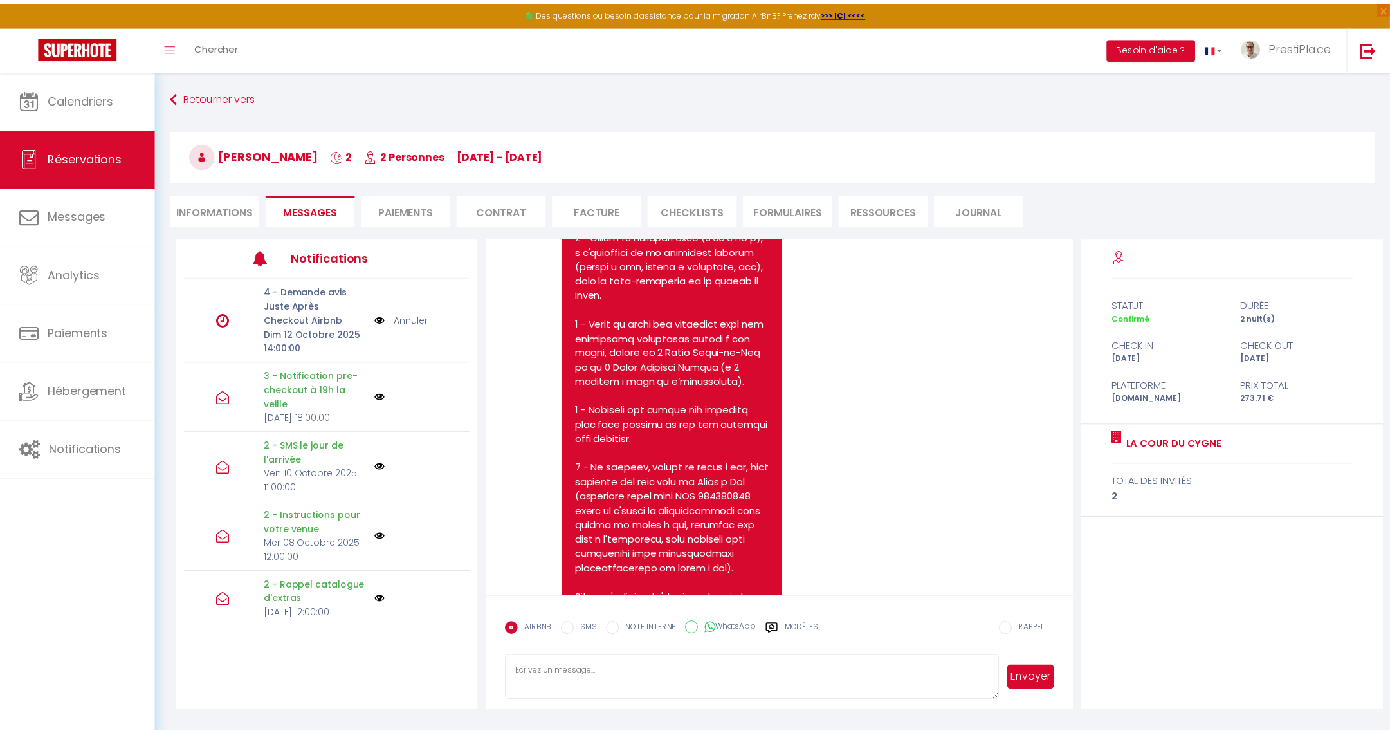
scroll to position [3106, 0]
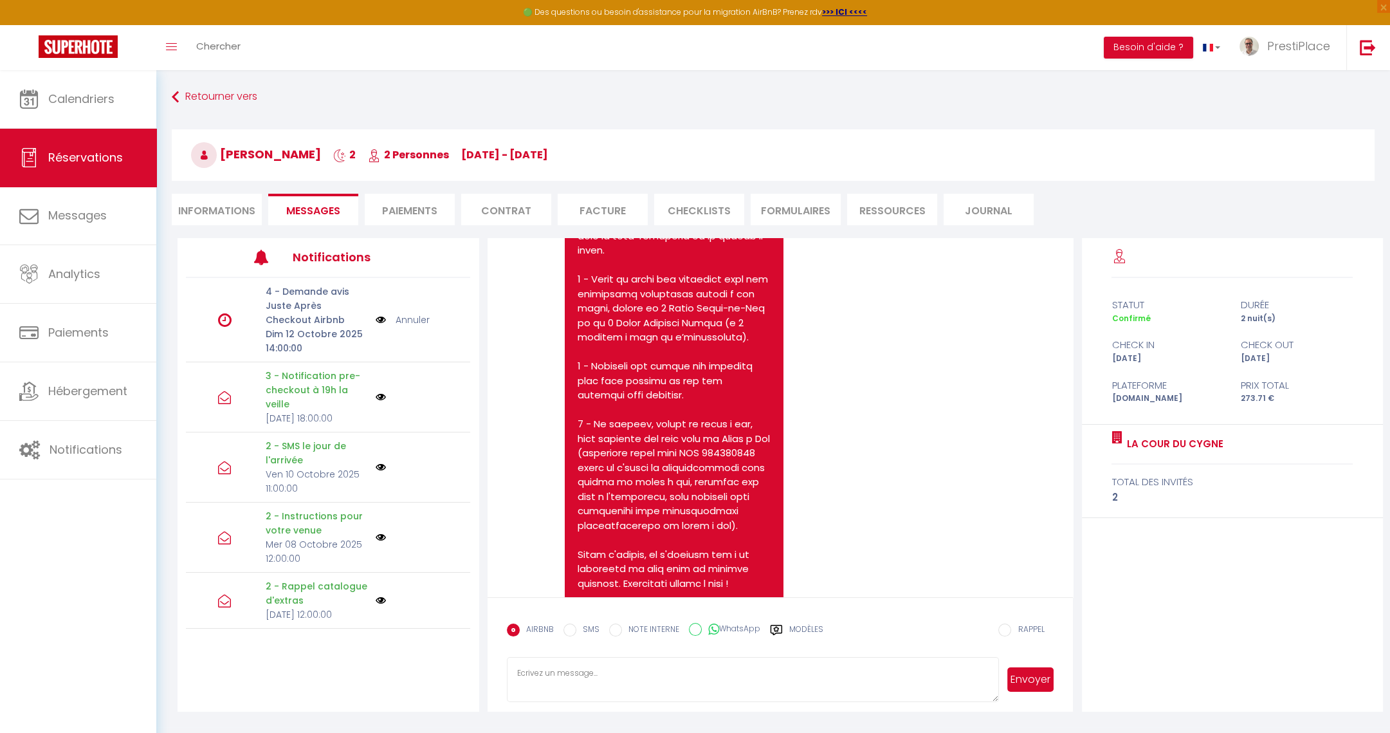
click at [409, 316] on link "Annuler" at bounding box center [413, 320] width 34 height 14
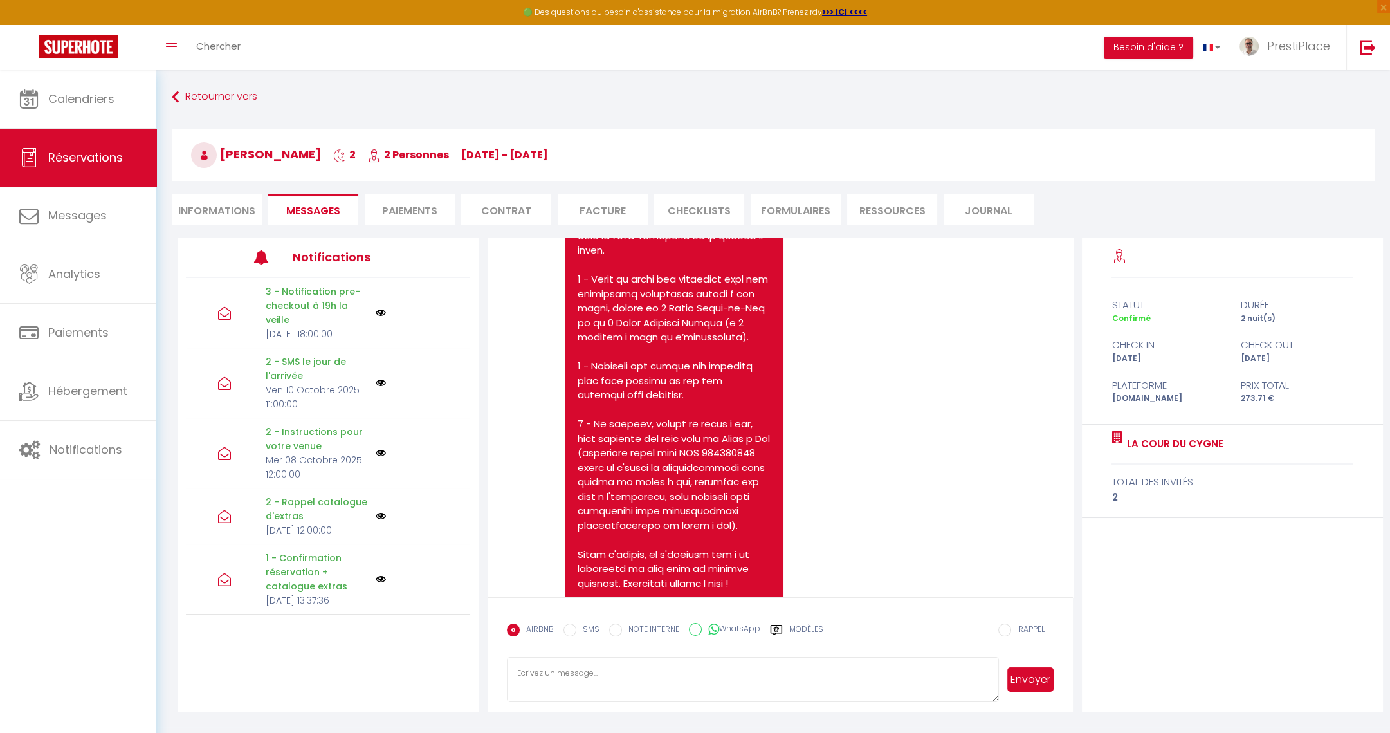
select select
click at [246, 206] on li "Informations" at bounding box center [217, 210] width 90 height 32
select select
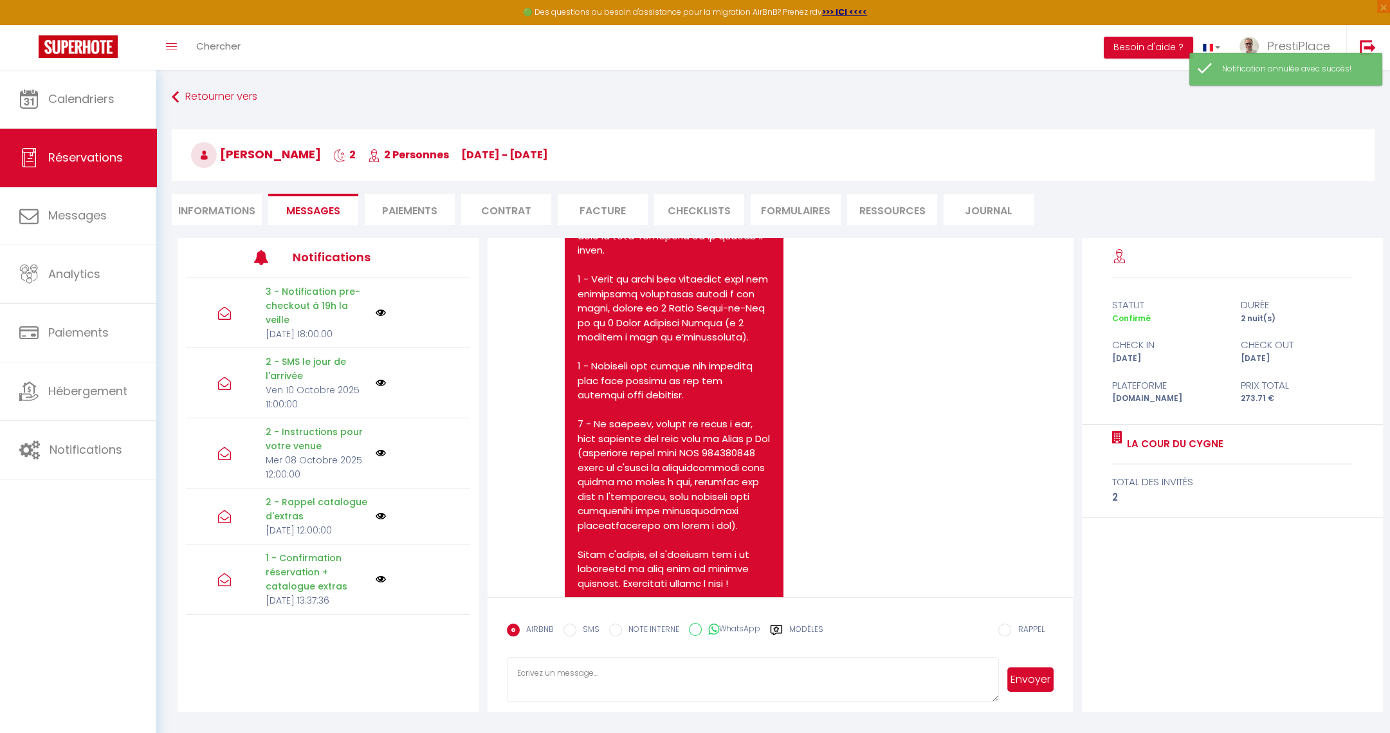
select select
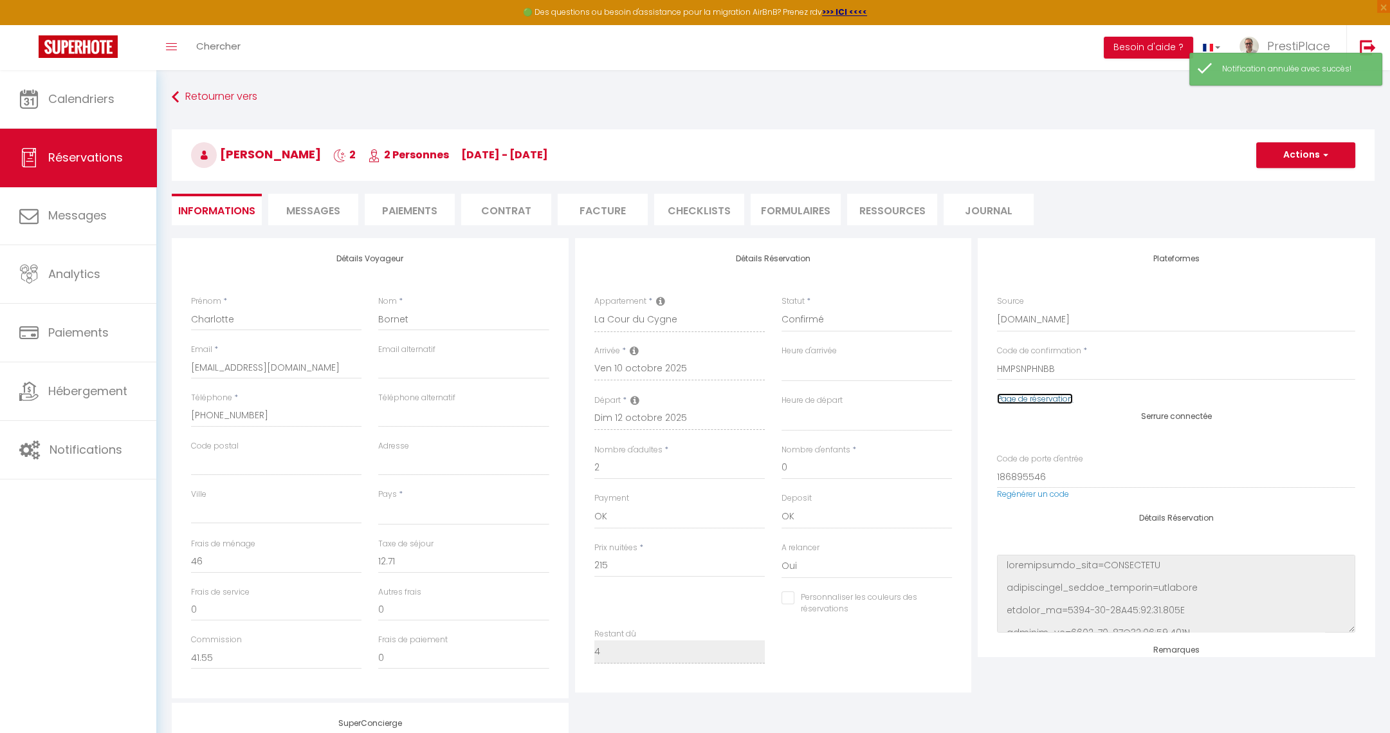
click at [1043, 397] on link "Page de réservation" at bounding box center [1035, 398] width 76 height 11
select select
checkbox input "false"
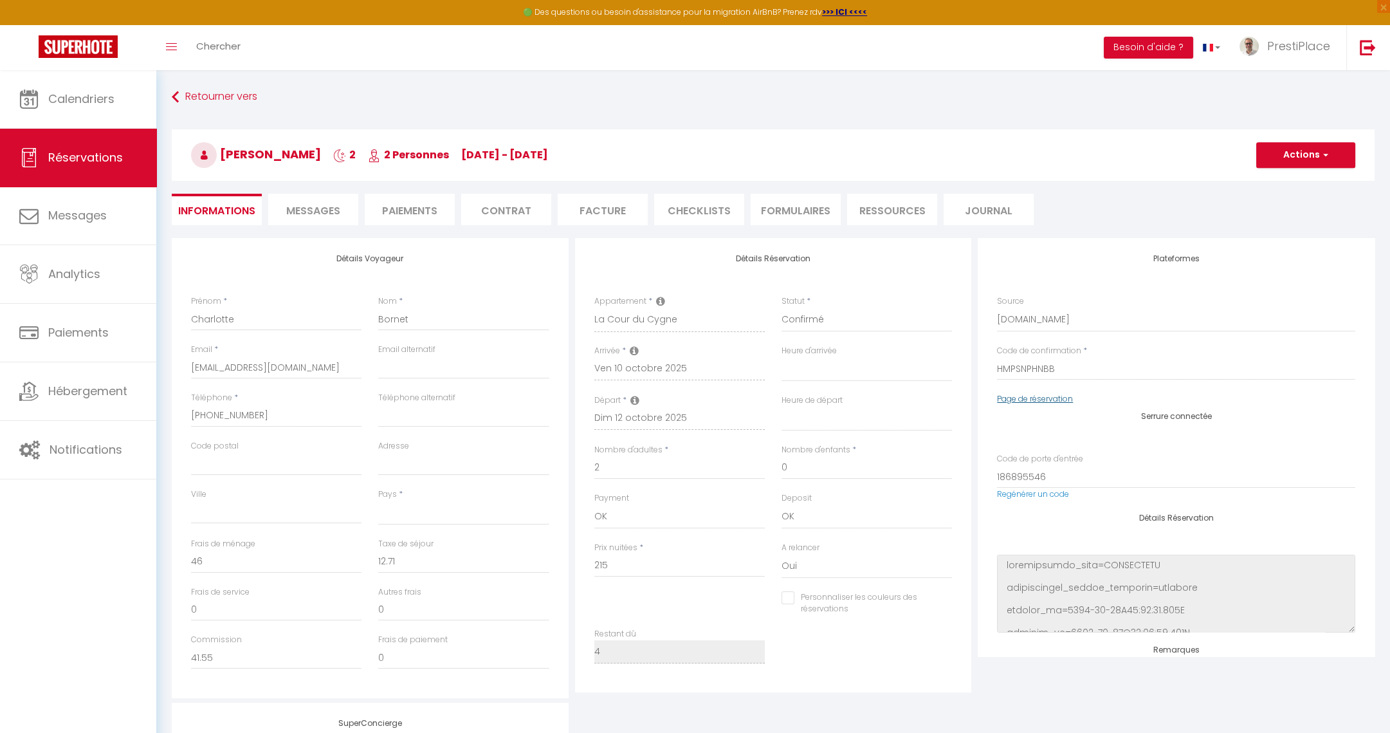
select select
checkbox input "false"
select select
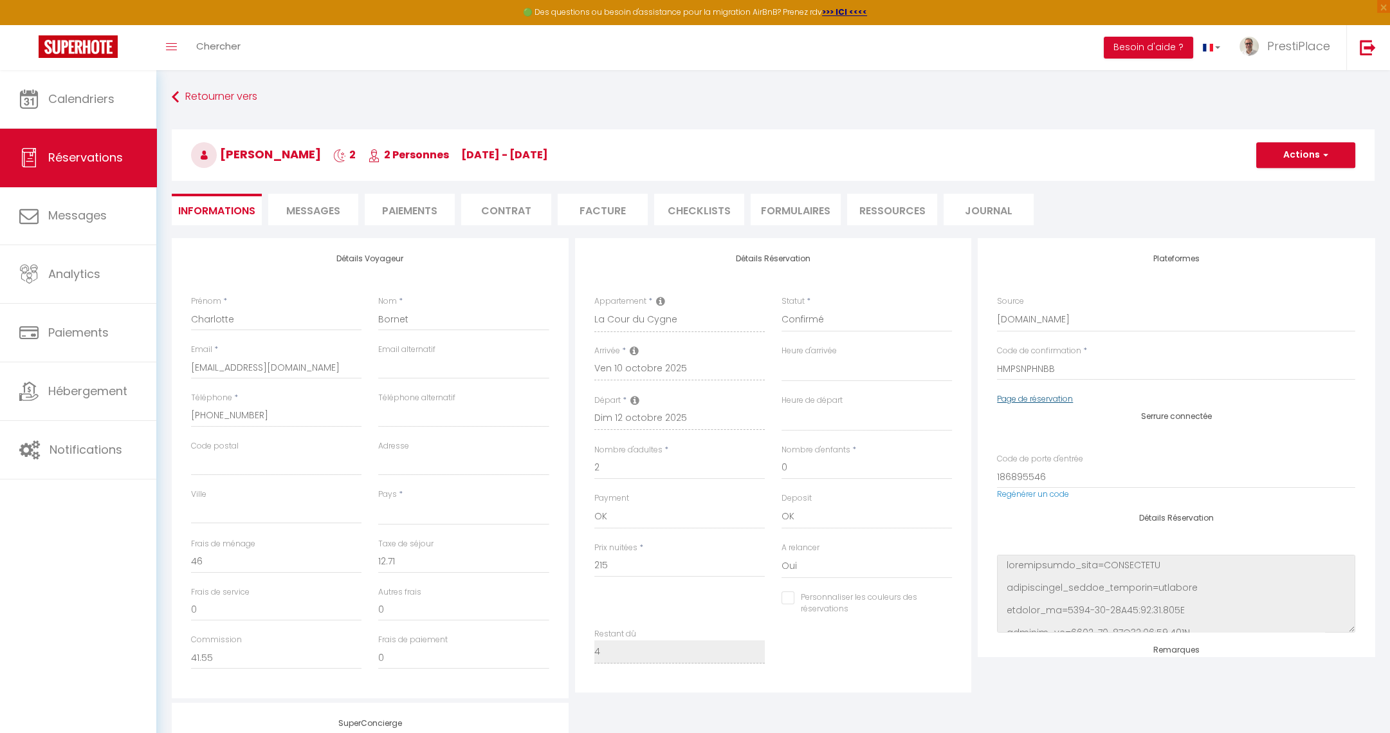
select select
checkbox input "false"
select select
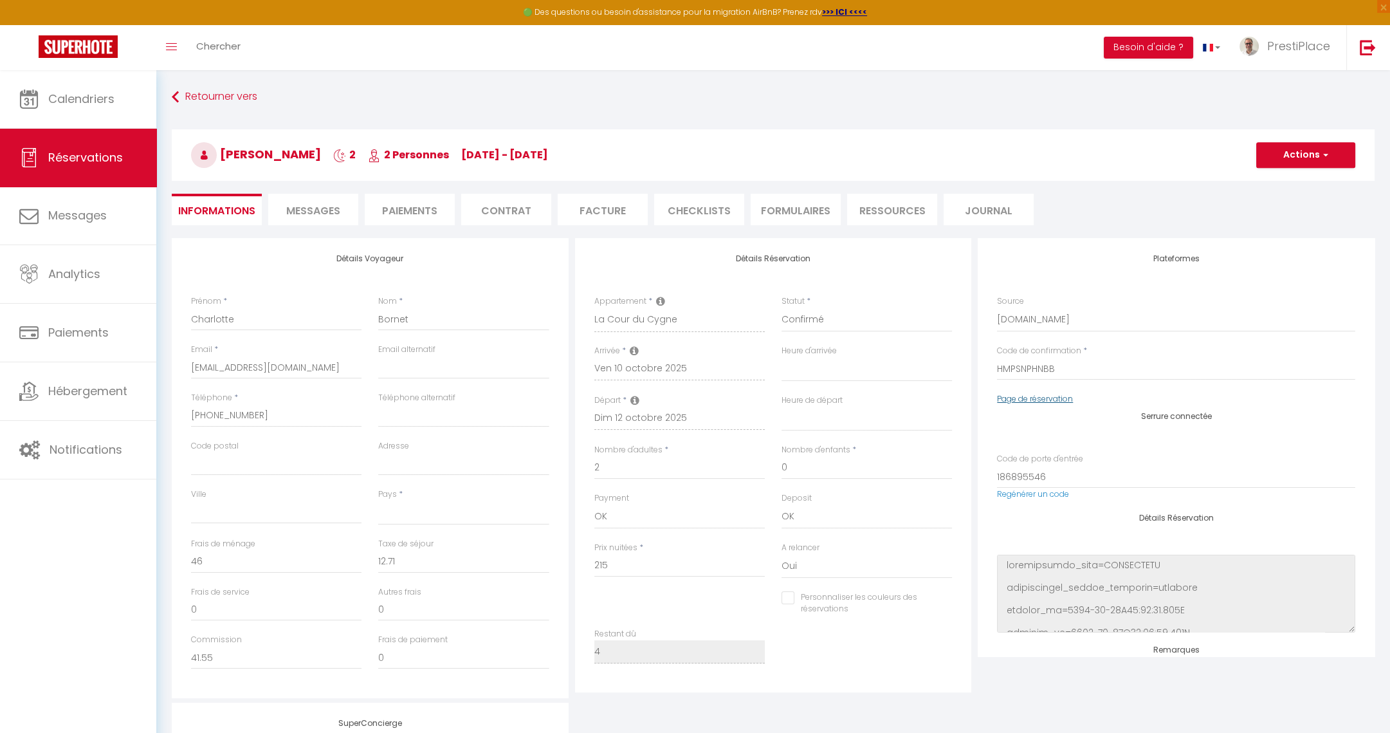
select select
checkbox input "false"
select select
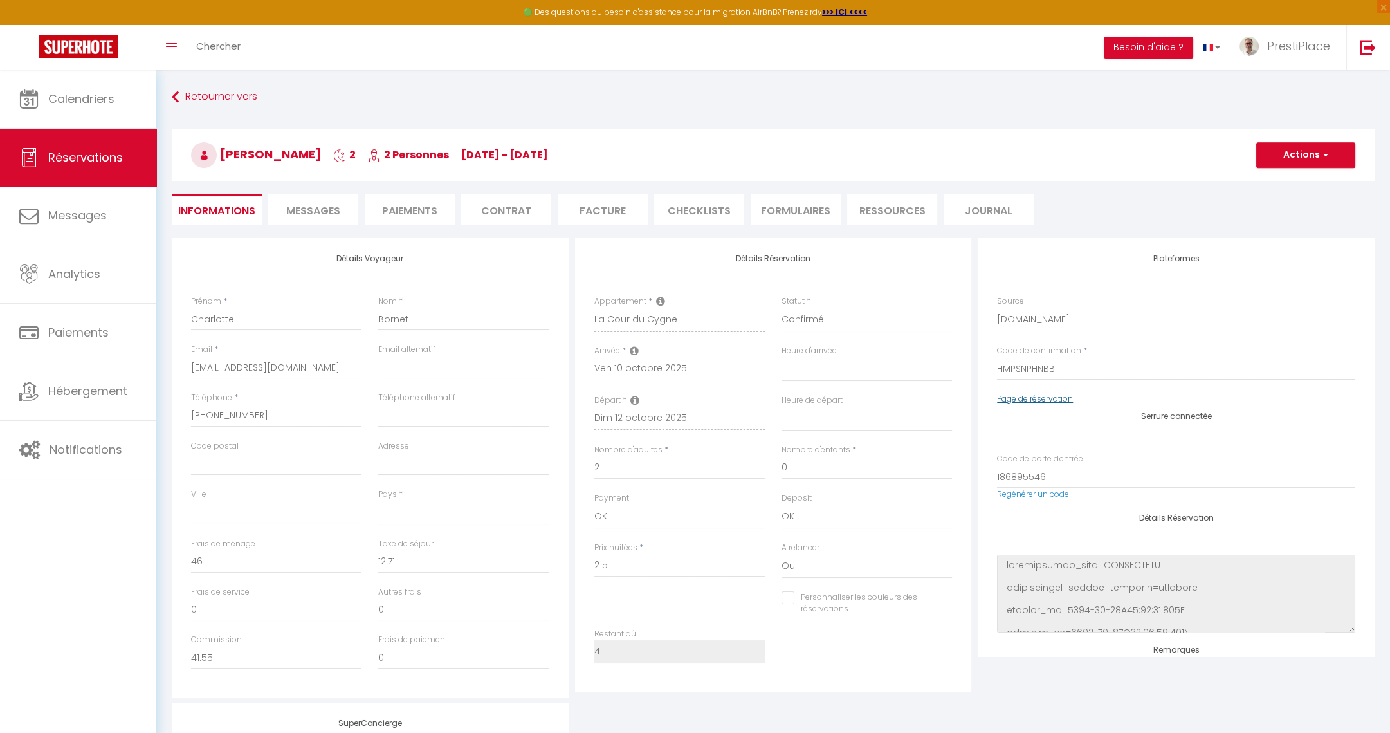
checkbox input "false"
select select
checkbox input "false"
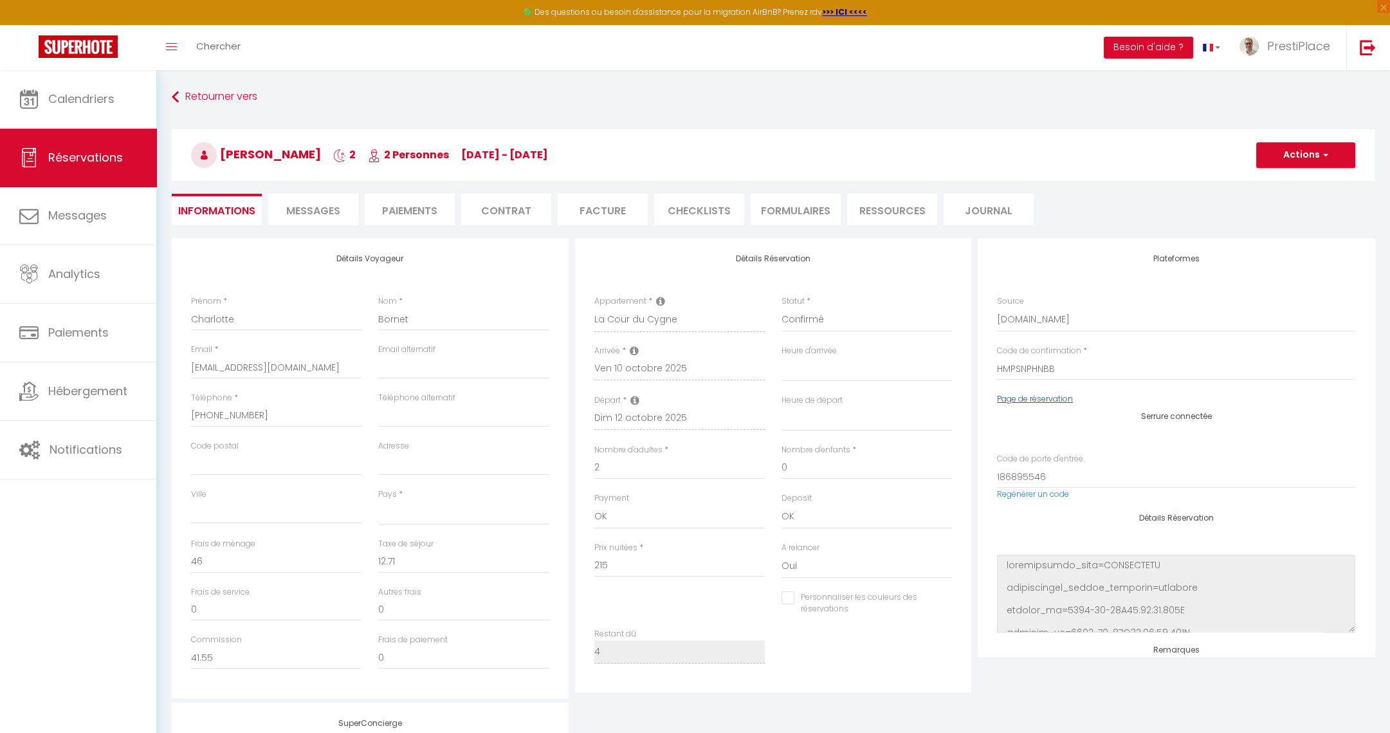
select select
click at [99, 108] on link "Calendriers" at bounding box center [78, 99] width 156 height 58
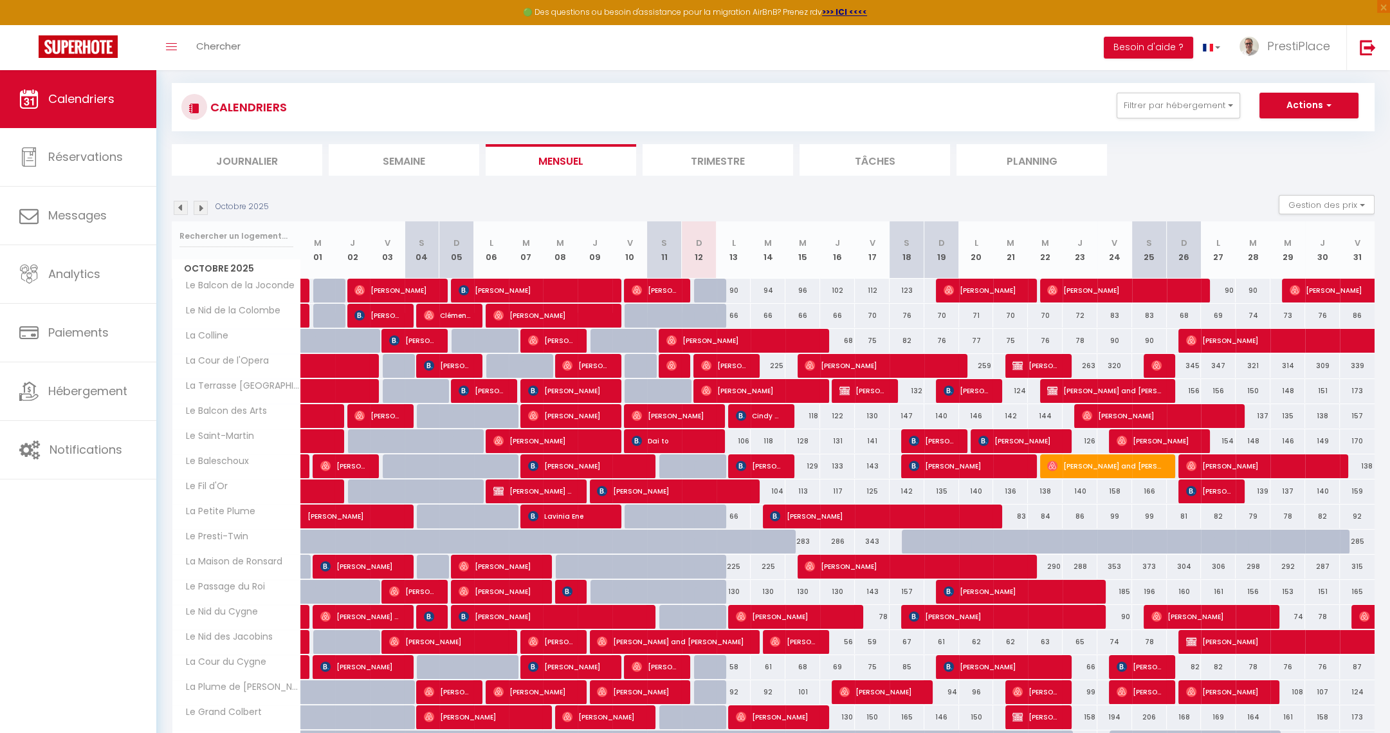
scroll to position [96, 0]
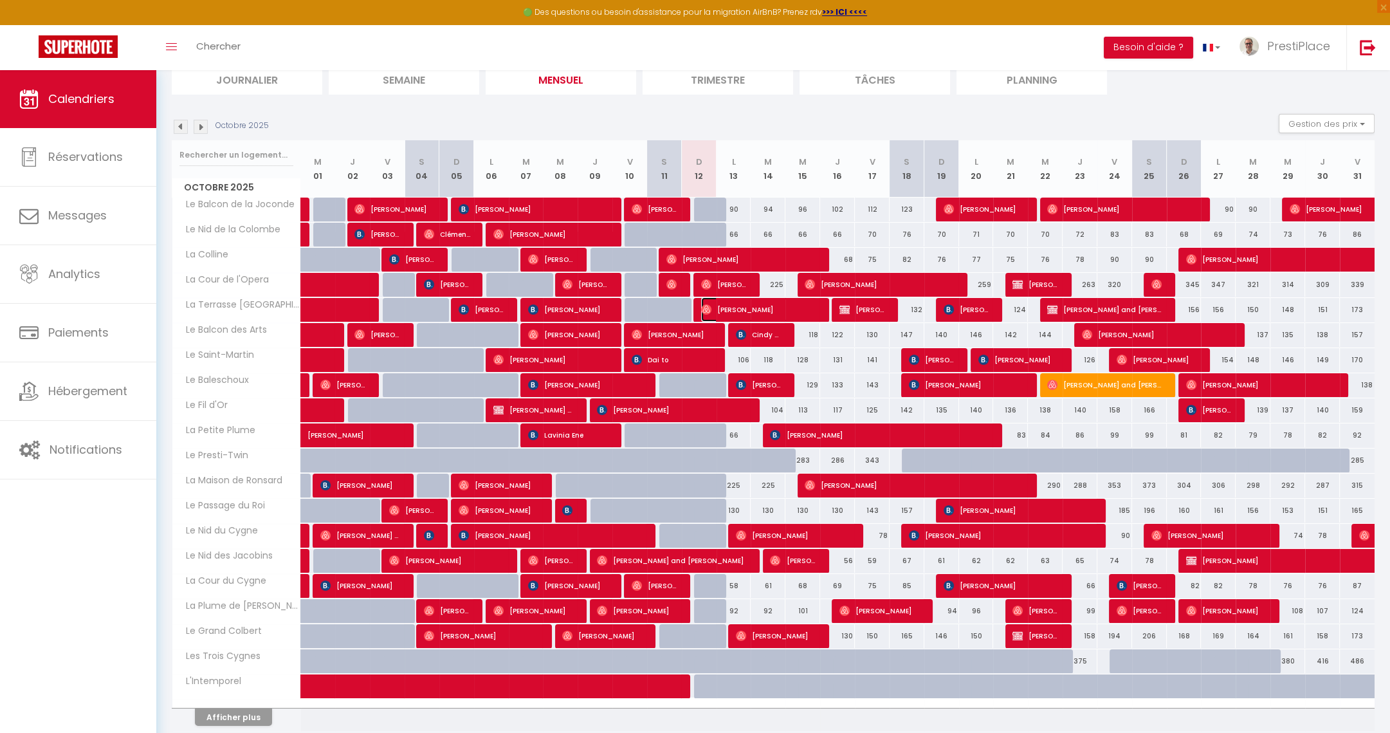
click at [728, 309] on span "[PERSON_NAME]" at bounding box center [759, 309] width 116 height 24
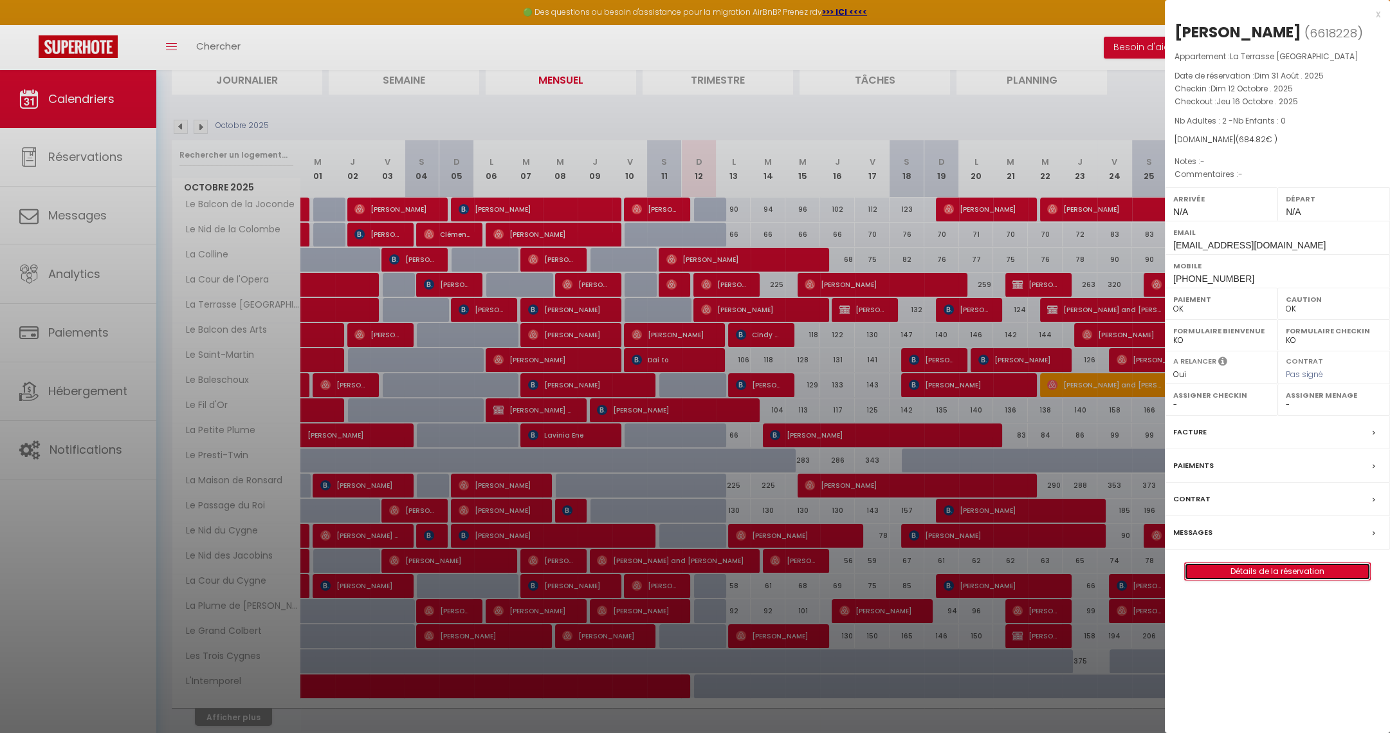
click at [1250, 573] on link "Détails de la réservation" at bounding box center [1277, 571] width 185 height 17
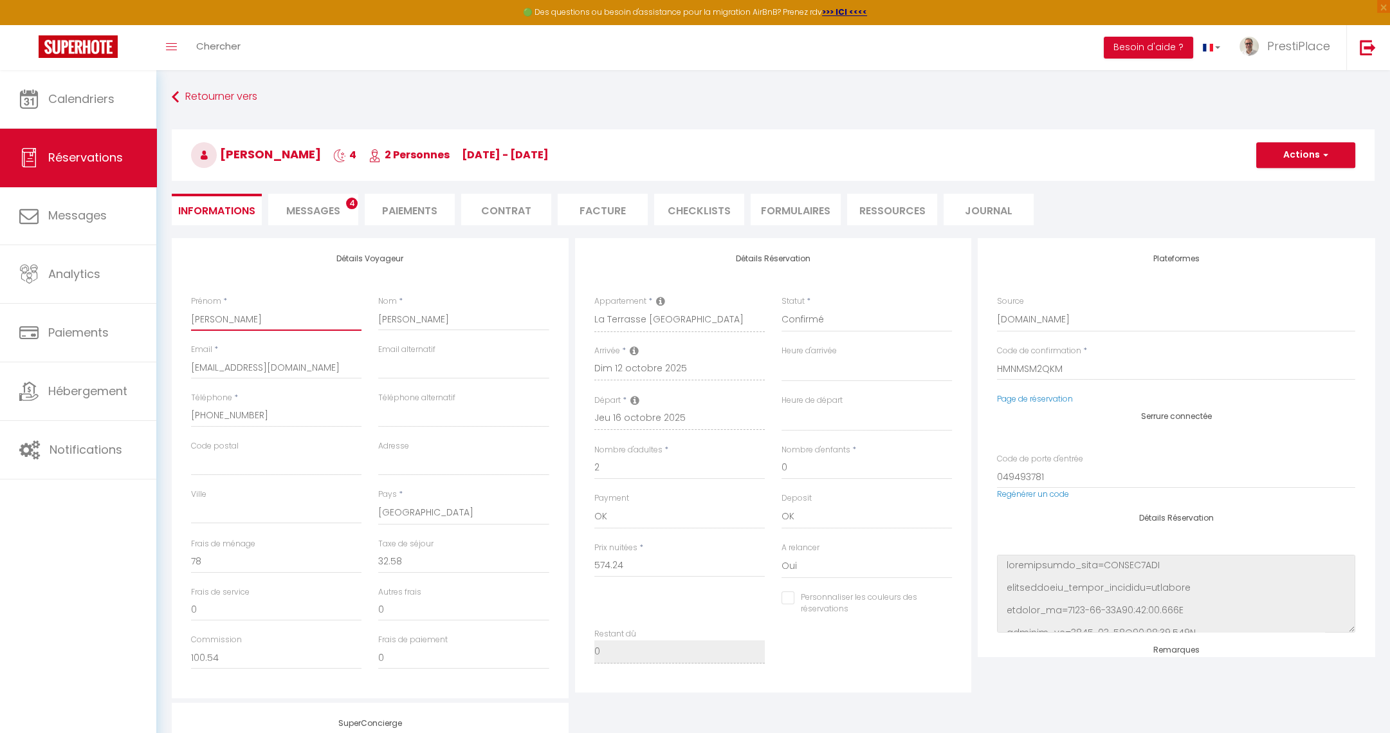
click at [242, 320] on input "[PERSON_NAME]" at bounding box center [276, 318] width 170 height 23
click at [1303, 138] on h3 "[PERSON_NAME] and [PERSON_NAME] 4 2 Personnes [DATE] - [DATE]" at bounding box center [773, 154] width 1203 height 51
click at [1303, 154] on button "Actions" at bounding box center [1305, 155] width 99 height 26
click at [1287, 180] on link "Enregistrer" at bounding box center [1293, 183] width 102 height 17
